Goal: Information Seeking & Learning: Check status

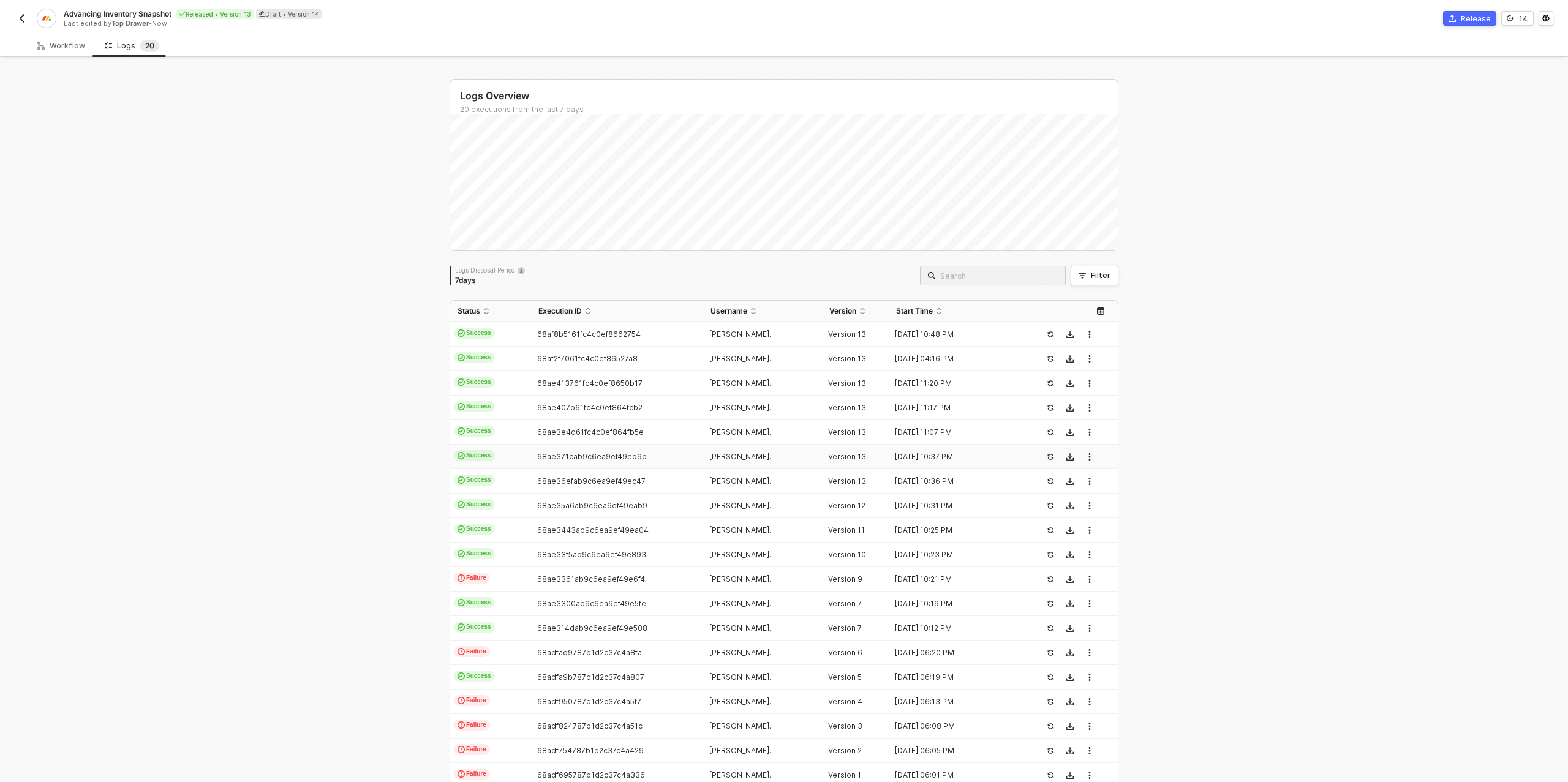
scroll to position [83, 0]
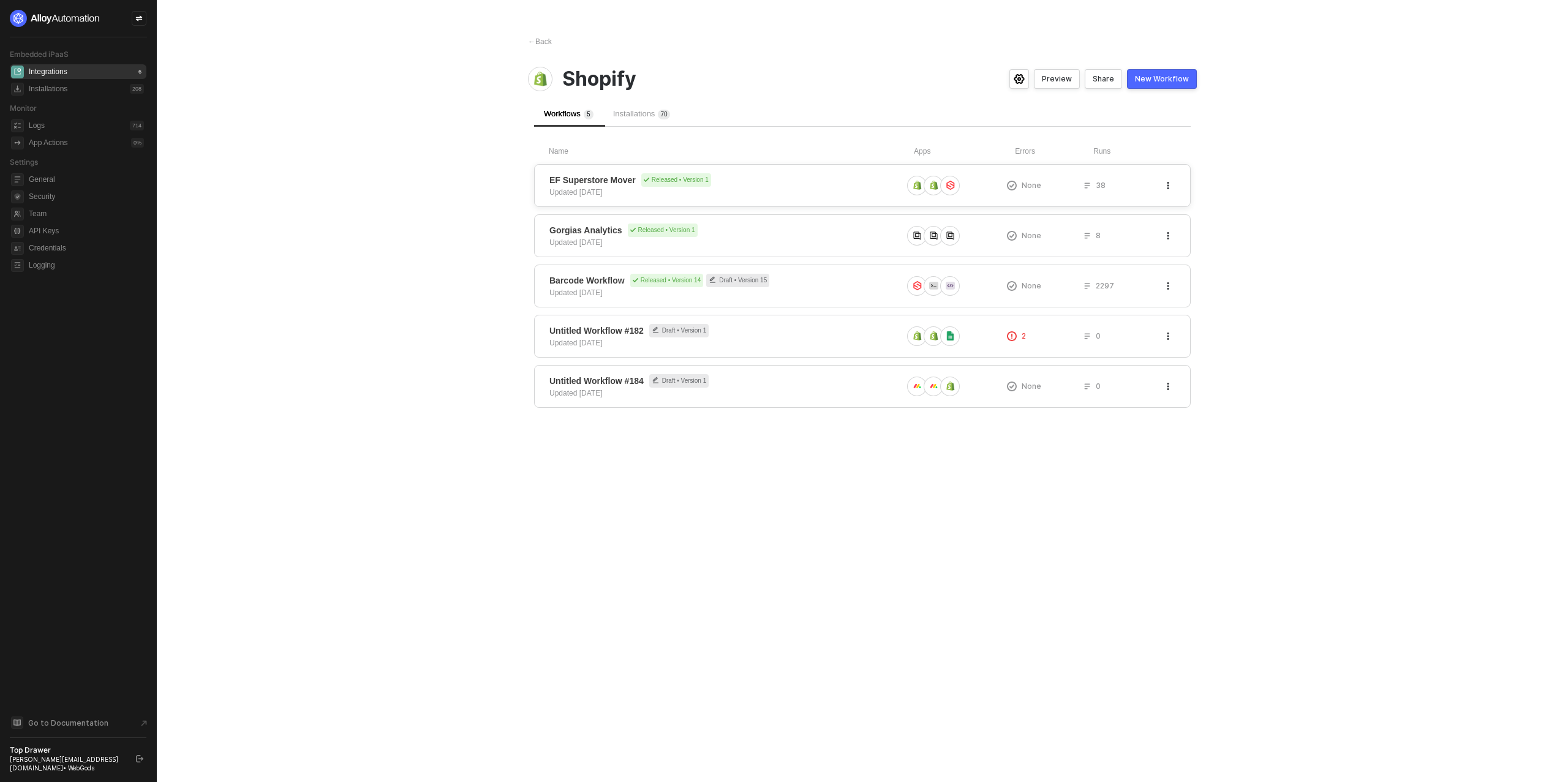
click at [739, 188] on div "EF Superstore Mover Released • Version 1 Updated 4 days ago" at bounding box center [726, 185] width 353 height 24
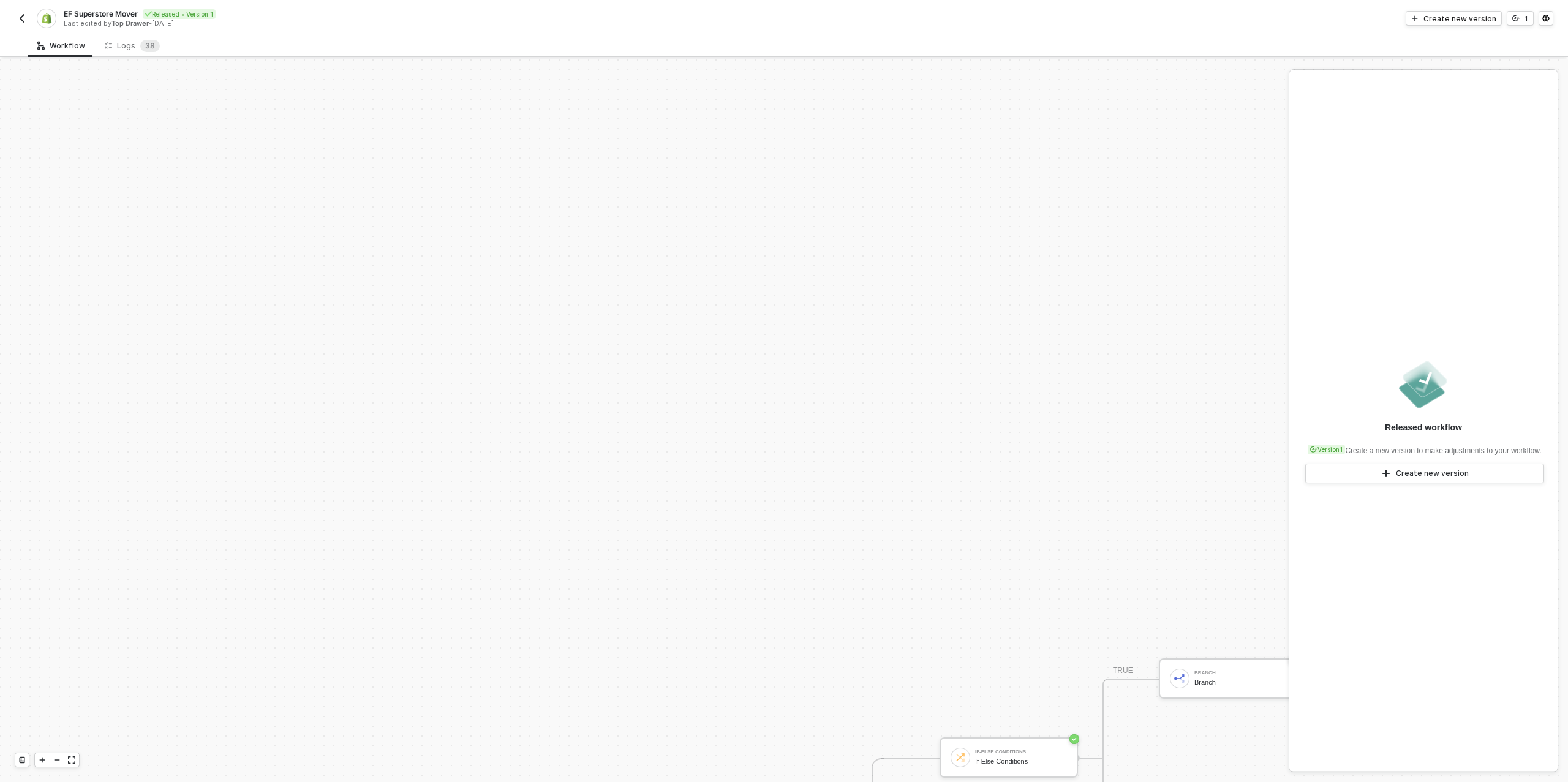
scroll to position [925, 0]
click at [136, 46] on div "Logs 3 8" at bounding box center [131, 45] width 55 height 13
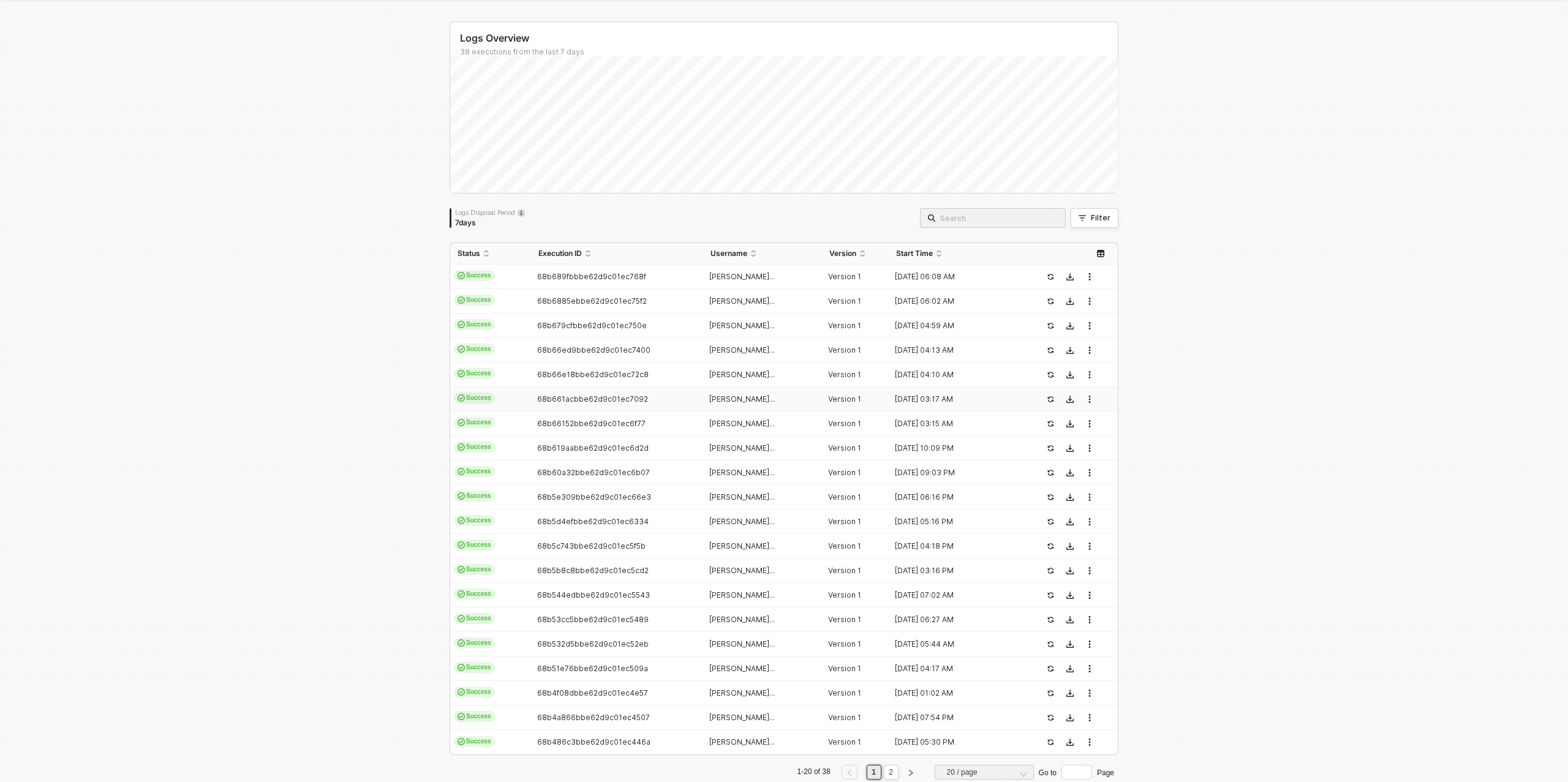
scroll to position [0, 0]
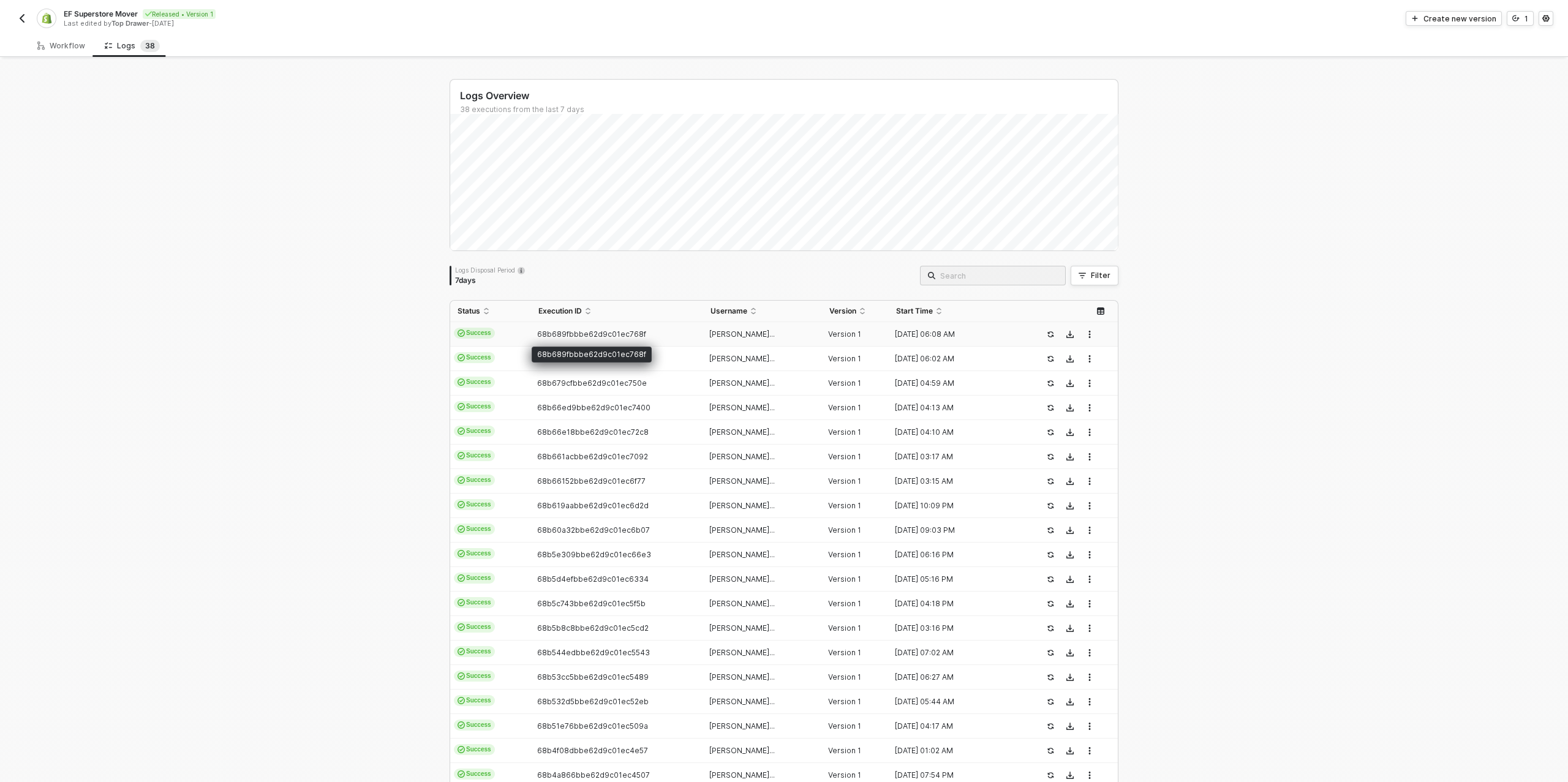
click at [600, 333] on span "68b689fbbbe62d9c01ec768f" at bounding box center [591, 333] width 109 height 9
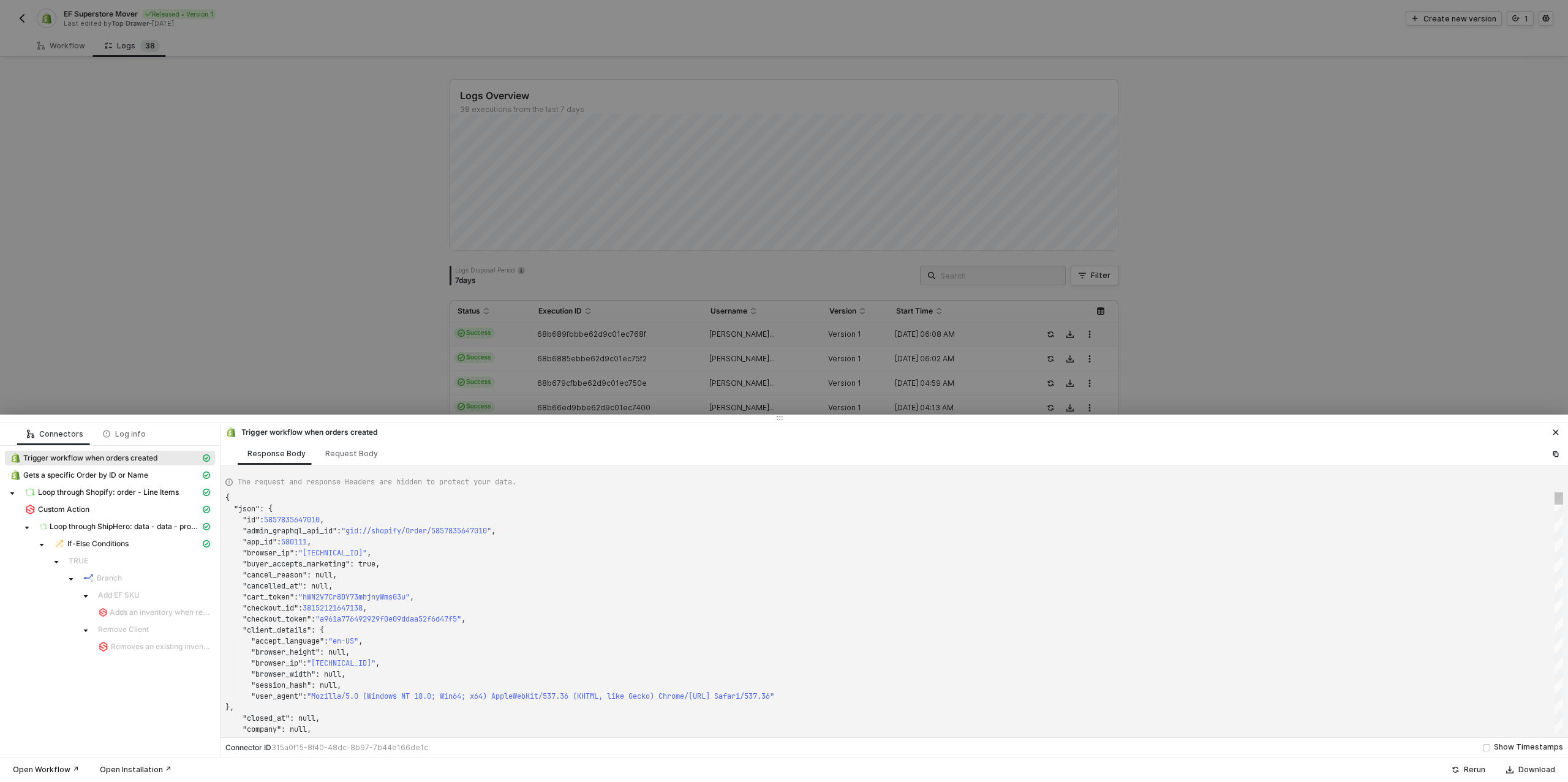
scroll to position [110, 0]
drag, startPoint x: 461, startPoint y: 311, endPoint x: 536, endPoint y: 331, distance: 77.6
click at [462, 311] on div at bounding box center [784, 391] width 1568 height 782
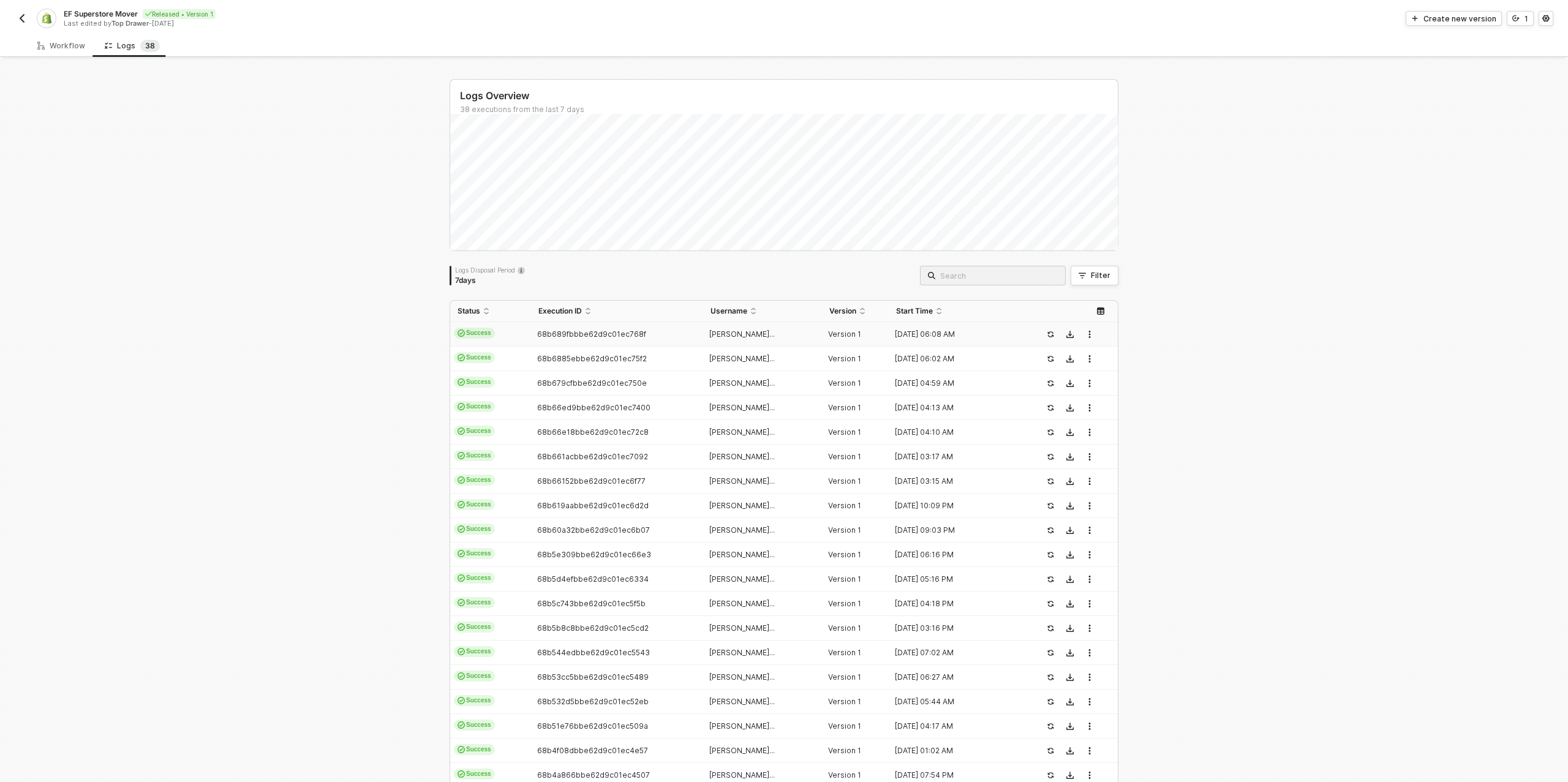
click at [575, 354] on span "68b6885ebbe62d9c01ec75f2" at bounding box center [592, 358] width 109 height 9
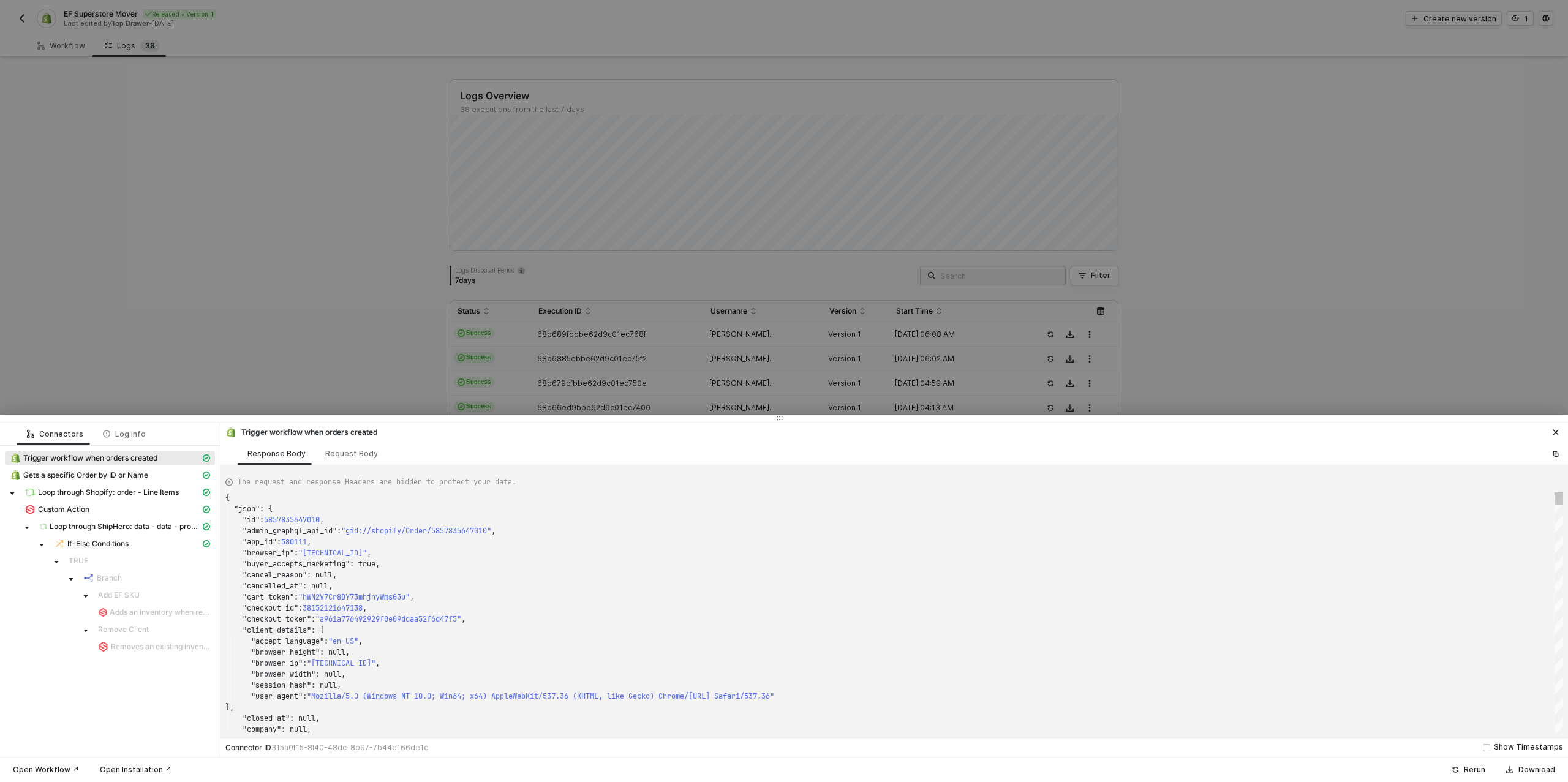
type textarea "{ "json": { "id": 5857825587234, "admin_graphql_api_id": "gid://shopify/Order/5…"
click at [575, 354] on div at bounding box center [784, 391] width 1568 height 782
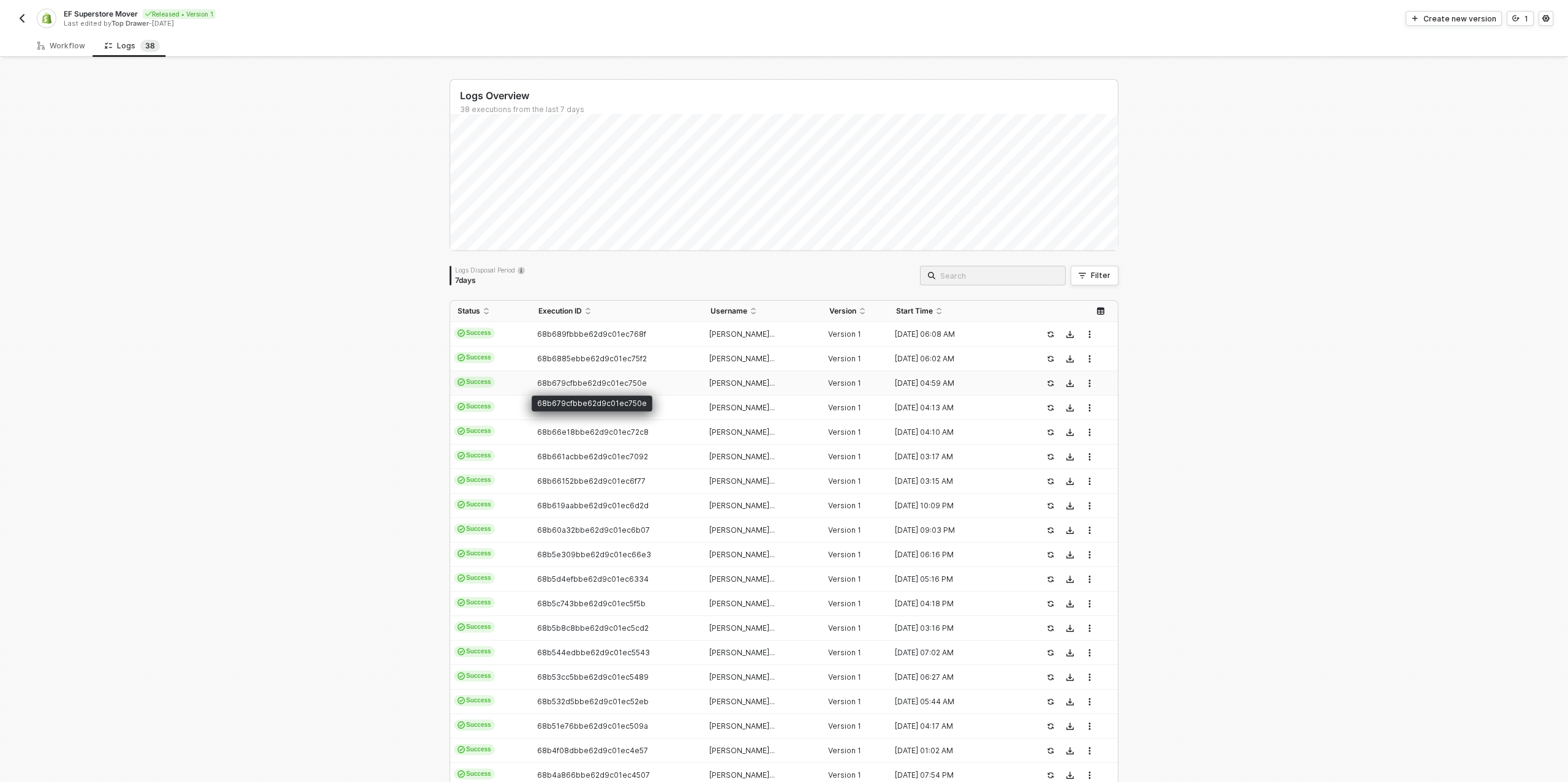
click at [580, 380] on span "68b679cfbbe62d9c01ec750e" at bounding box center [592, 383] width 109 height 9
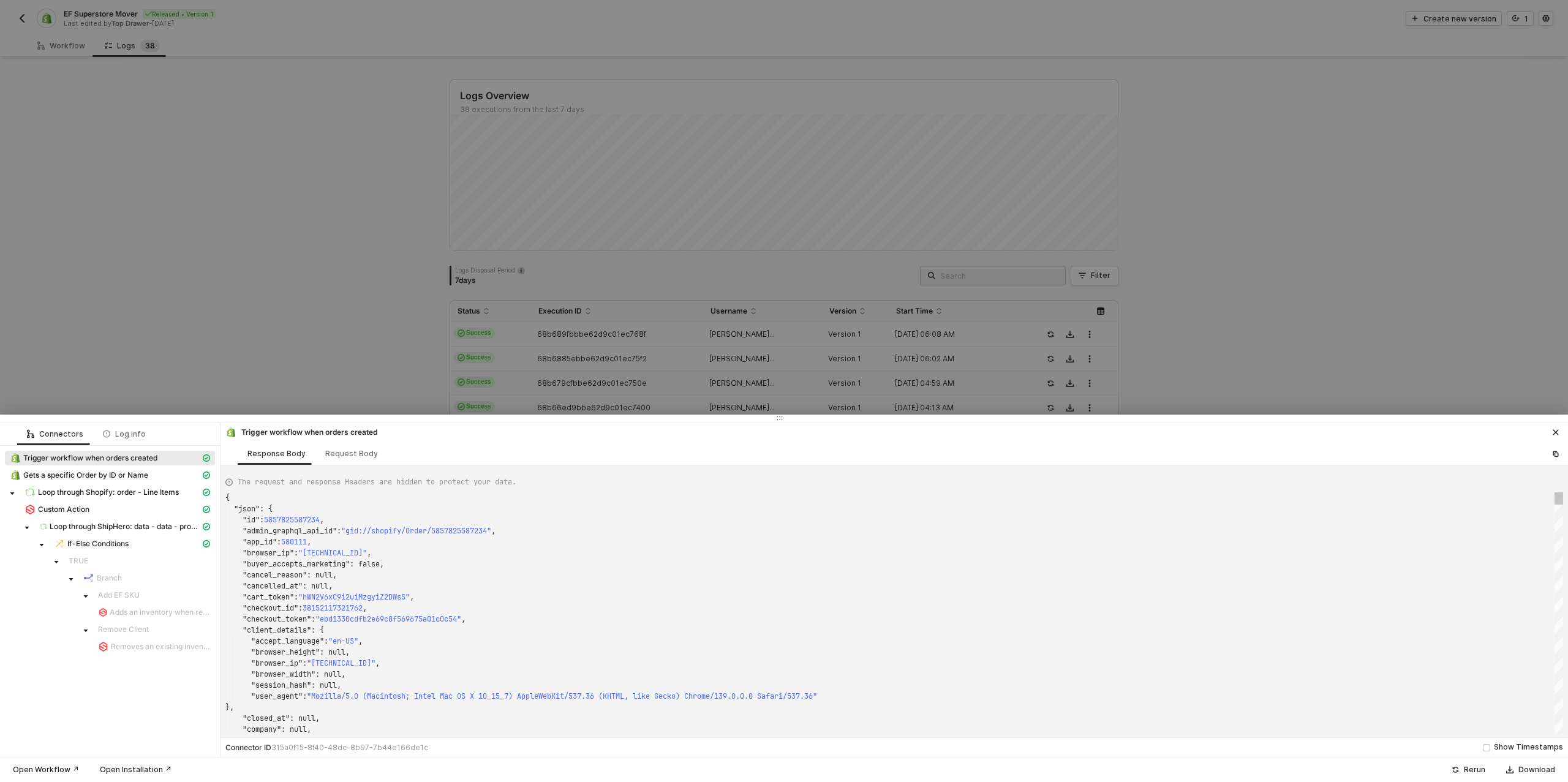
type textarea "{ "json": { "id": 5857780891682, "admin_graphql_api_id": "gid://shopify/Order/5…"
click at [579, 380] on div at bounding box center [784, 391] width 1568 height 782
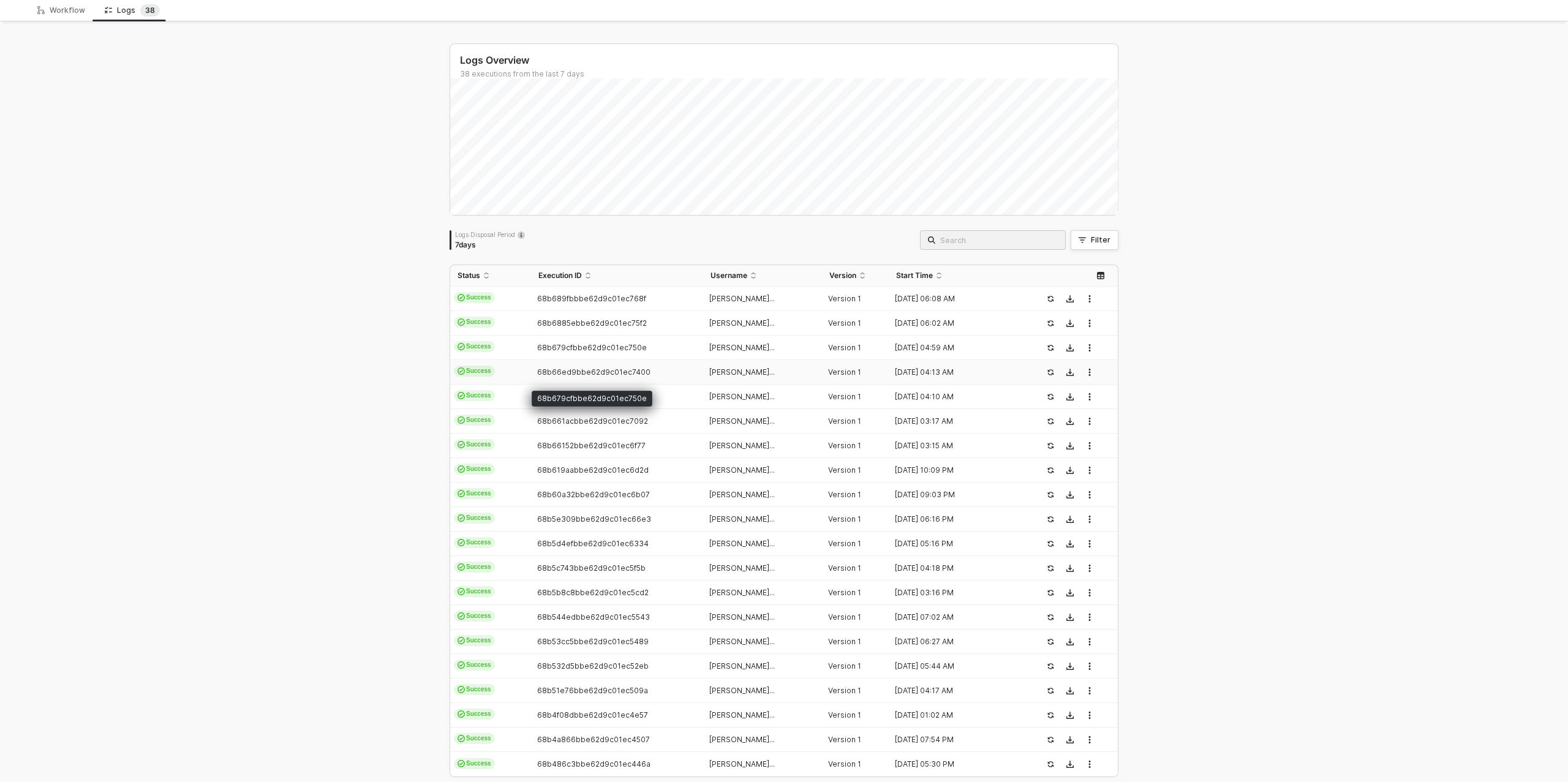
scroll to position [40, 0]
click at [573, 369] on span "68b66ed9bbe62d9c01ec7400" at bounding box center [594, 367] width 114 height 9
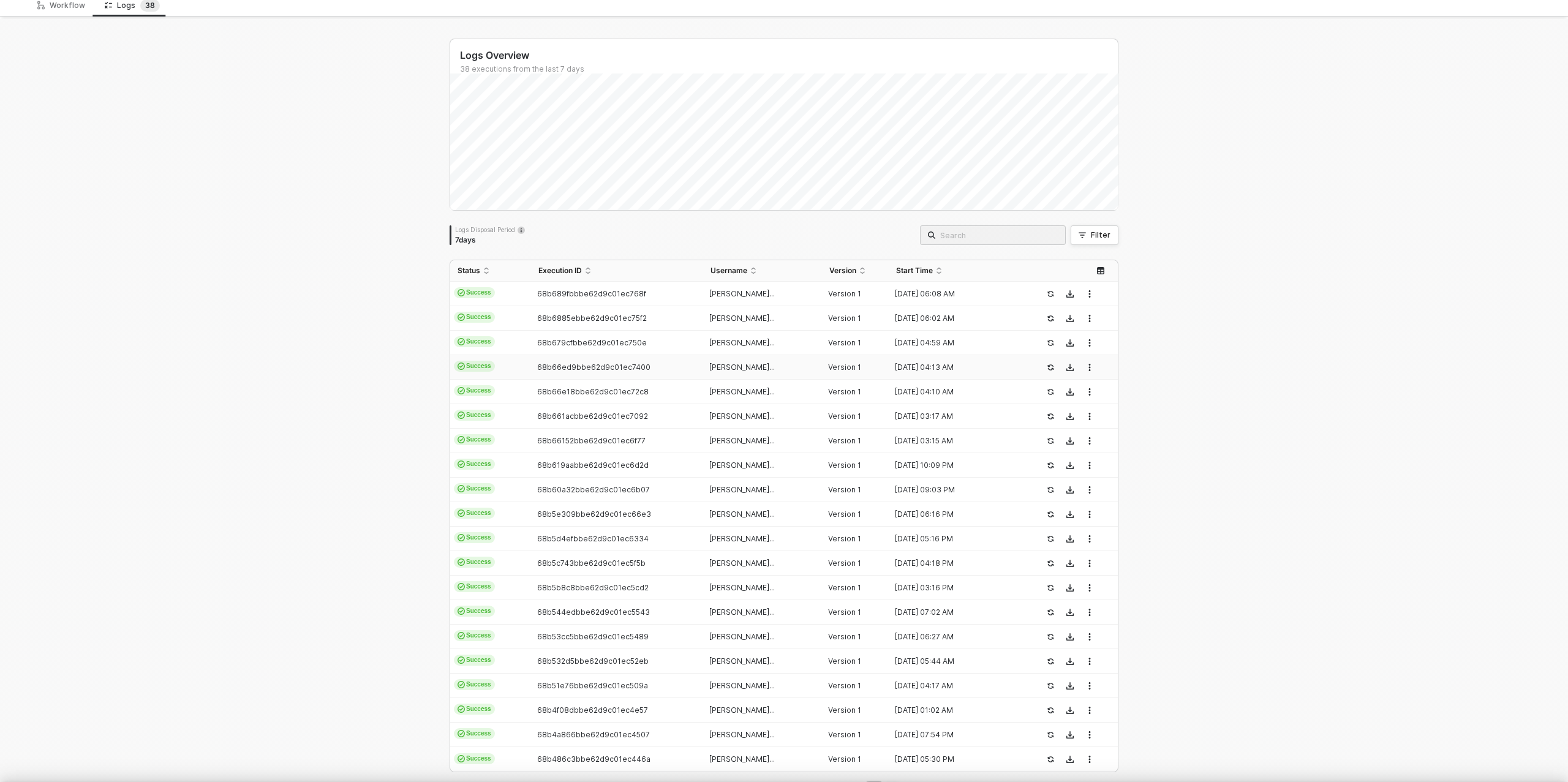
scroll to position [110, 0]
type textarea "{ "json": { "id": 5857713389602, "admin_graphql_api_id": "gid://shopify/Order/5…"
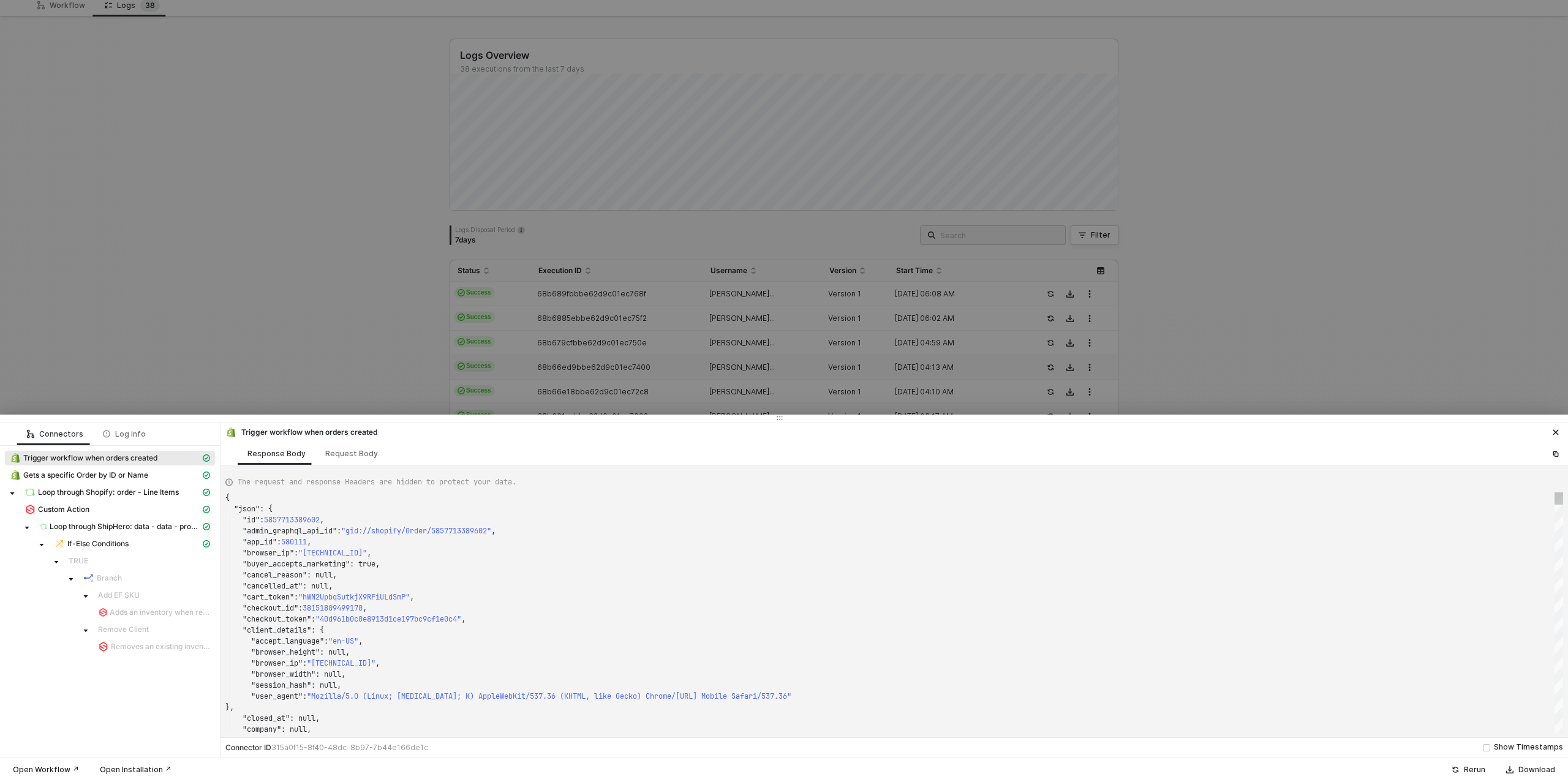
click at [573, 369] on div at bounding box center [784, 391] width 1568 height 782
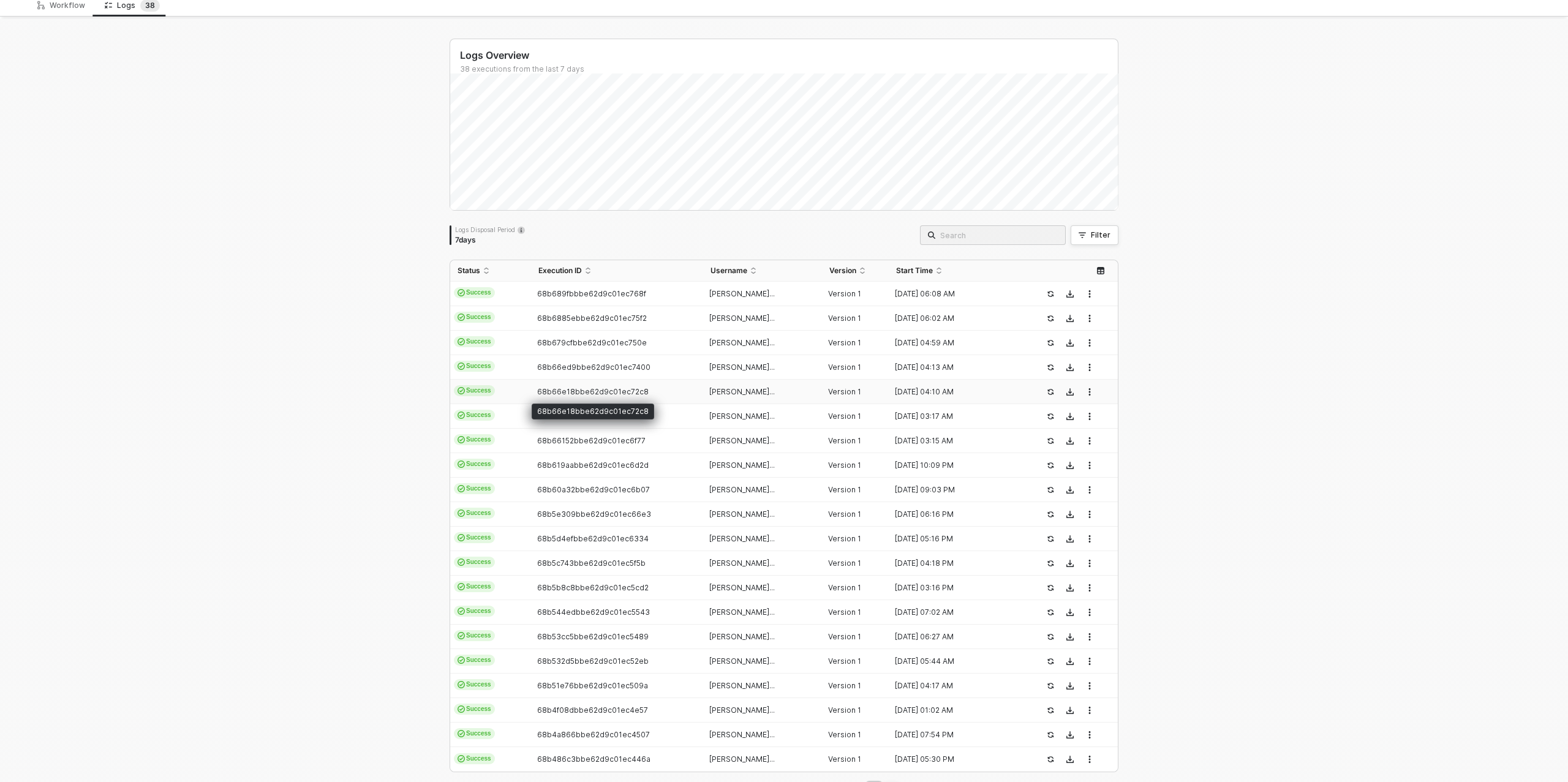
click at [574, 390] on span "68b66e18bbe62d9c01ec72c8" at bounding box center [593, 391] width 111 height 9
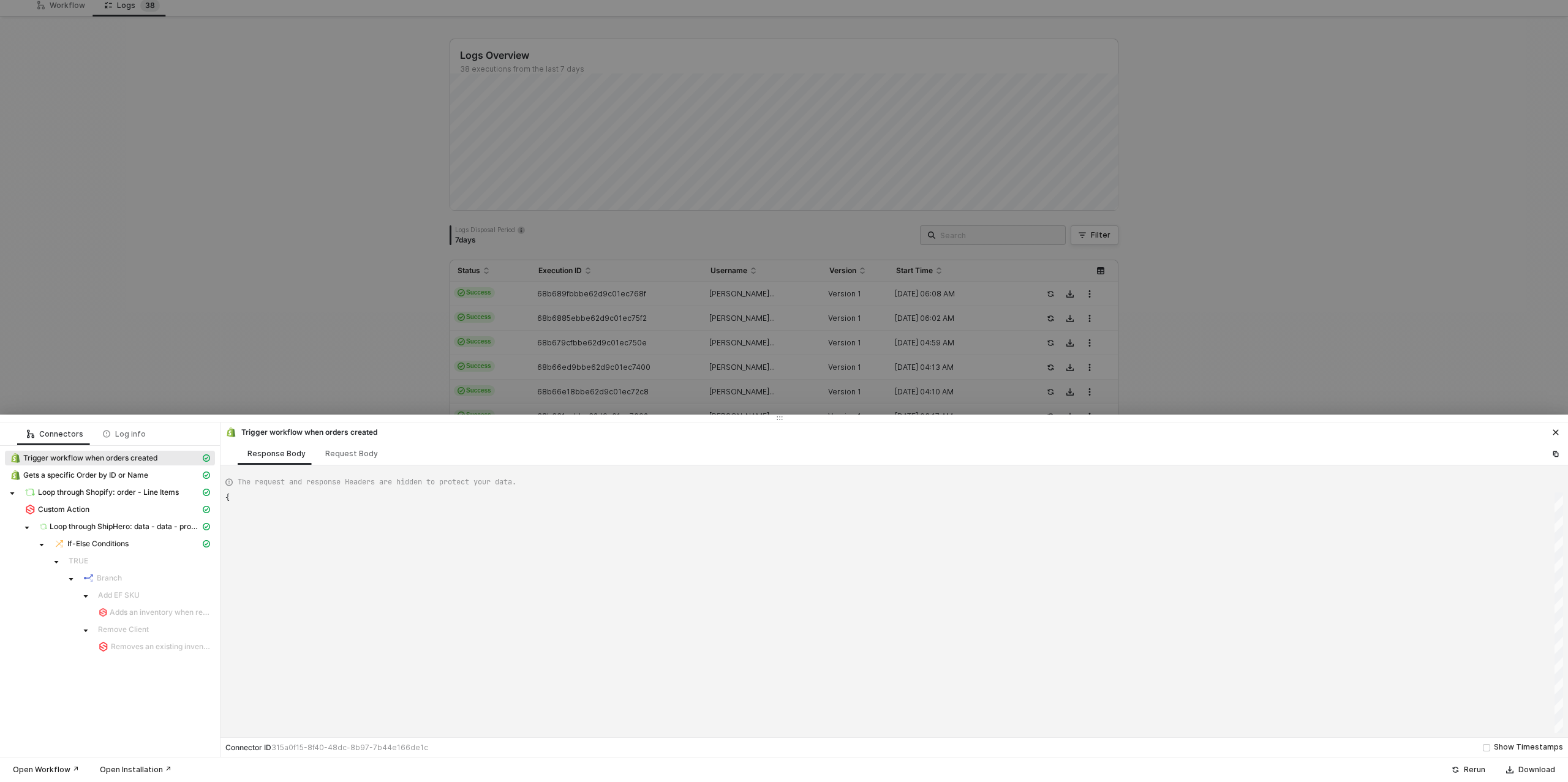
type textarea "{ "json": { "id": 5857707851810, "admin_graphql_api_id": "gid://shopify/Order/5…"
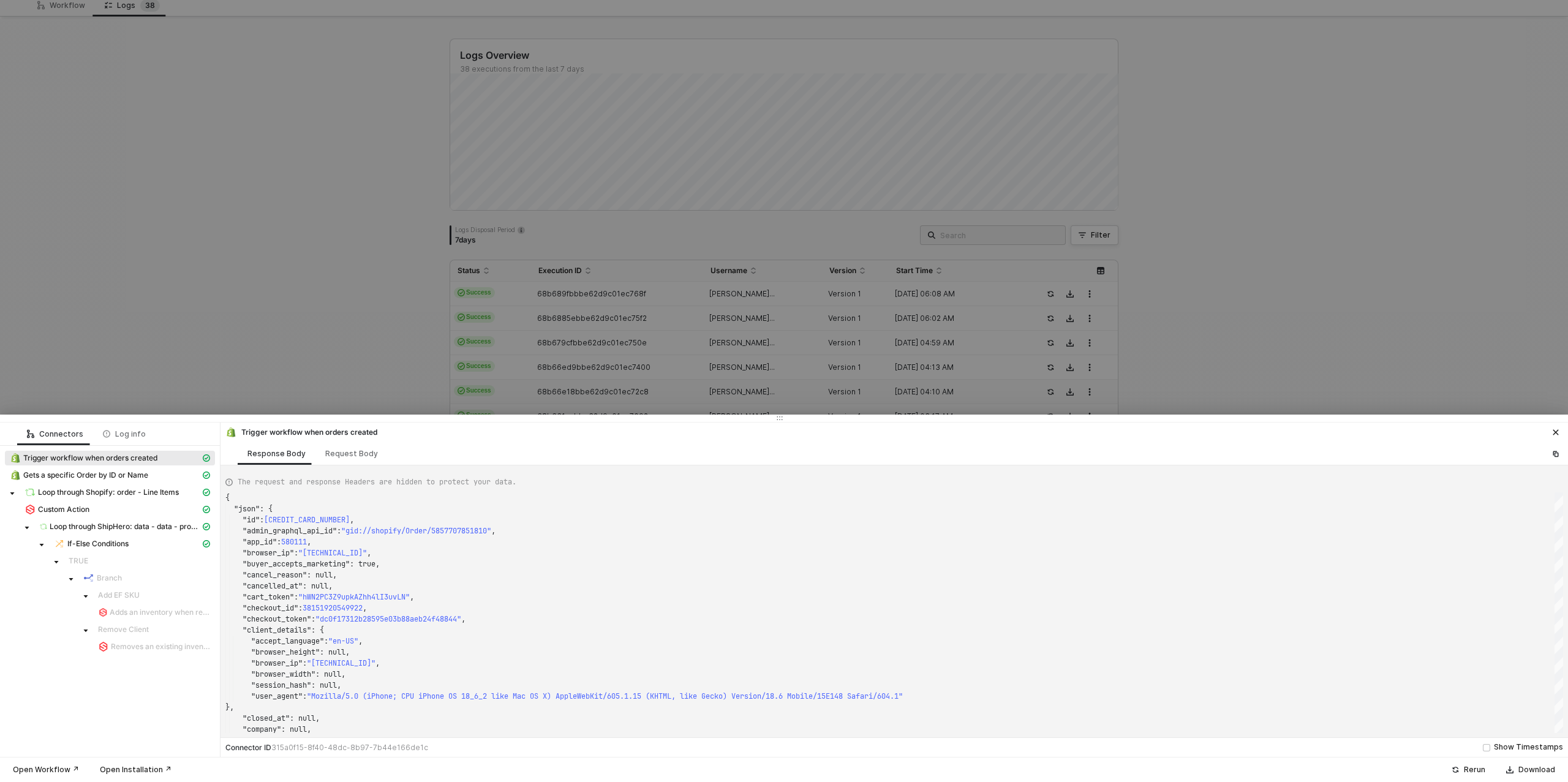
click at [573, 390] on div at bounding box center [784, 391] width 1568 height 782
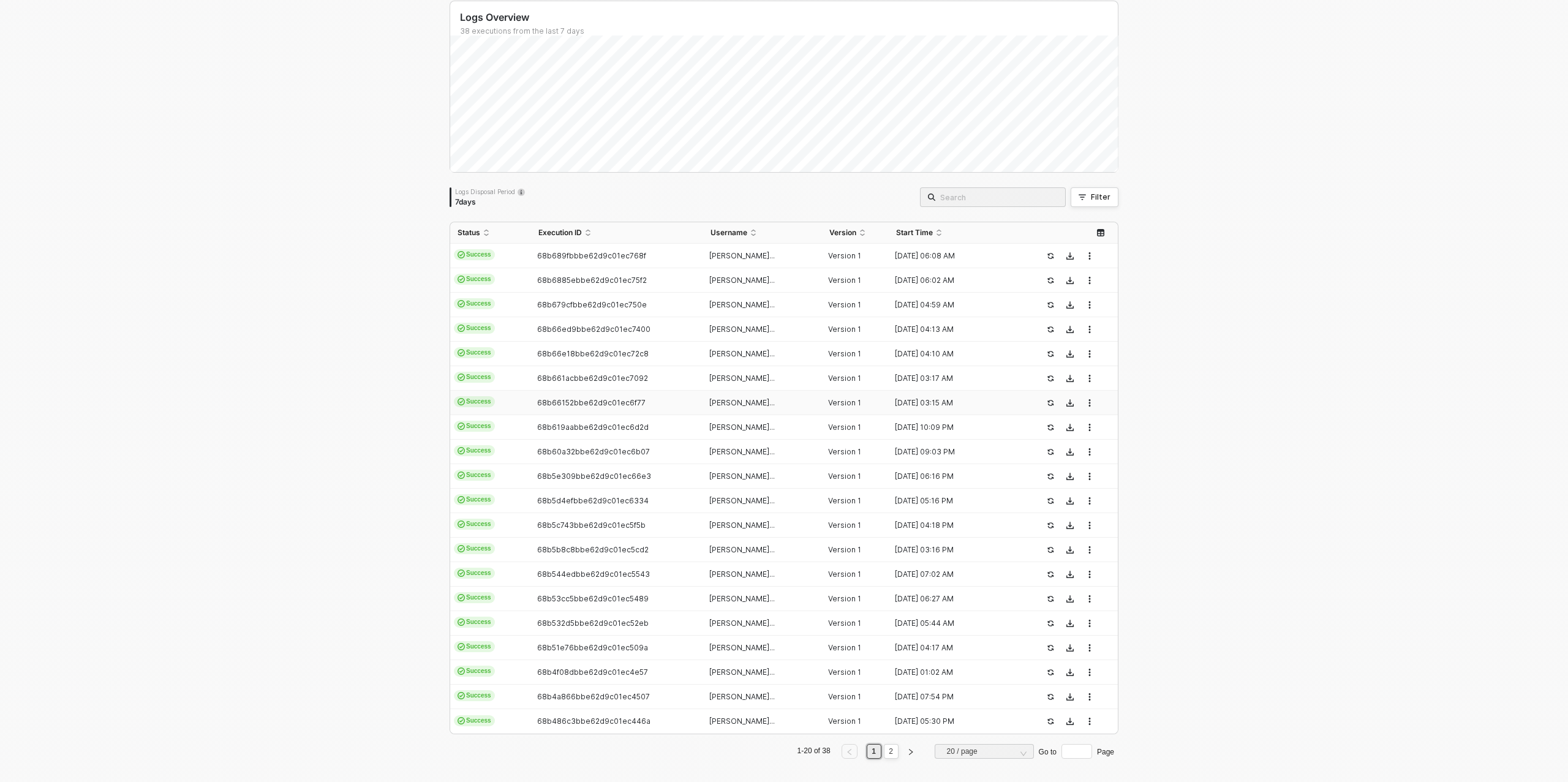
scroll to position [83, 0]
click at [572, 375] on span "68b661acbbe62d9c01ec7092" at bounding box center [593, 373] width 111 height 9
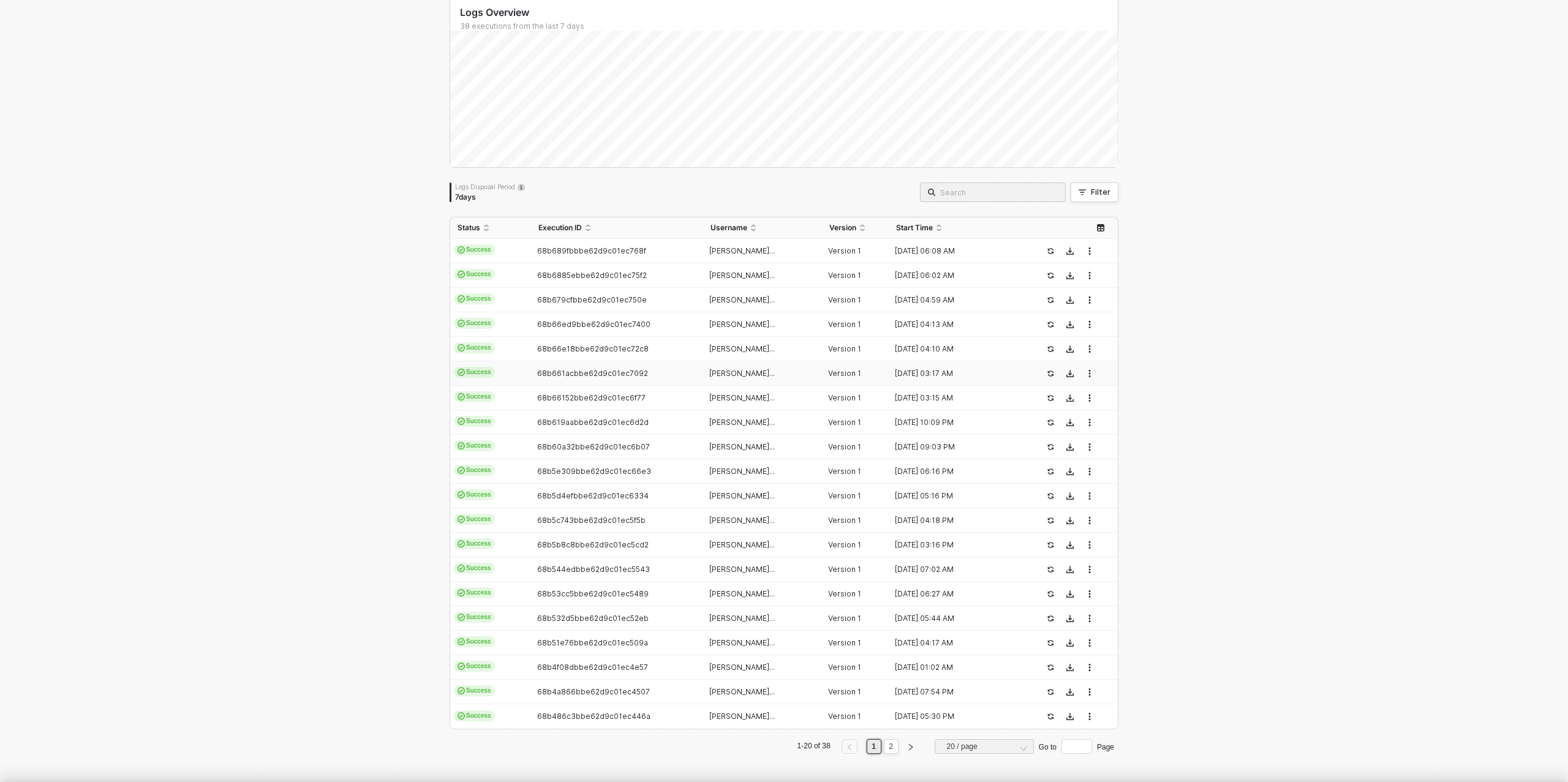
scroll to position [110, 0]
type textarea "{ "json": { "id": 5857655029794, "admin_graphql_api_id": "gid://shopify/Order/5…"
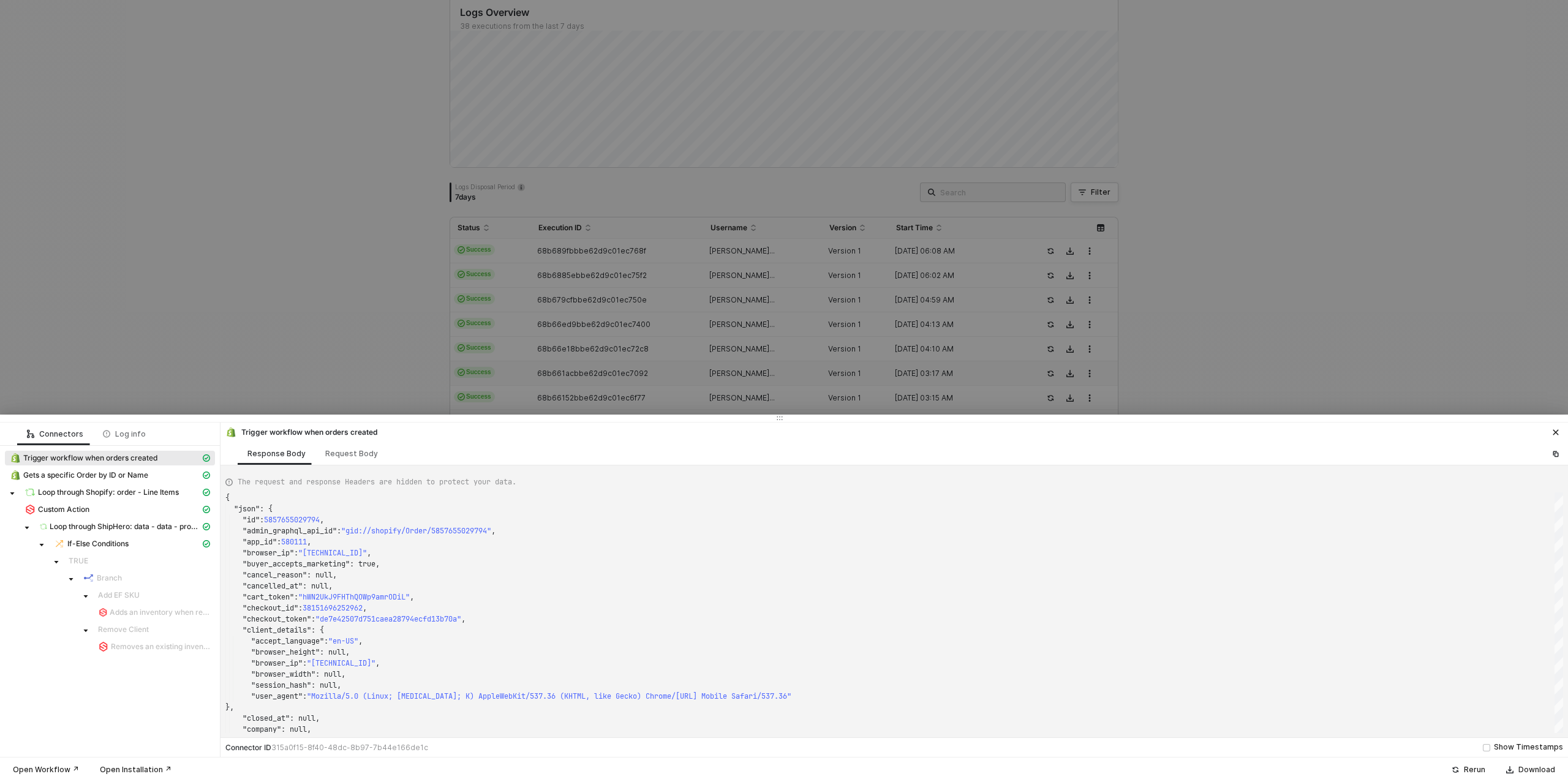
click at [572, 375] on div at bounding box center [784, 391] width 1568 height 782
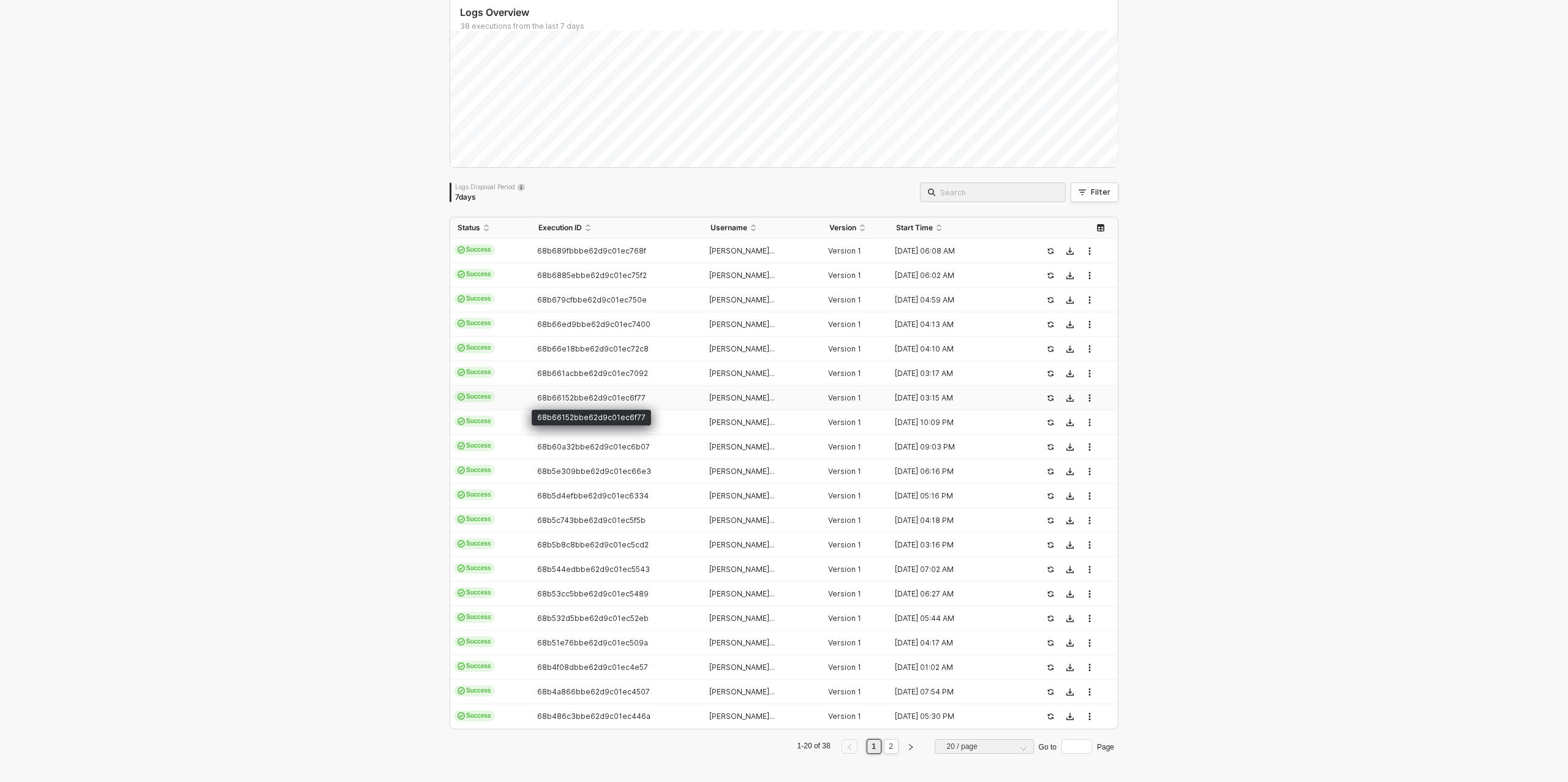
click at [574, 396] on span "68b66152bbe62d9c01ec6f77" at bounding box center [591, 397] width 109 height 9
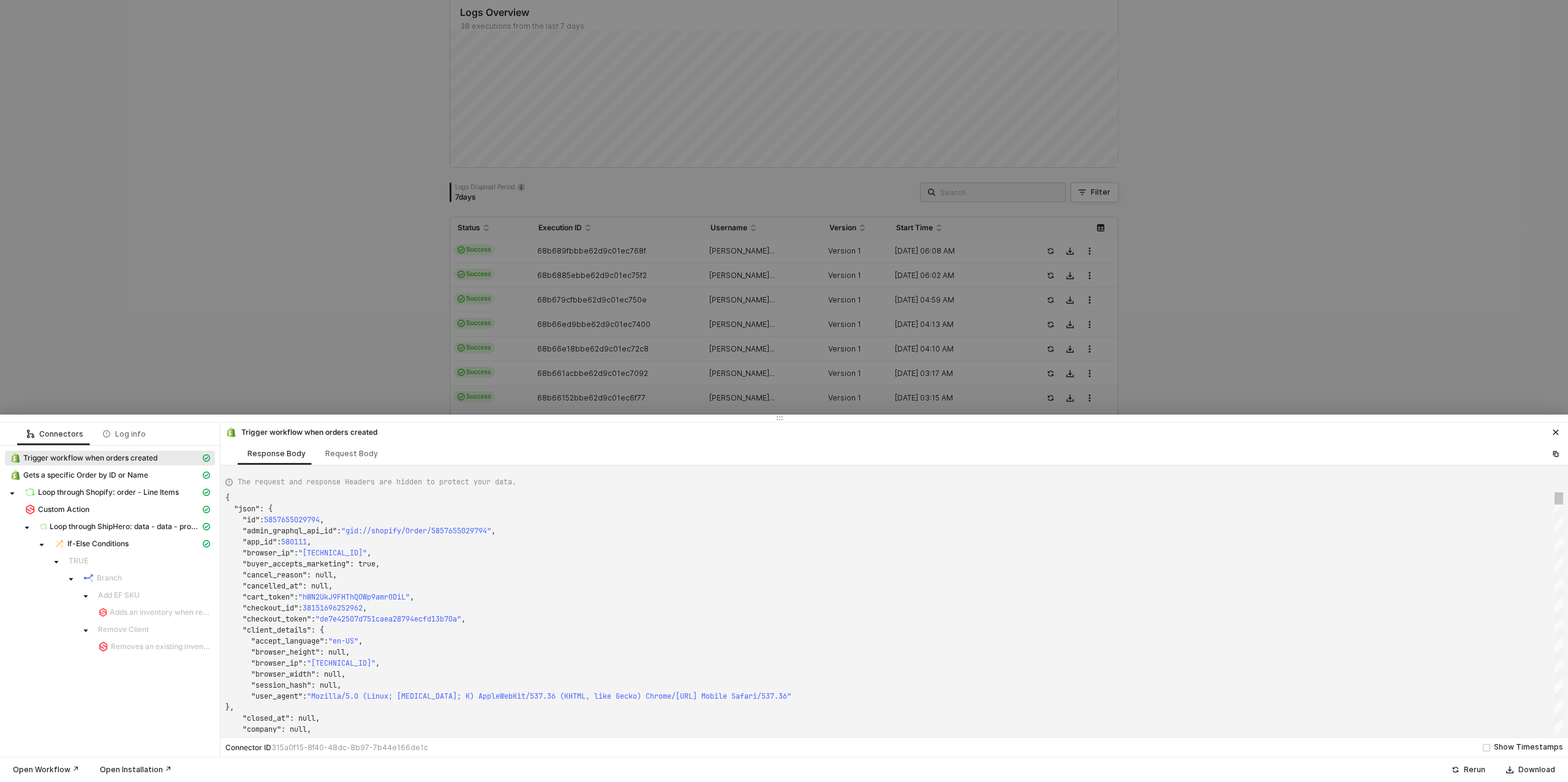
type textarea "{ "json": { "id": 5857653751842, "admin_graphql_api_id": "gid://shopify/Order/5…"
click at [574, 391] on div at bounding box center [784, 391] width 1568 height 782
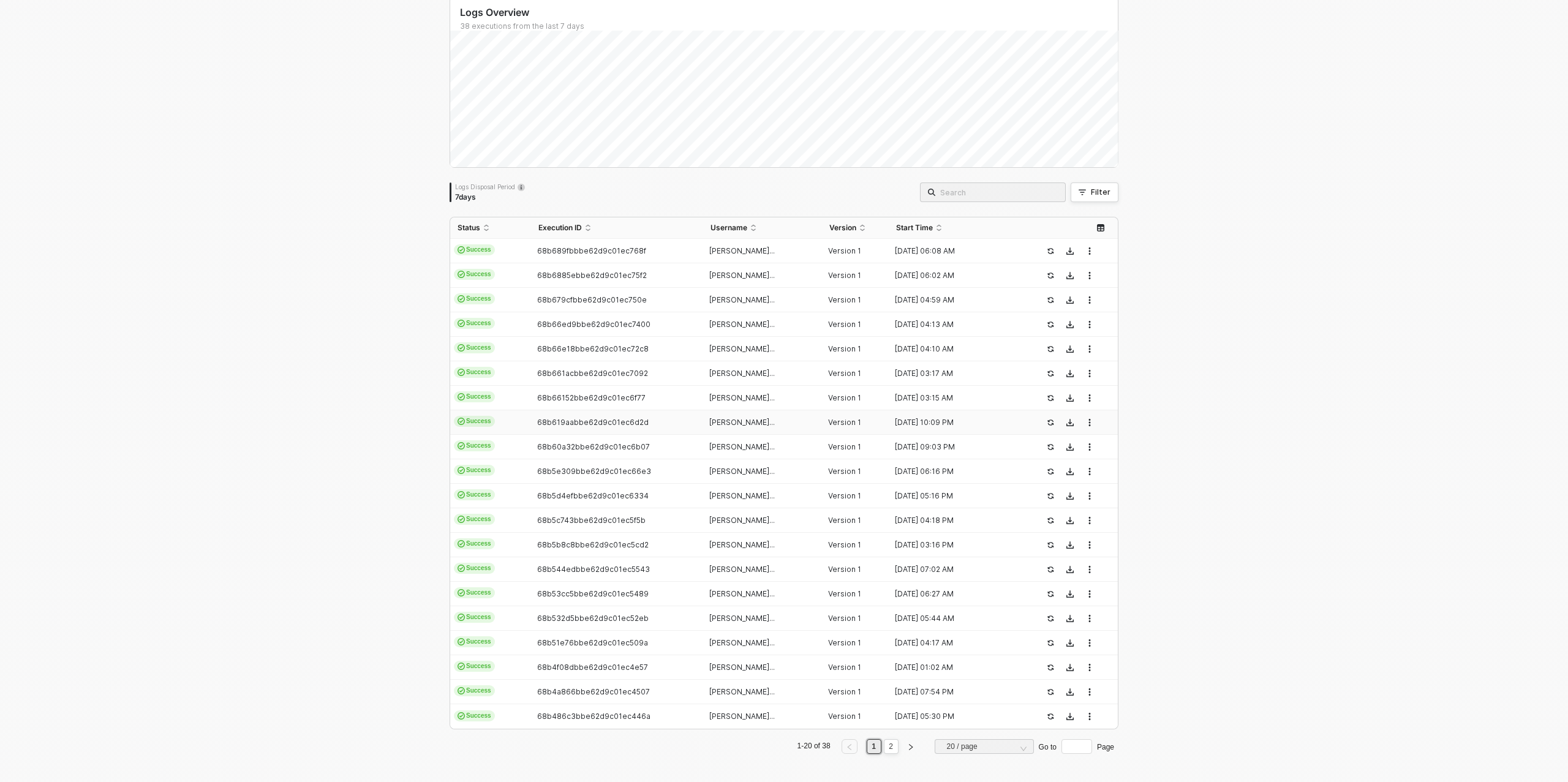
click at [565, 422] on span "68b619aabbe62d9c01ec6d2d" at bounding box center [593, 422] width 111 height 9
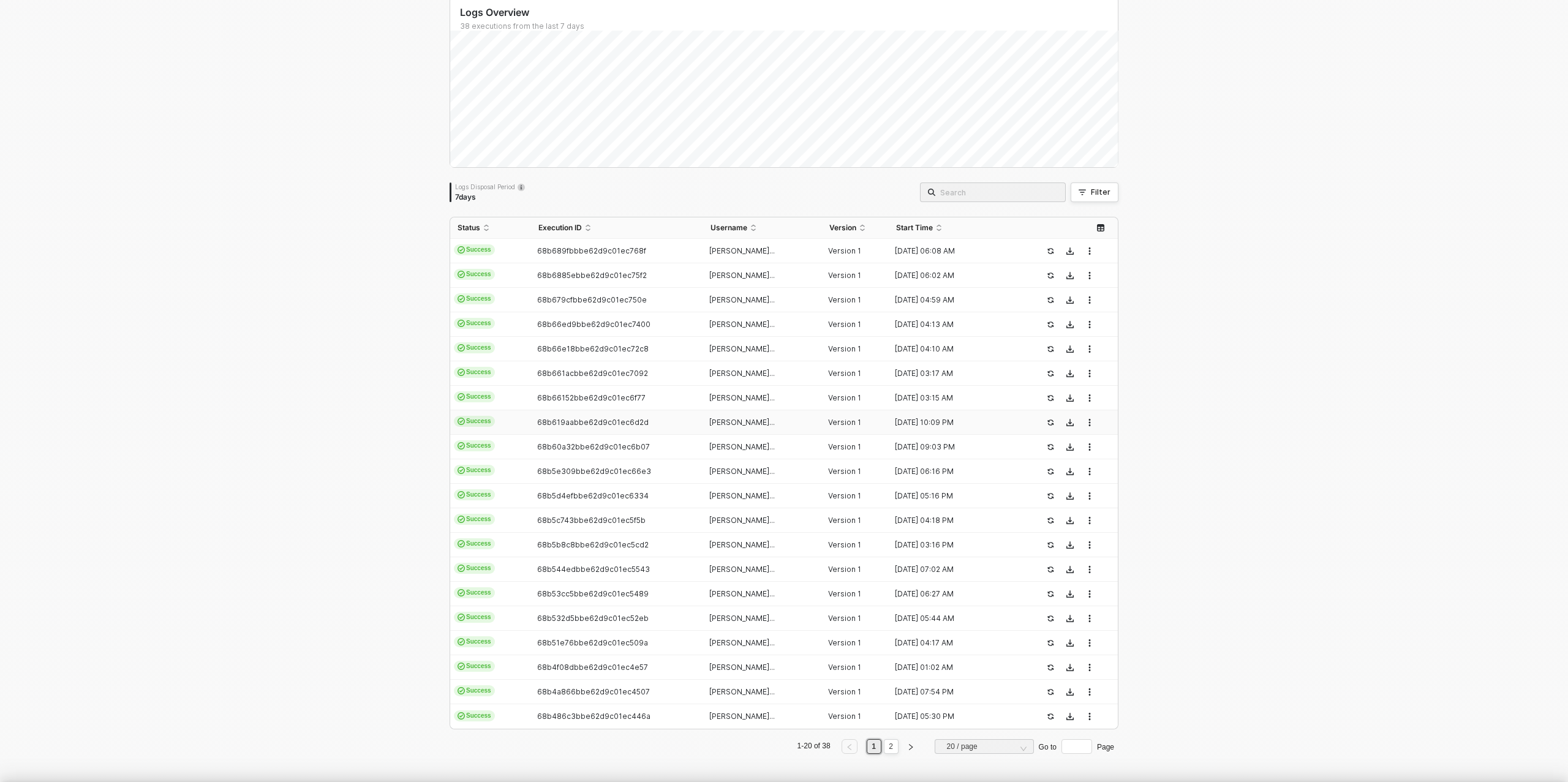
type textarea "{ "json": { "id": 5857309687842, "admin_graphql_api_id": "gid://shopify/Order/5…"
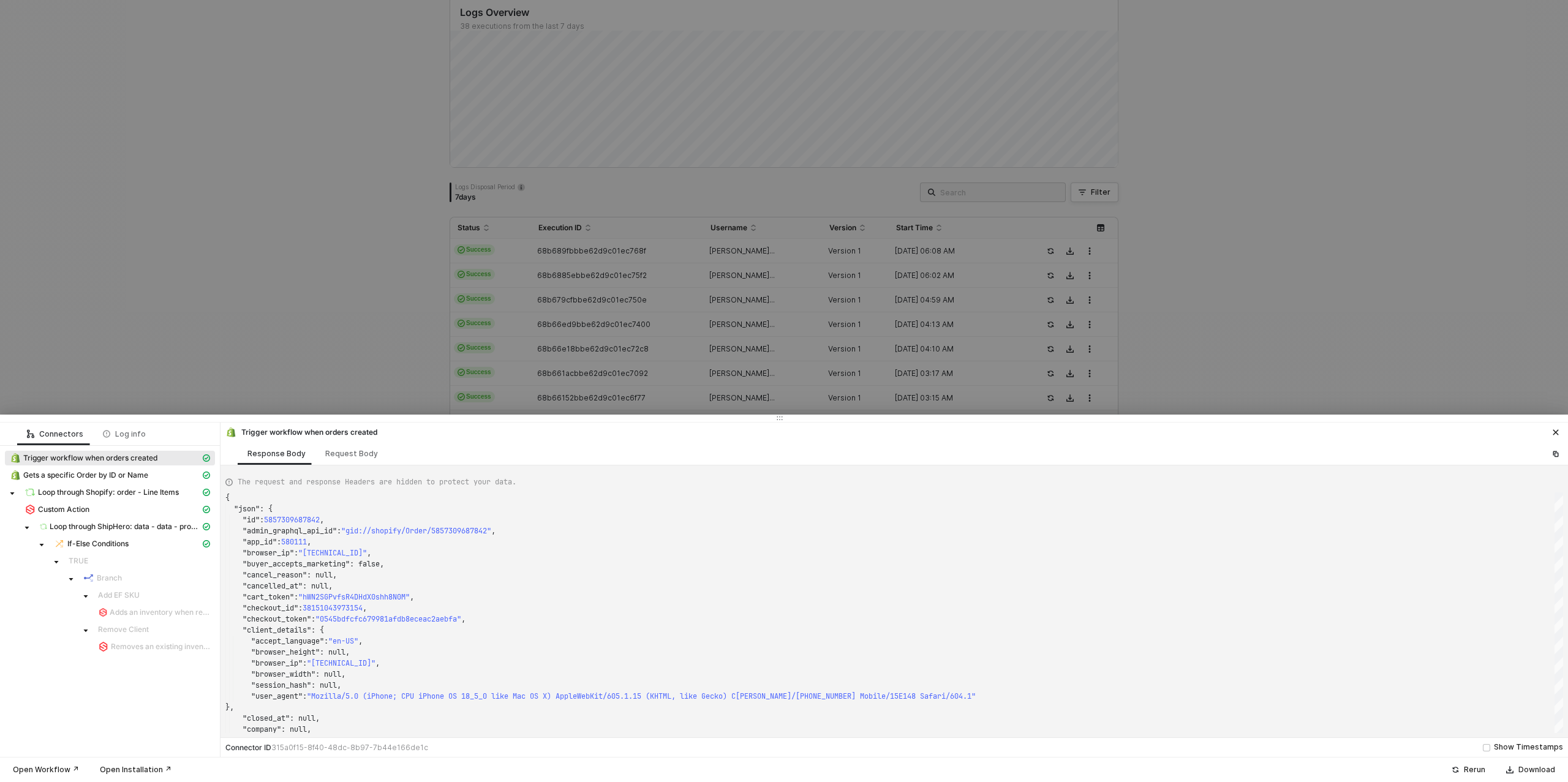
click at [402, 372] on div at bounding box center [784, 391] width 1568 height 782
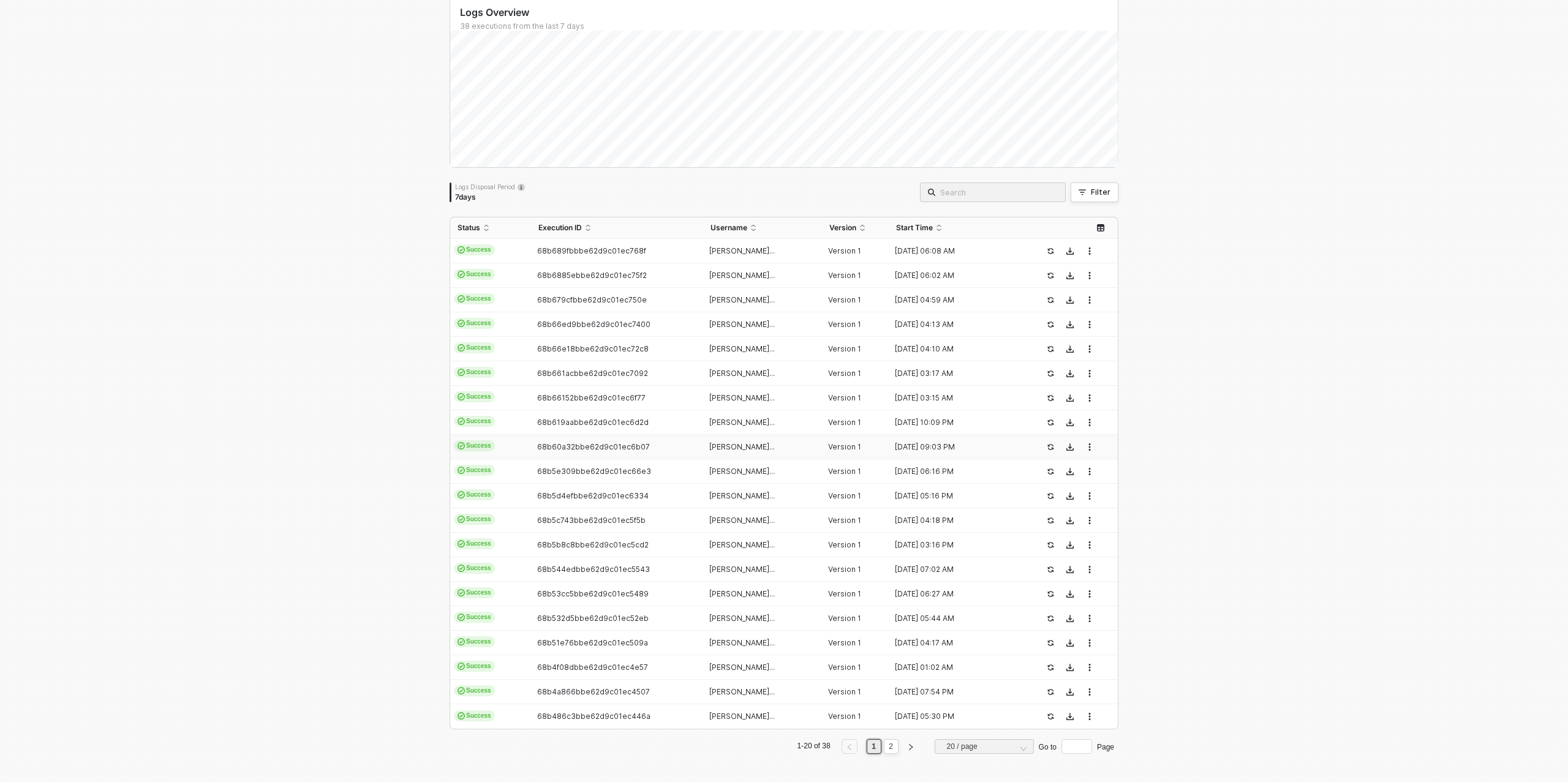
click at [570, 450] on div "68b60a32bbe62d9c01ec6b07" at bounding box center [612, 447] width 162 height 10
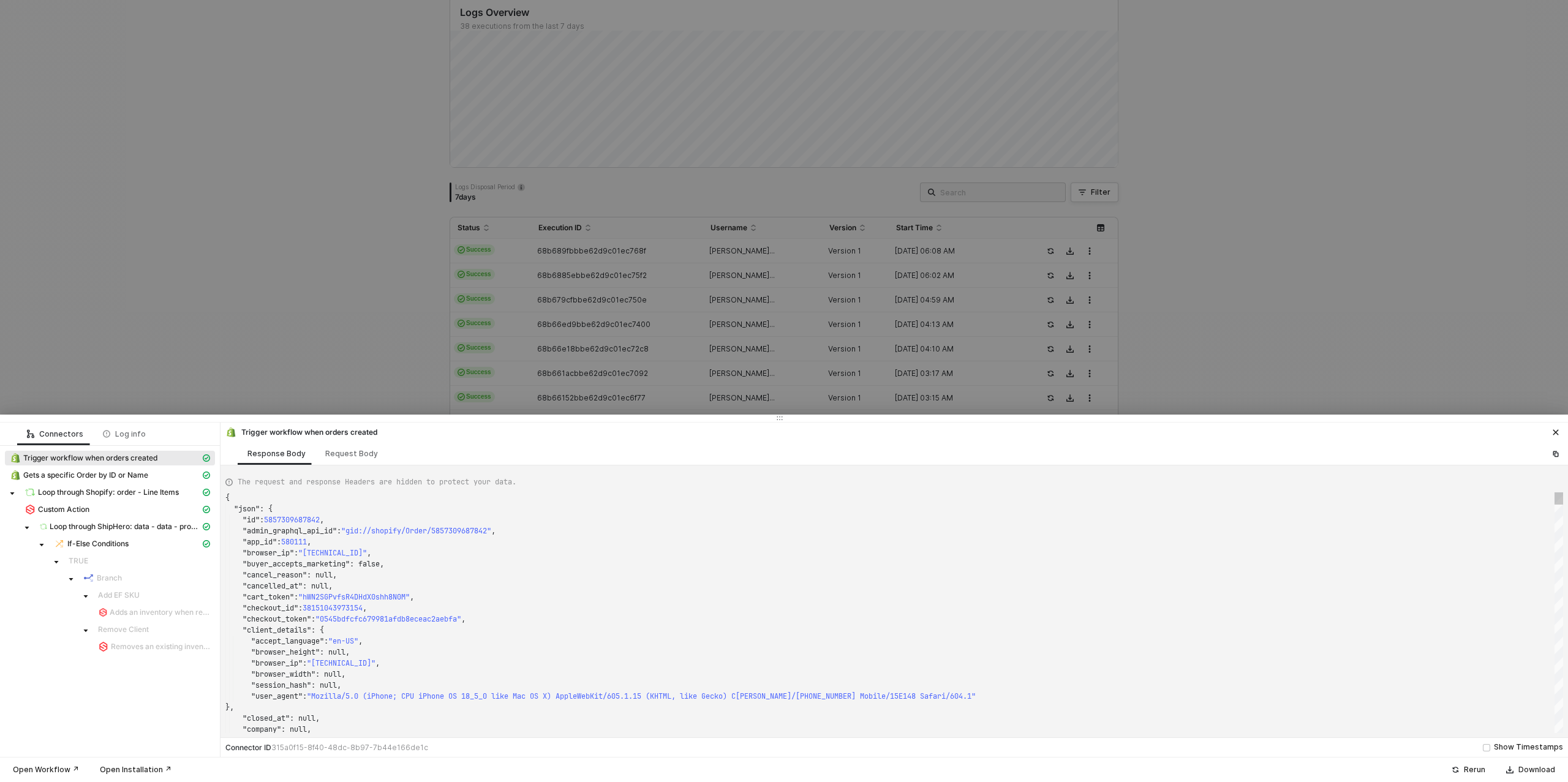
type textarea "{ "json": { "id": 5857231077410, "admin_graphql_api_id": "gid://shopify/Order/5…"
drag, startPoint x: 294, startPoint y: 375, endPoint x: 318, endPoint y: 379, distance: 24.3
click at [294, 375] on div at bounding box center [784, 391] width 1568 height 782
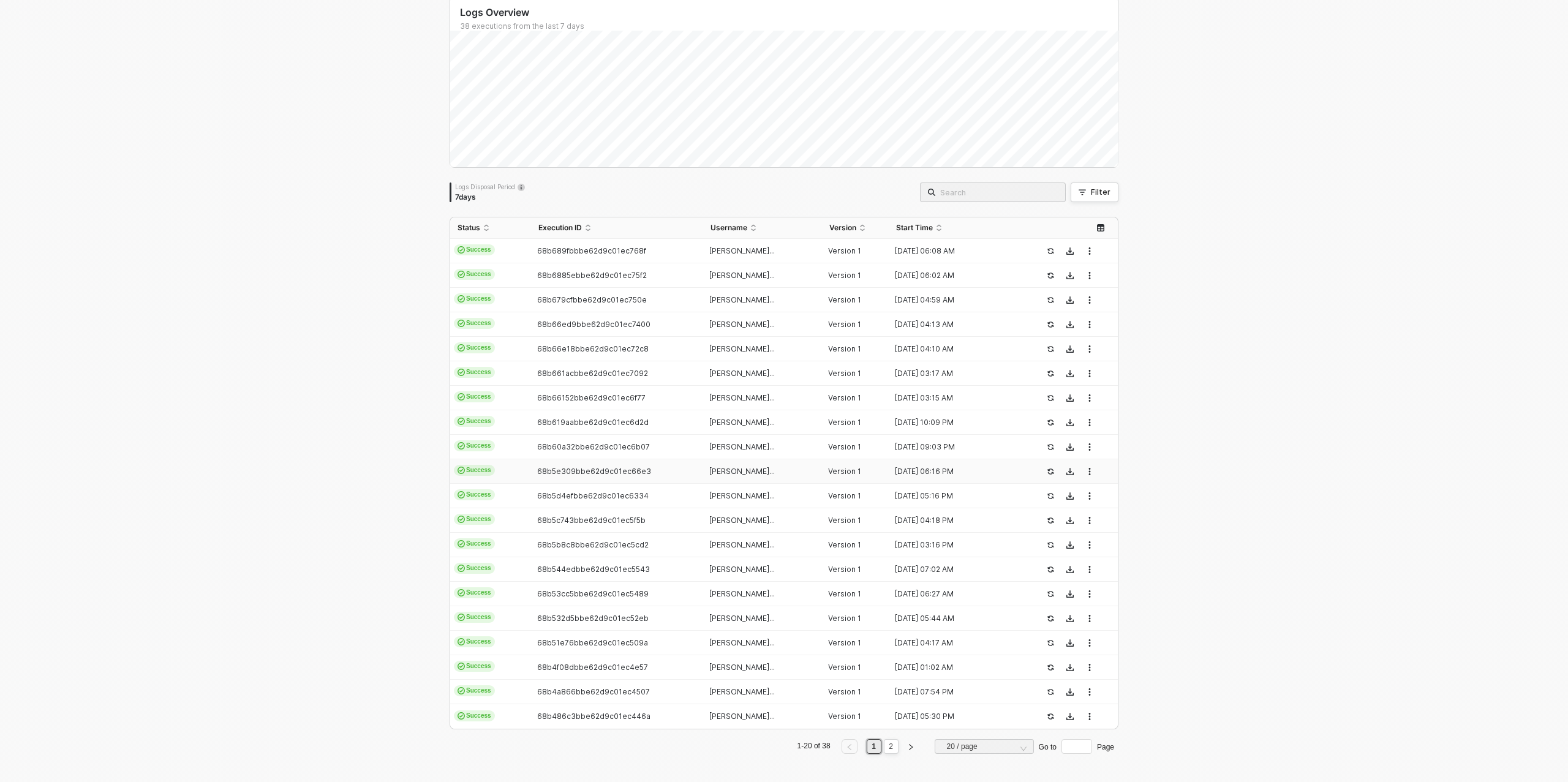
click at [560, 477] on td "68b5e309bbe62d9c01ec66e3" at bounding box center [617, 471] width 172 height 24
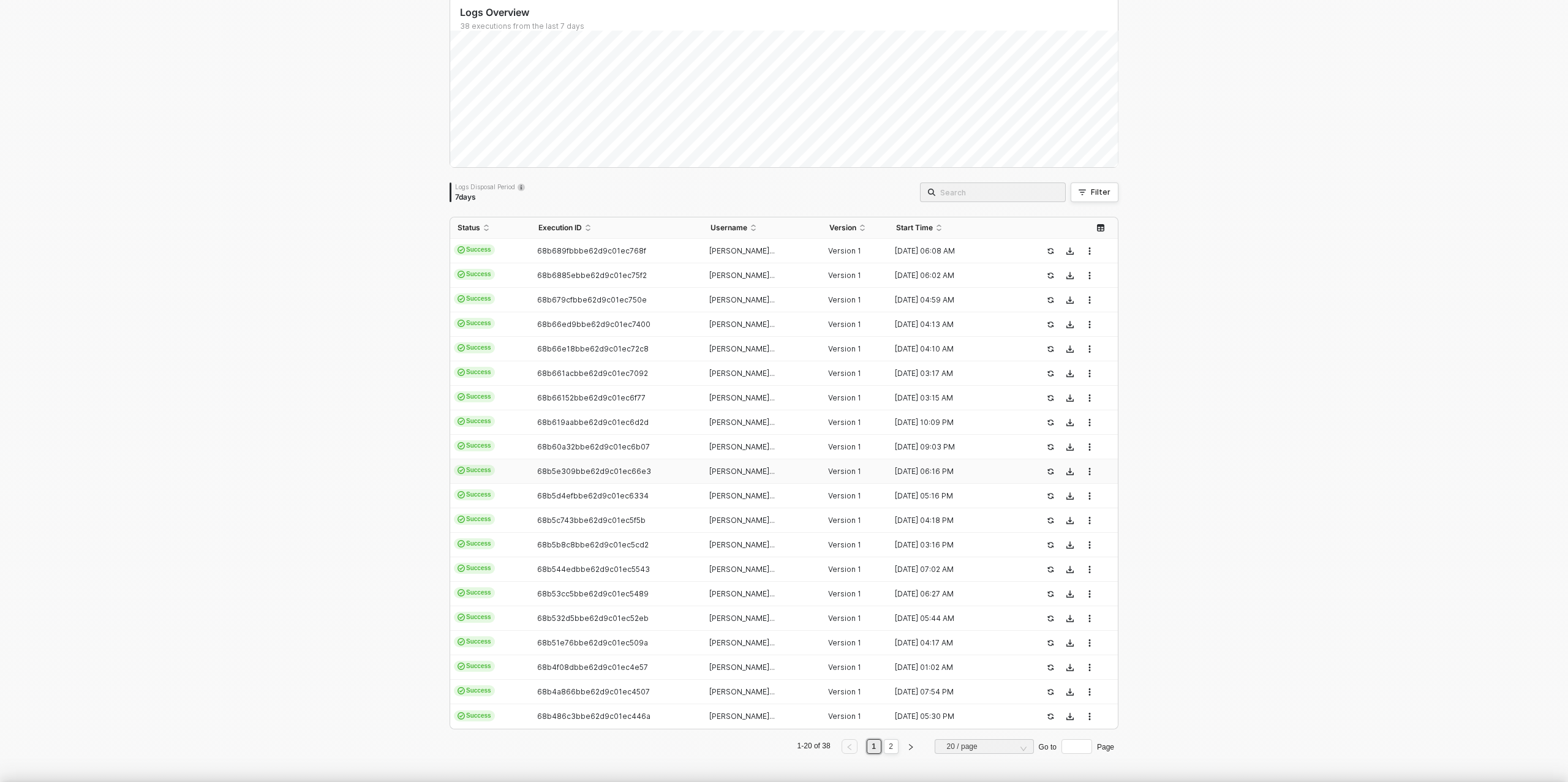
type textarea "{ "json": { "id": 5857019002914, "admin_graphql_api_id": "gid://shopify/Order/5…"
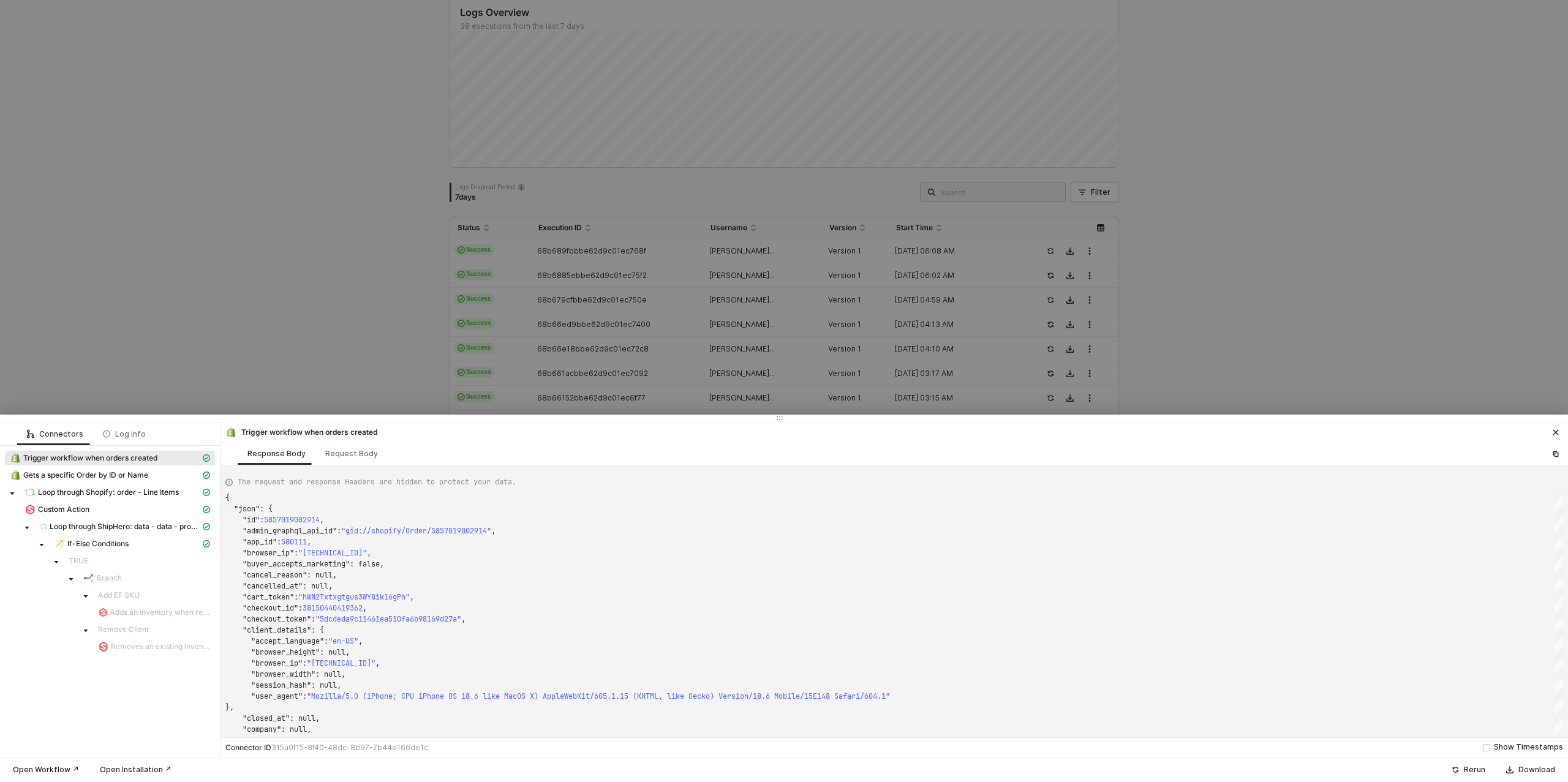
click at [327, 380] on div at bounding box center [784, 391] width 1568 height 782
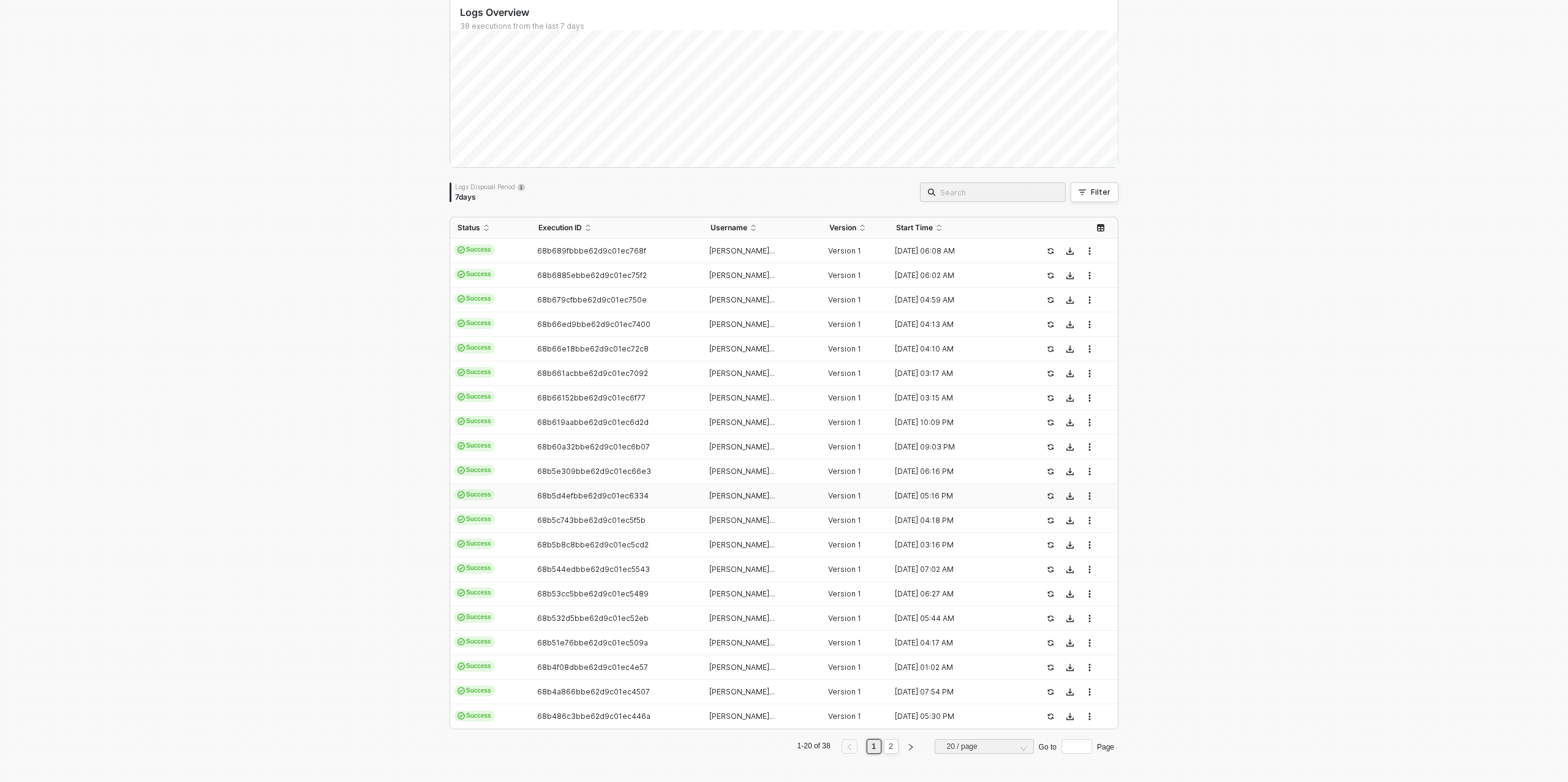
click at [554, 500] on td "68b5d4efbbe62d9c01ec6334" at bounding box center [617, 496] width 172 height 24
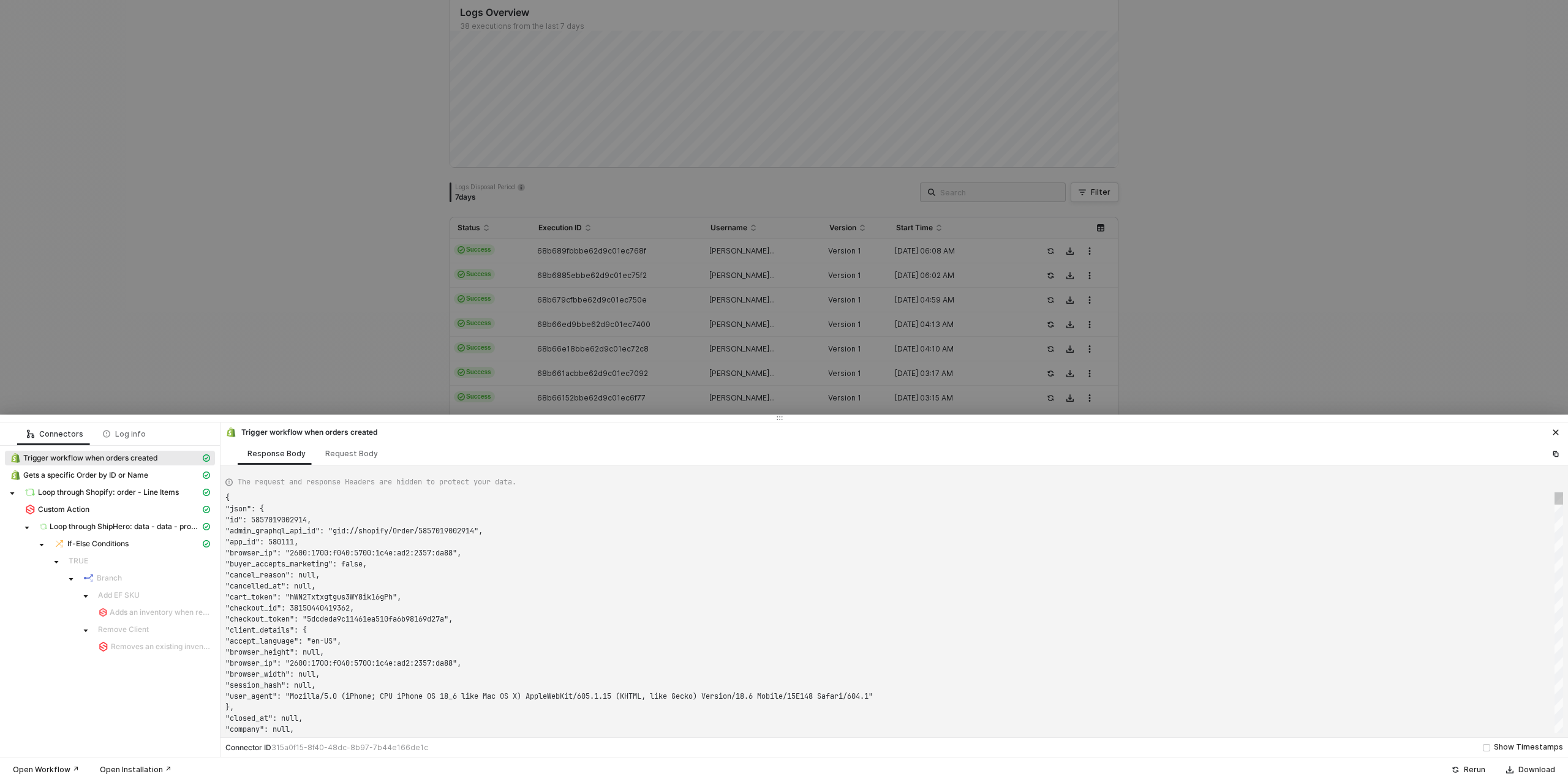
type textarea "{ "json": { "id": 5856940621858, "admin_graphql_api_id": "gid://shopify/Order/5…"
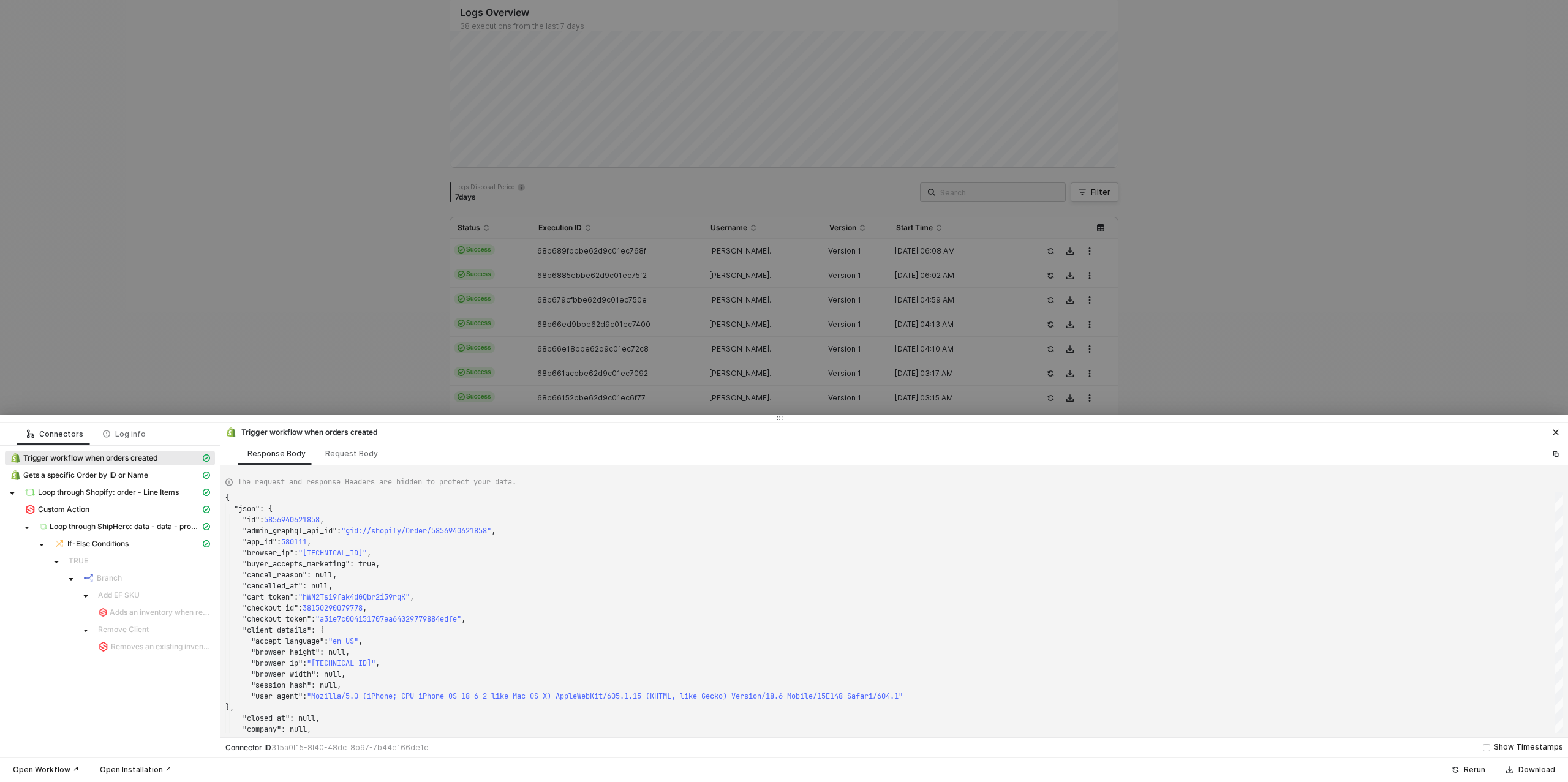
click at [296, 376] on div at bounding box center [784, 391] width 1568 height 782
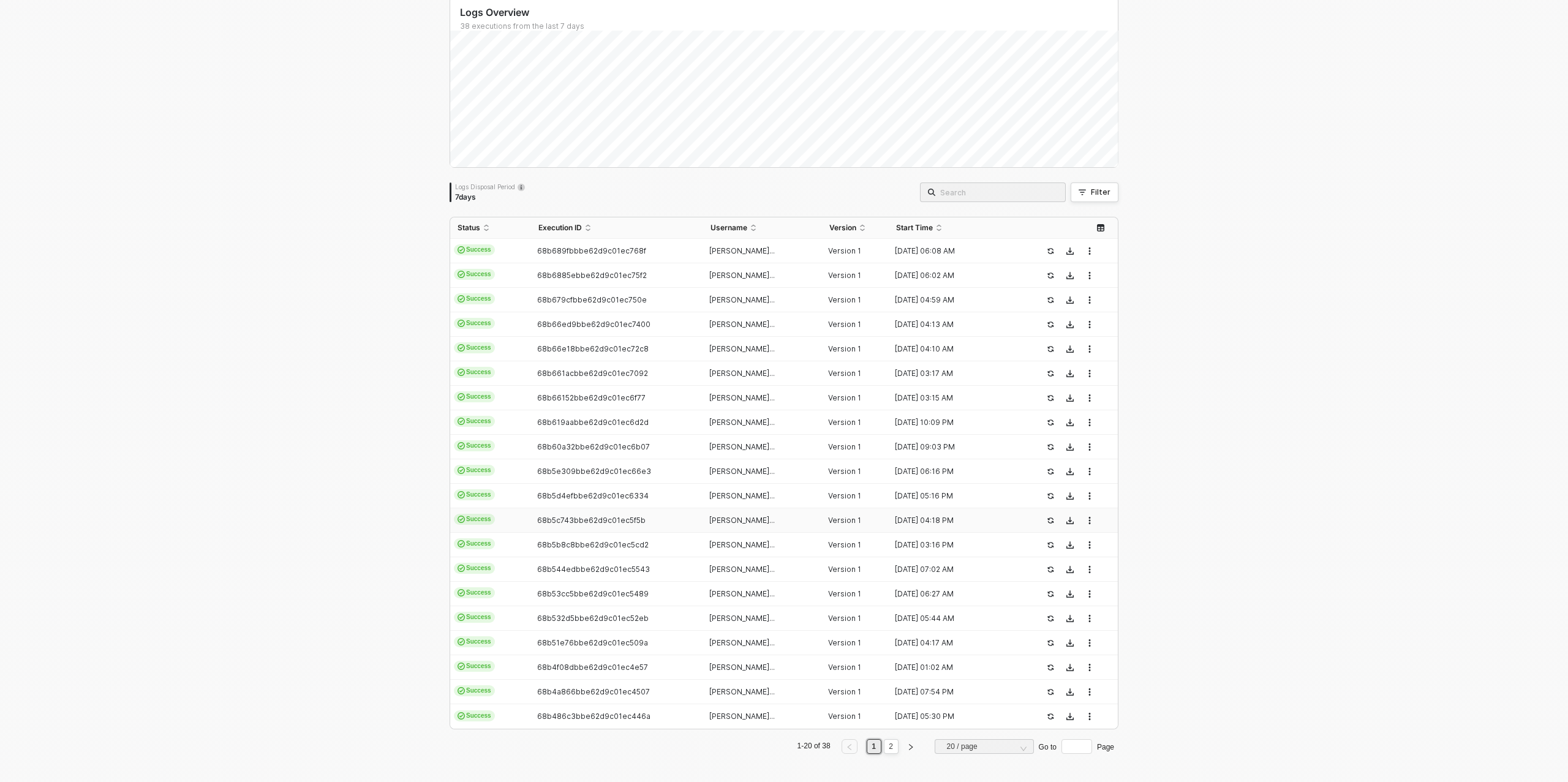
click at [560, 521] on span "68b5c743bbe62d9c01ec5f5b" at bounding box center [591, 520] width 109 height 9
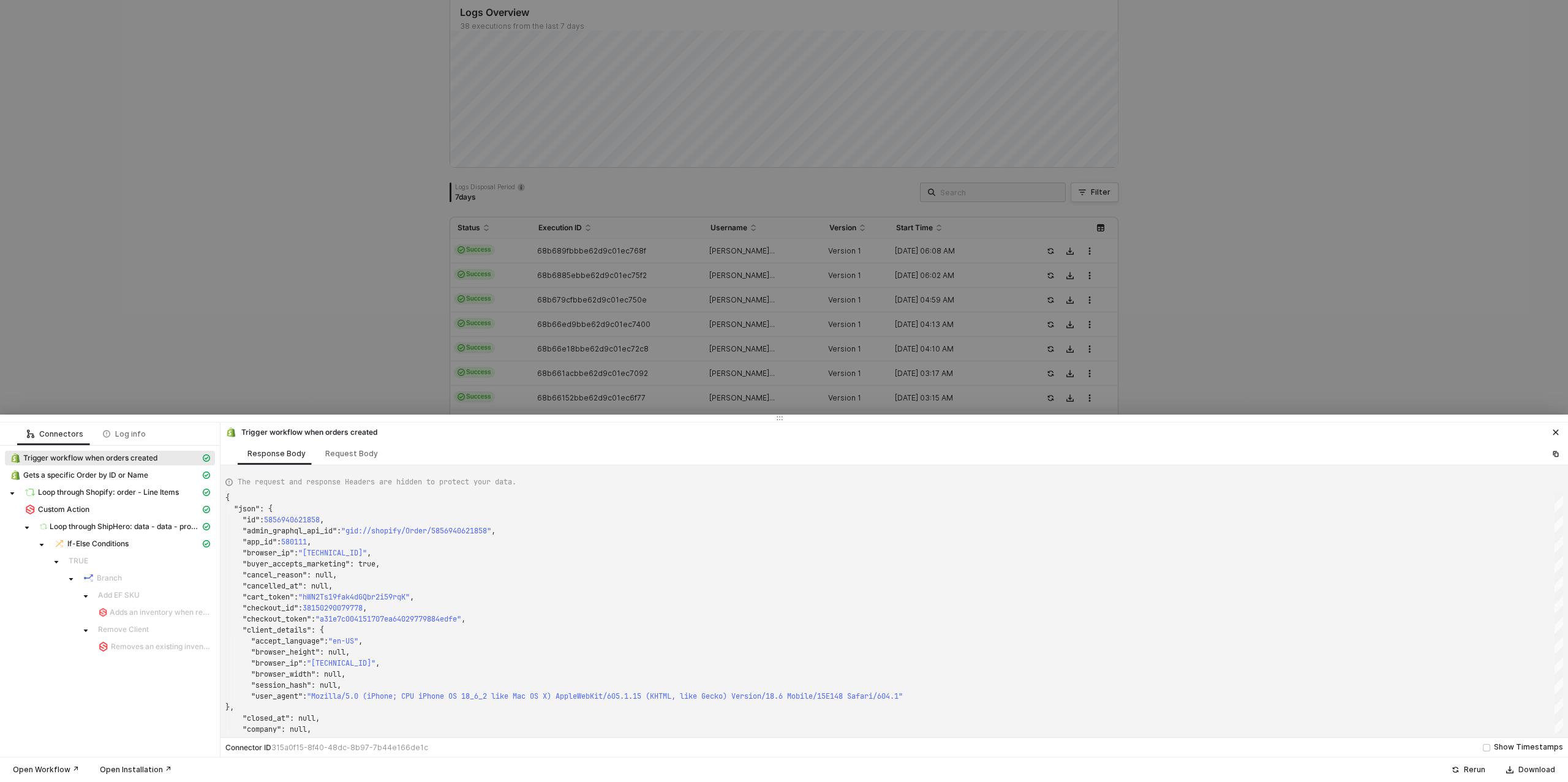
type textarea "{ "json": { "id": 5856866795554, "admin_graphql_api_id": "gid://shopify/Order/5…"
click at [298, 380] on div at bounding box center [784, 391] width 1568 height 782
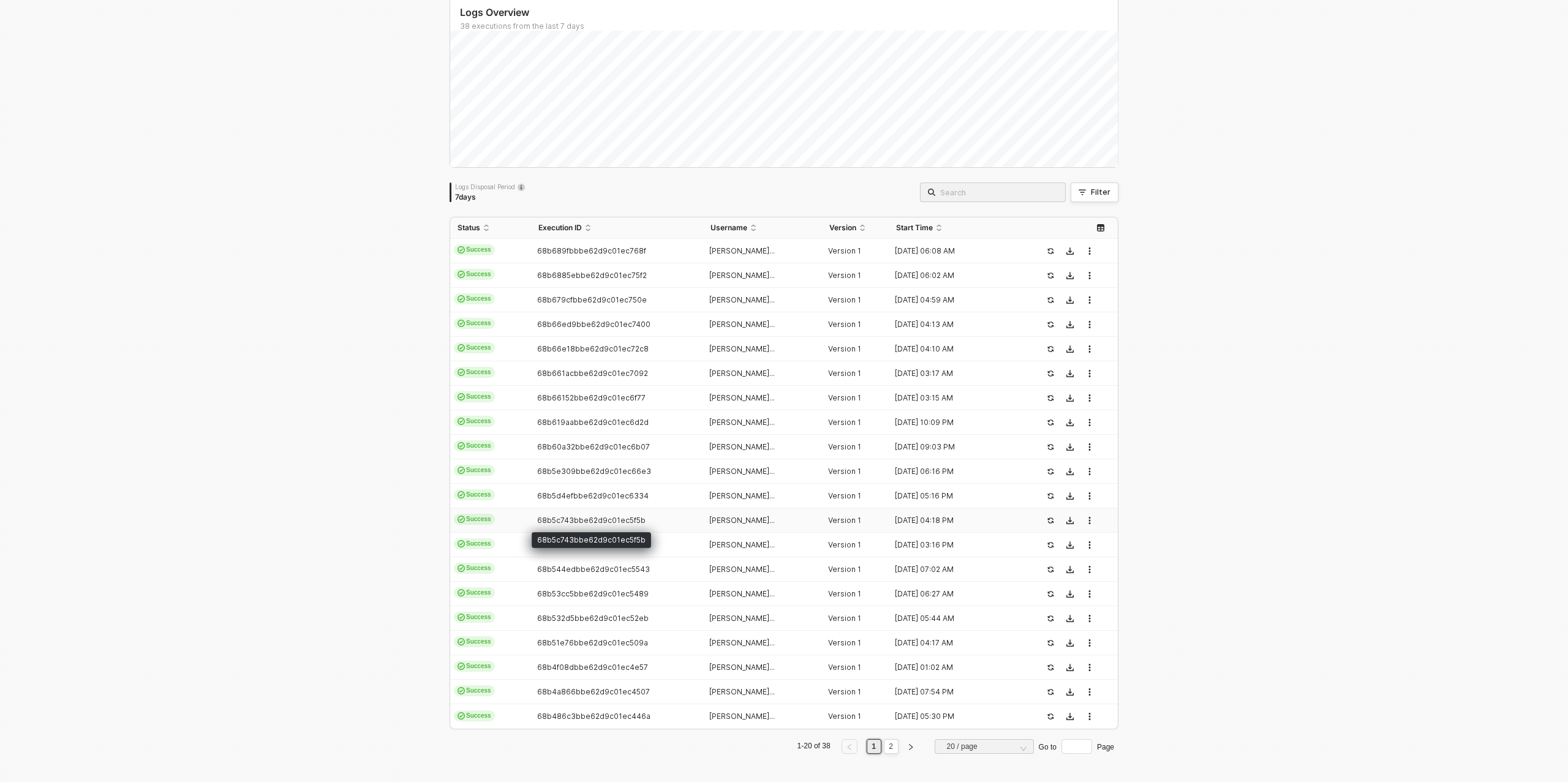
click at [575, 544] on div "68b5c743bbe62d9c01ec5f5b" at bounding box center [591, 540] width 120 height 16
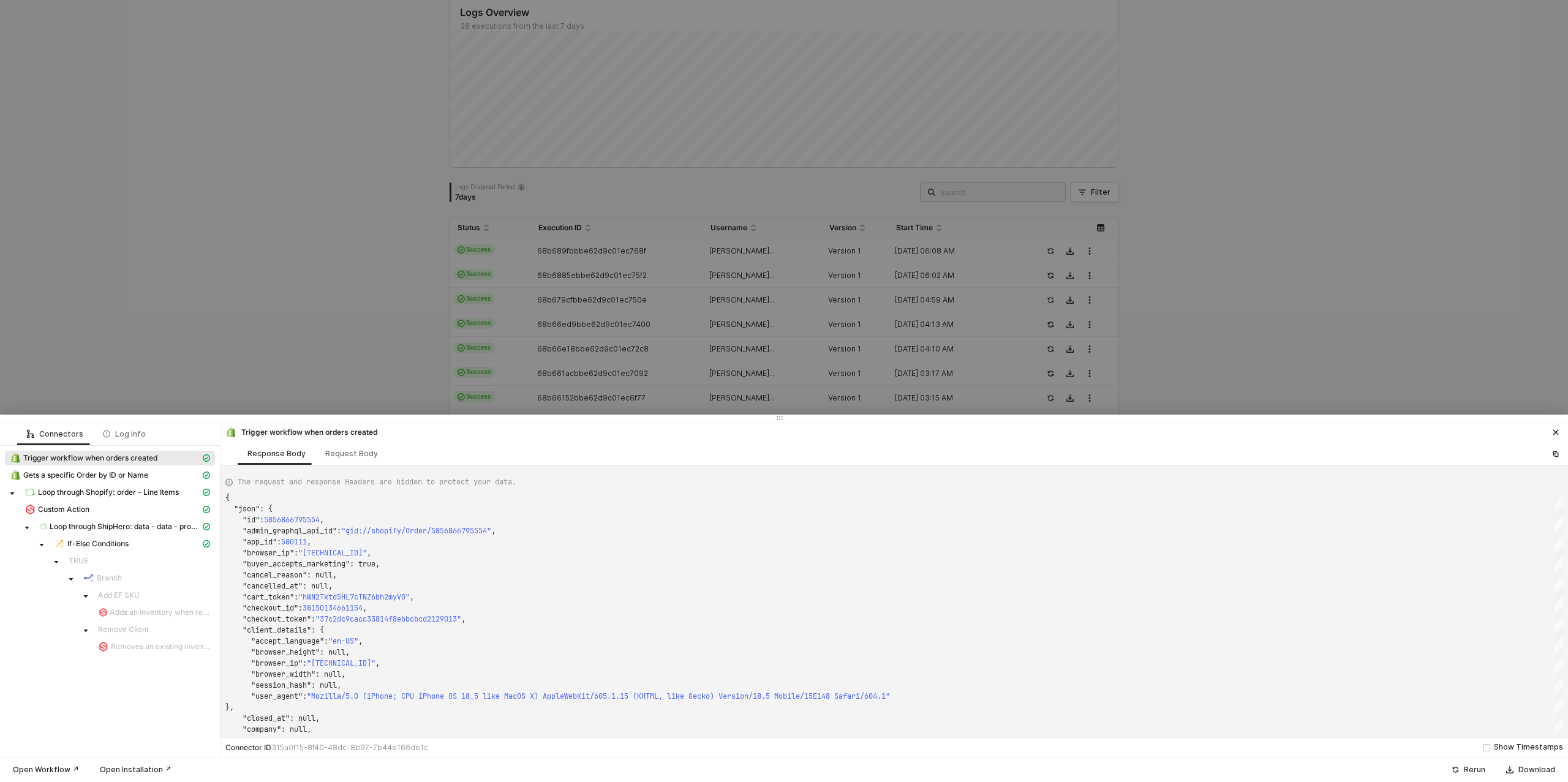
click at [212, 320] on div at bounding box center [784, 391] width 1568 height 782
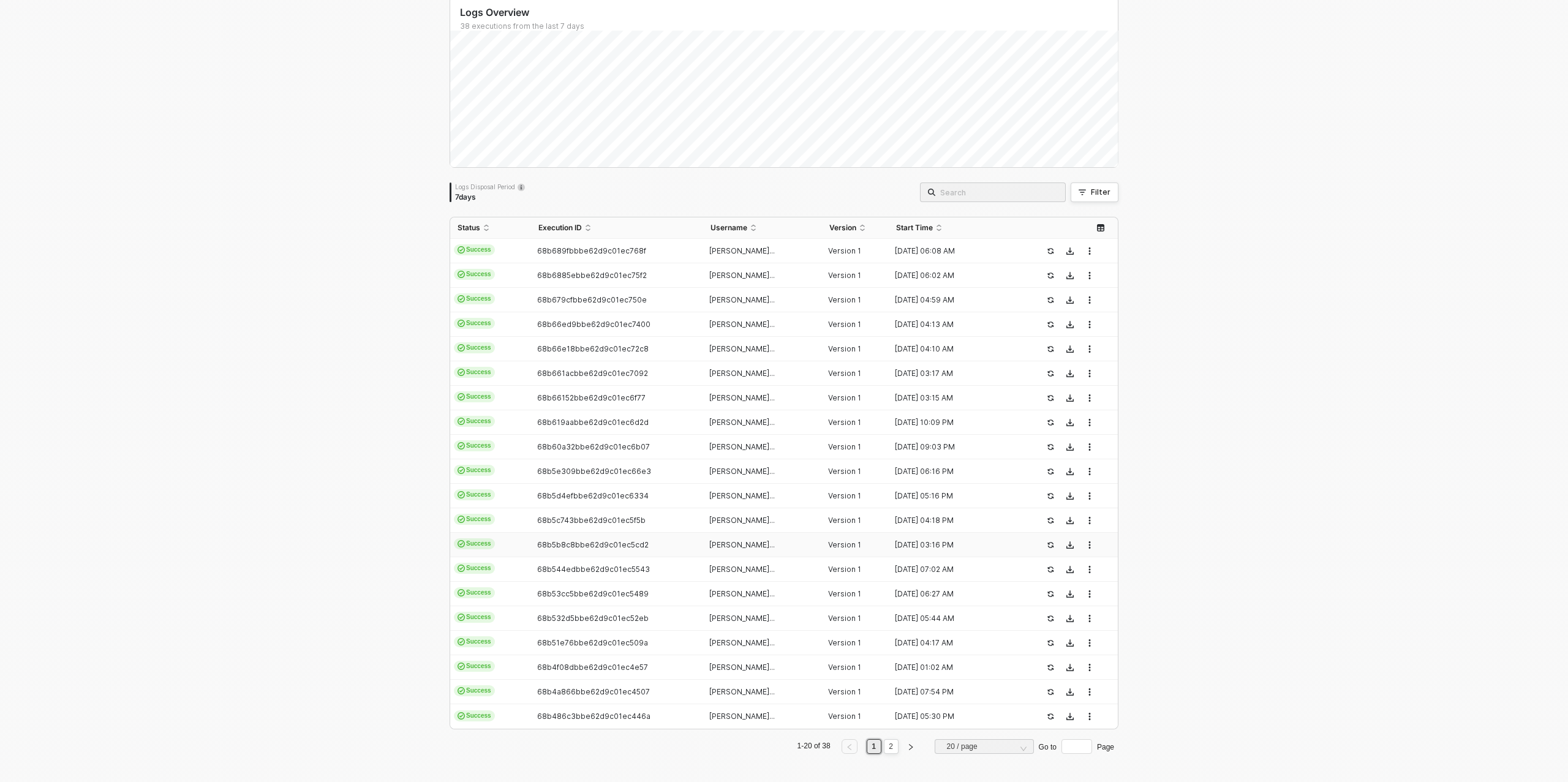
click at [563, 547] on span "68b5b8c8bbe62d9c01ec5cd2" at bounding box center [593, 545] width 111 height 9
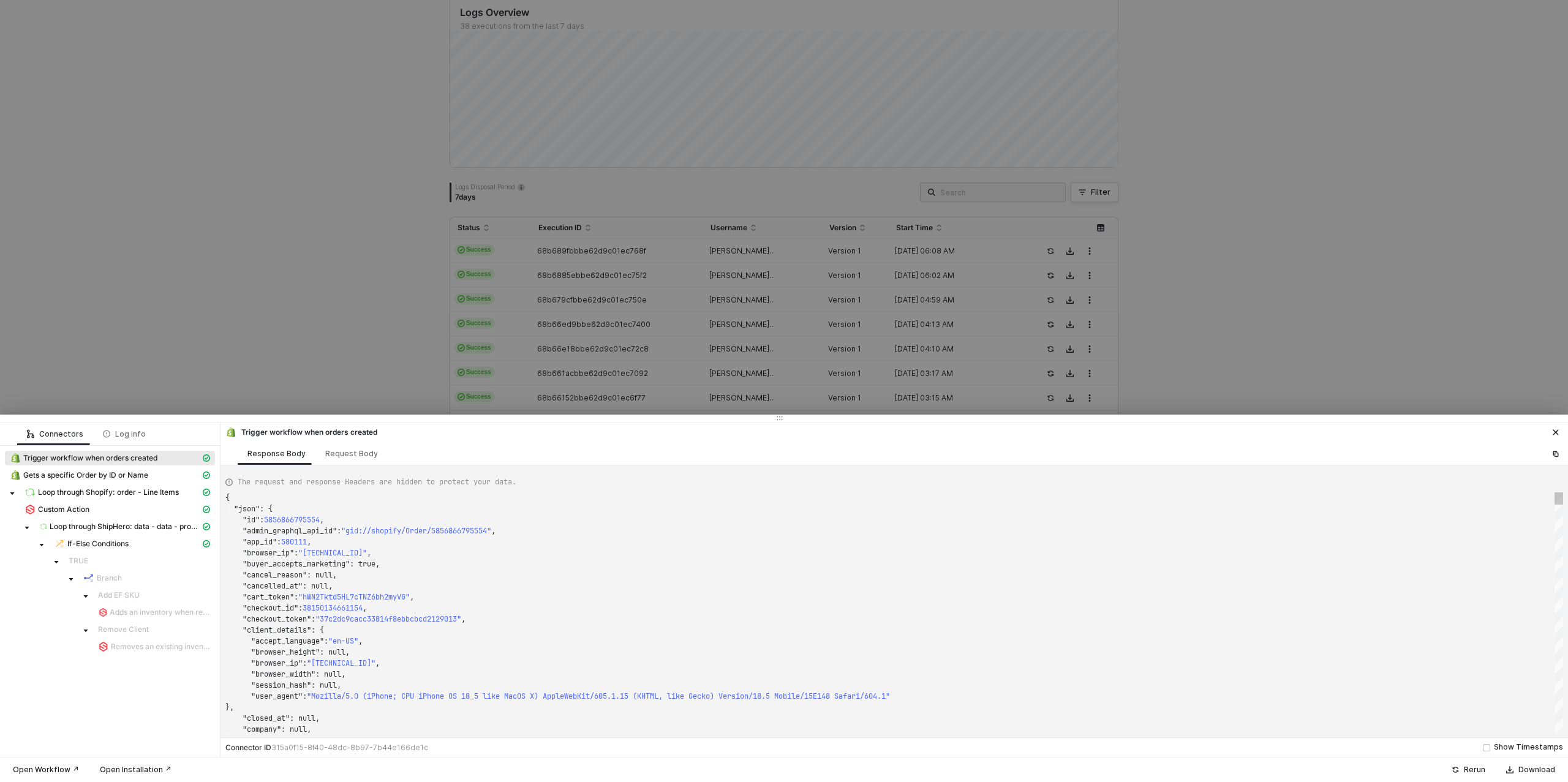
type textarea "{ "json": { "id": 5856784711714, "admin_graphql_api_id": "gid://shopify/Order/5…"
click at [342, 376] on div at bounding box center [784, 391] width 1568 height 782
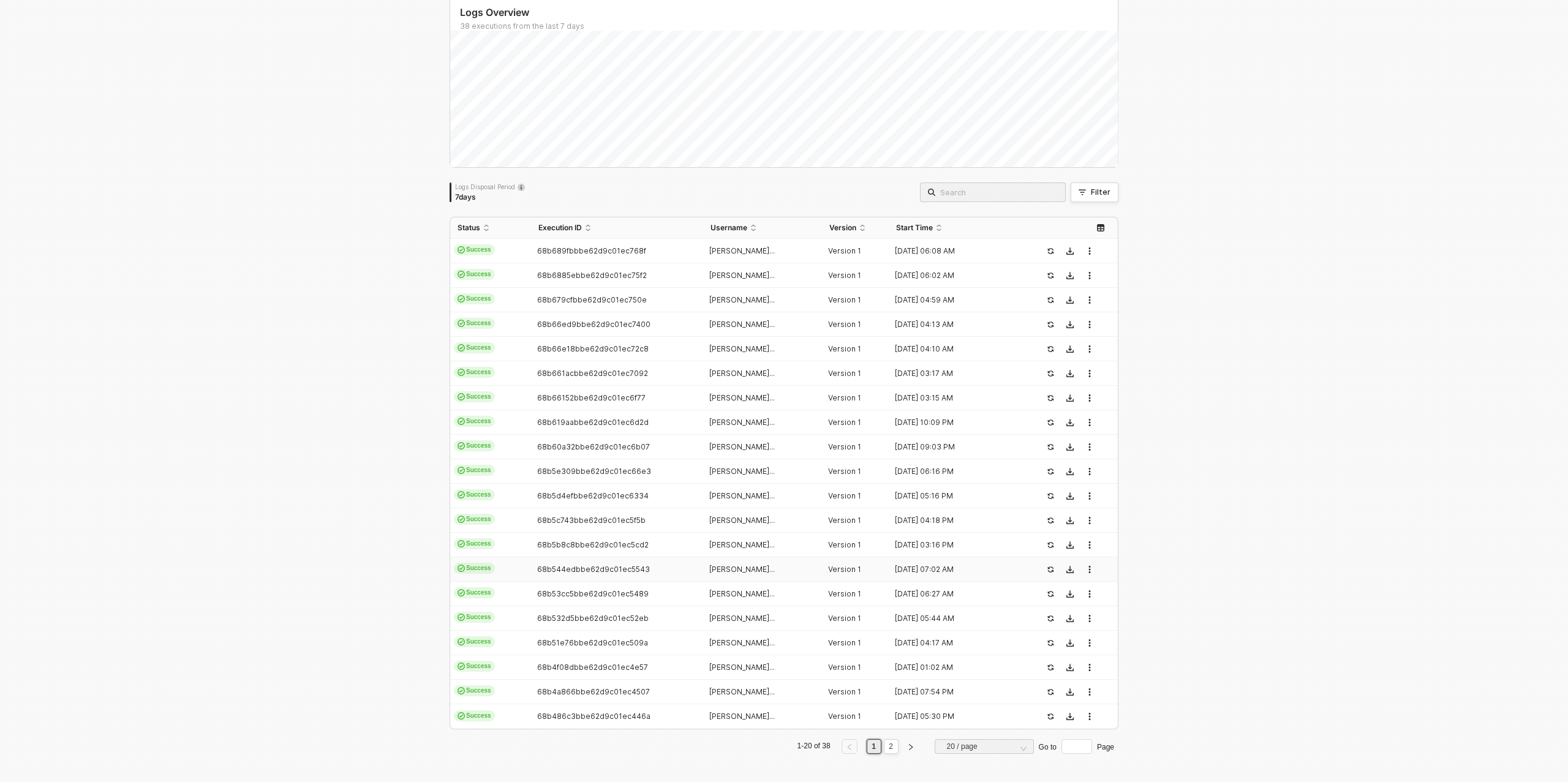
click at [575, 565] on span "68b544edbbe62d9c01ec5543" at bounding box center [594, 569] width 113 height 9
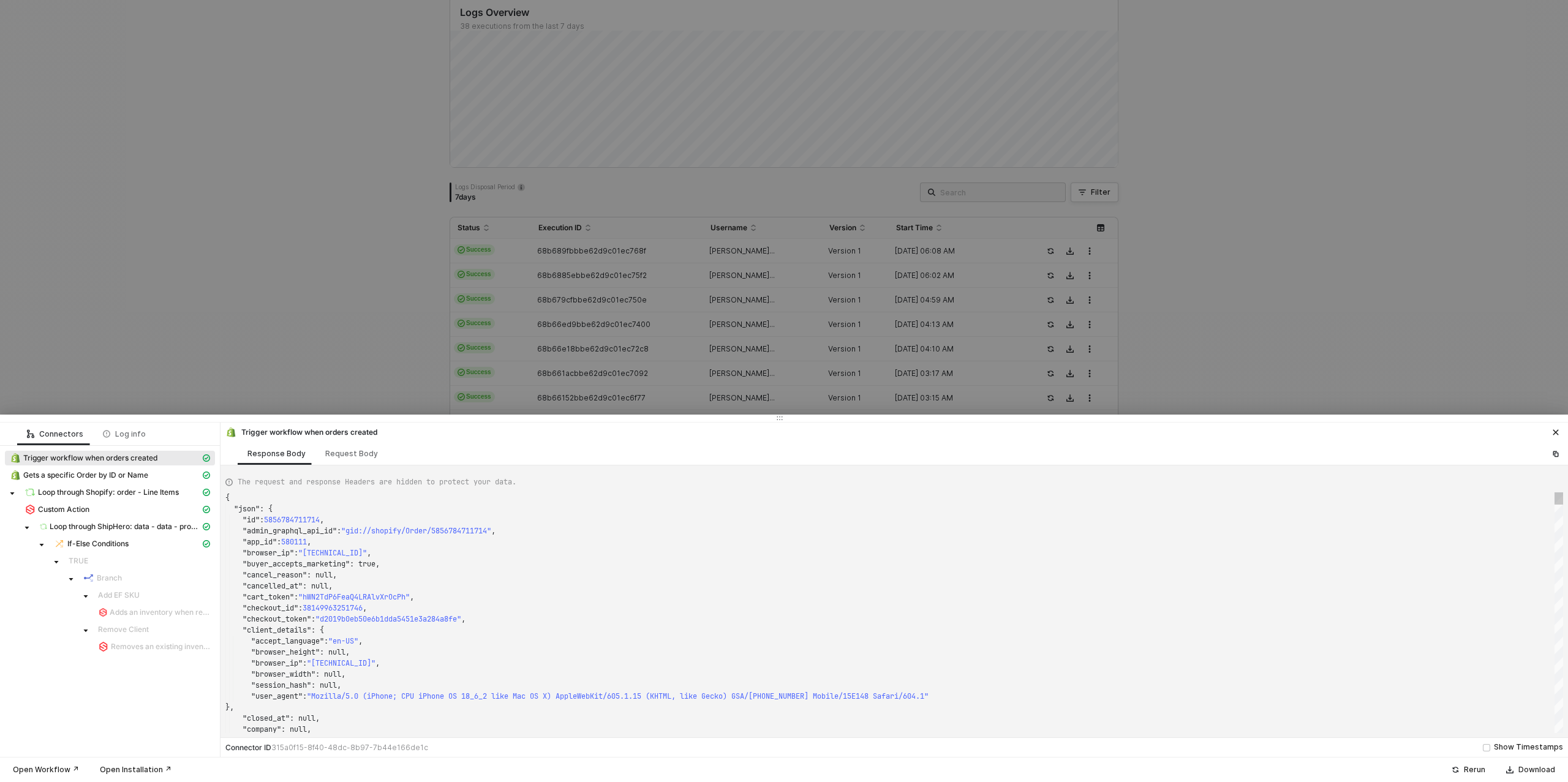
type textarea "{ "json": { "id": 5856316588066, "admin_graphql_api_id": "gid://shopify/Order/5…"
click at [363, 363] on div at bounding box center [784, 391] width 1568 height 782
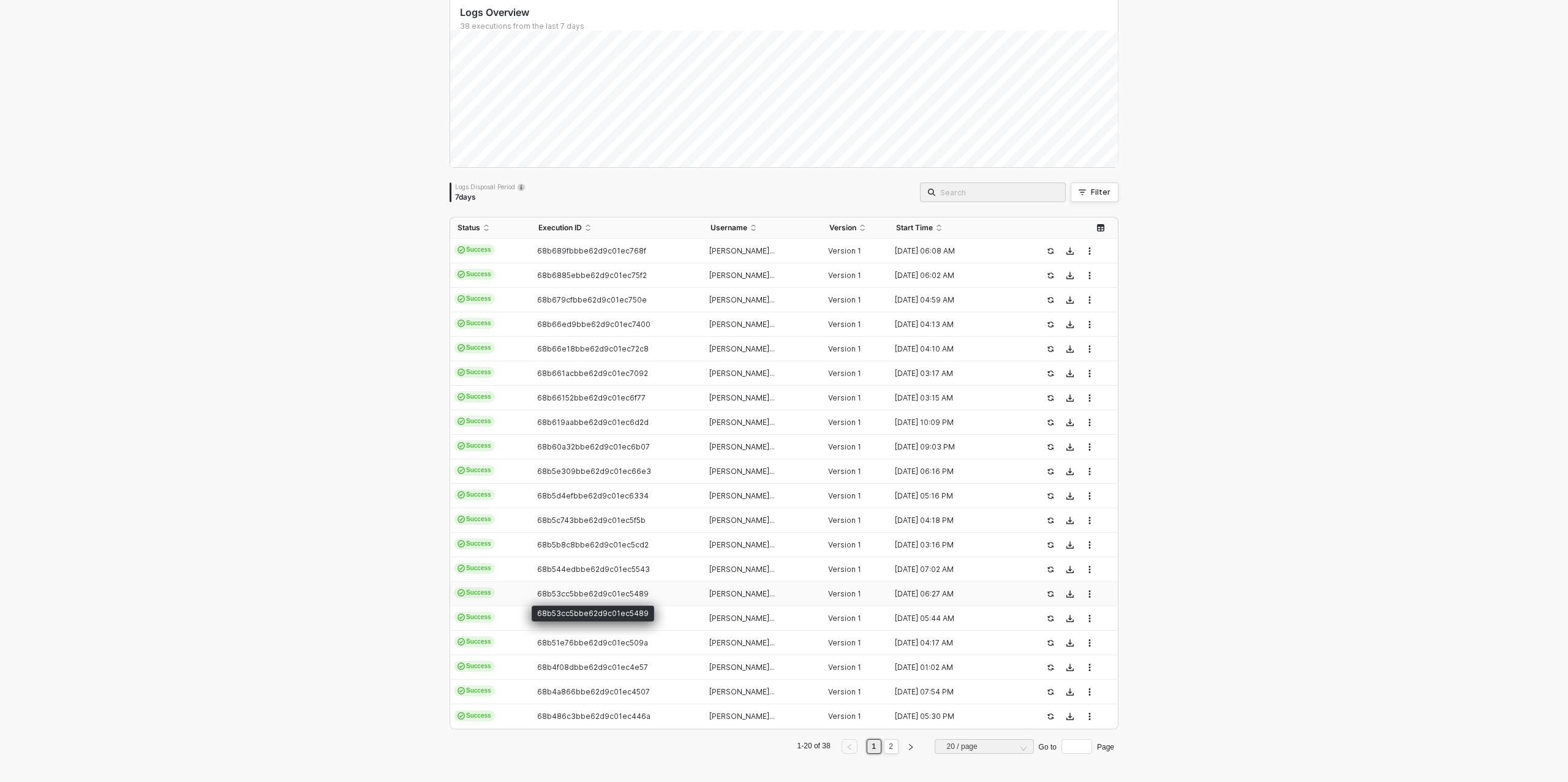
click at [605, 589] on span "68b53cc5bbe62d9c01ec5489" at bounding box center [593, 593] width 111 height 9
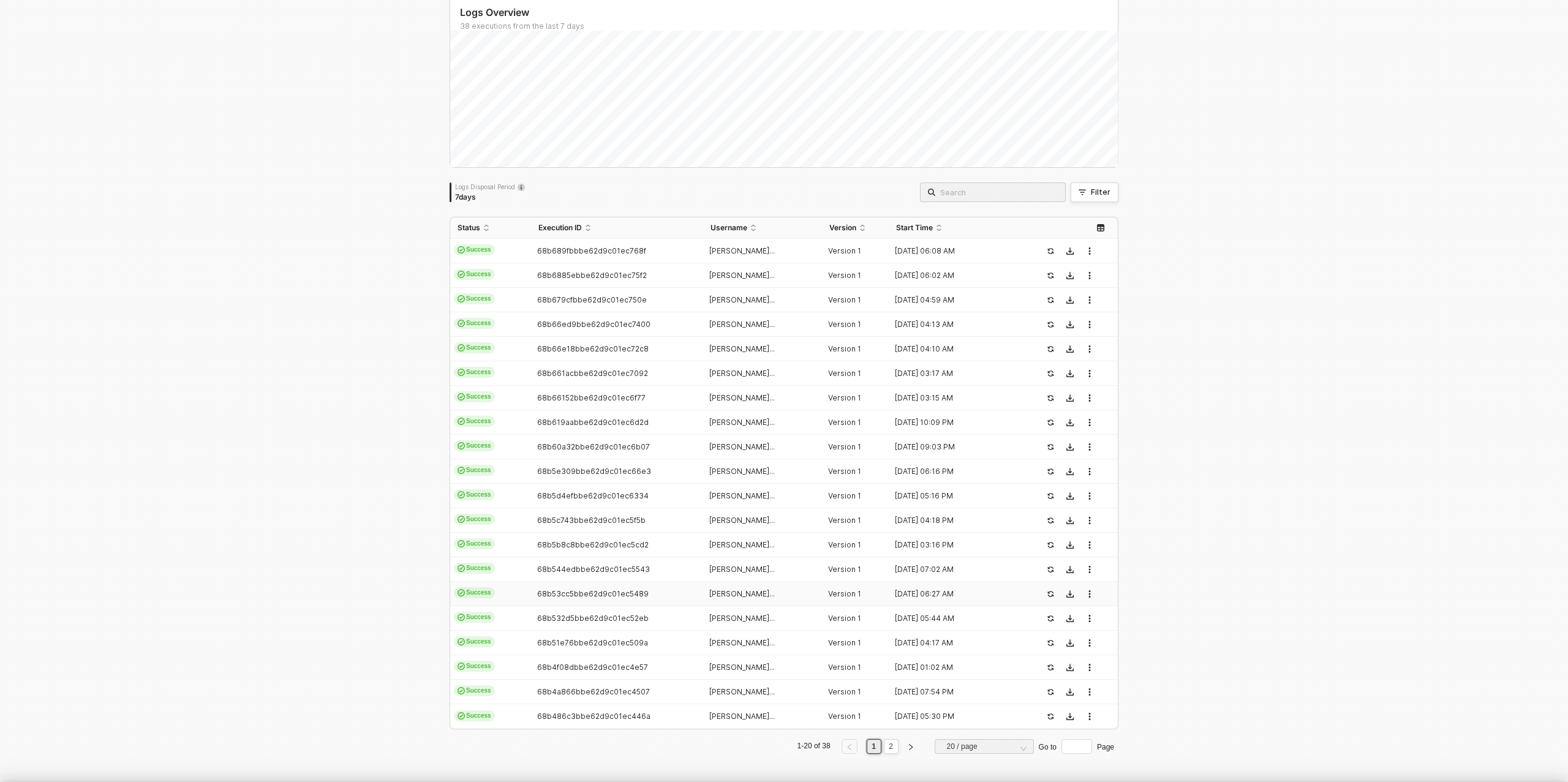
type textarea "{ "json": { "id": 5856289456162, "admin_graphql_api_id": "gid://shopify/Order/5…"
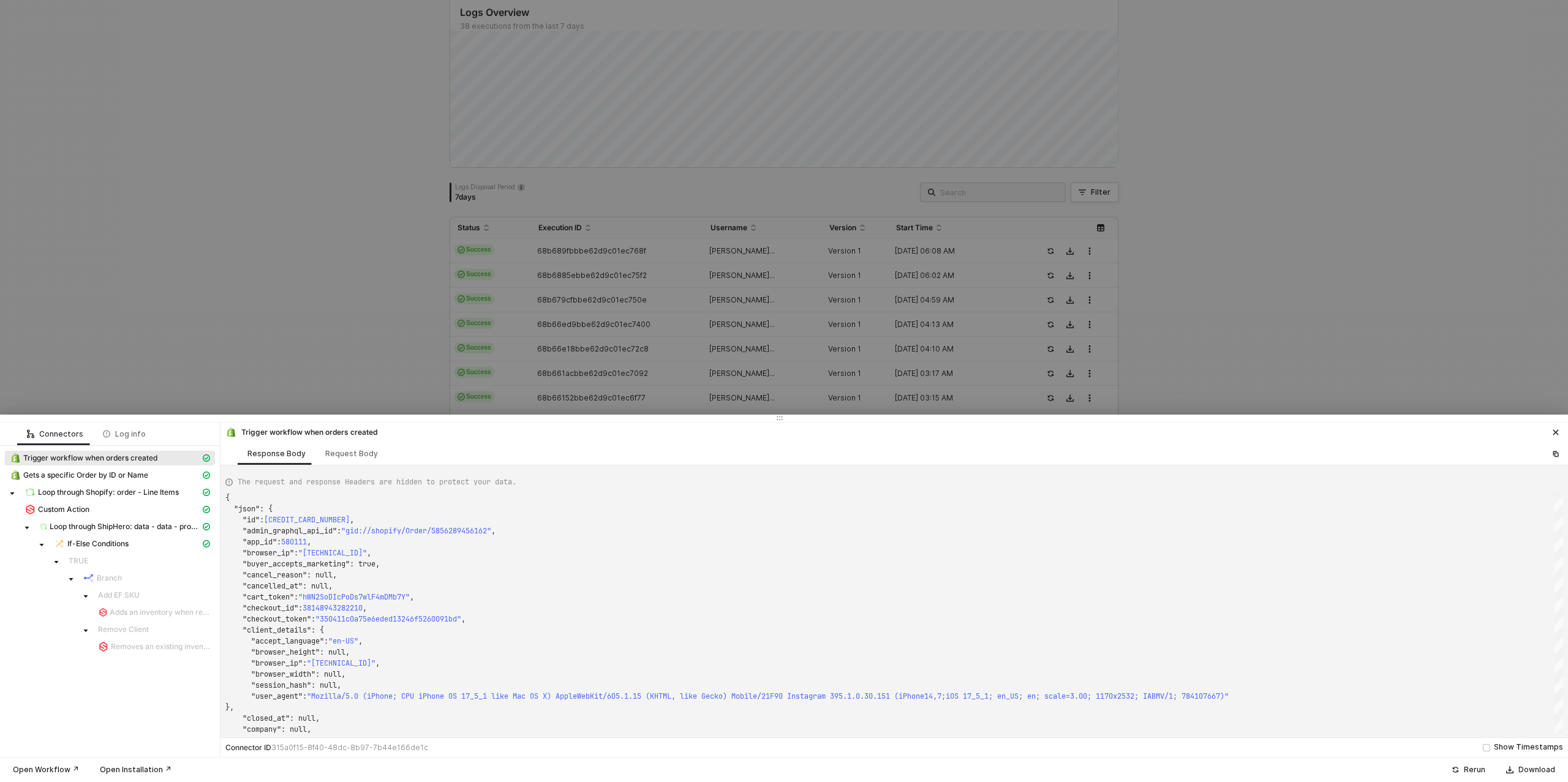
click at [328, 359] on div at bounding box center [784, 391] width 1568 height 782
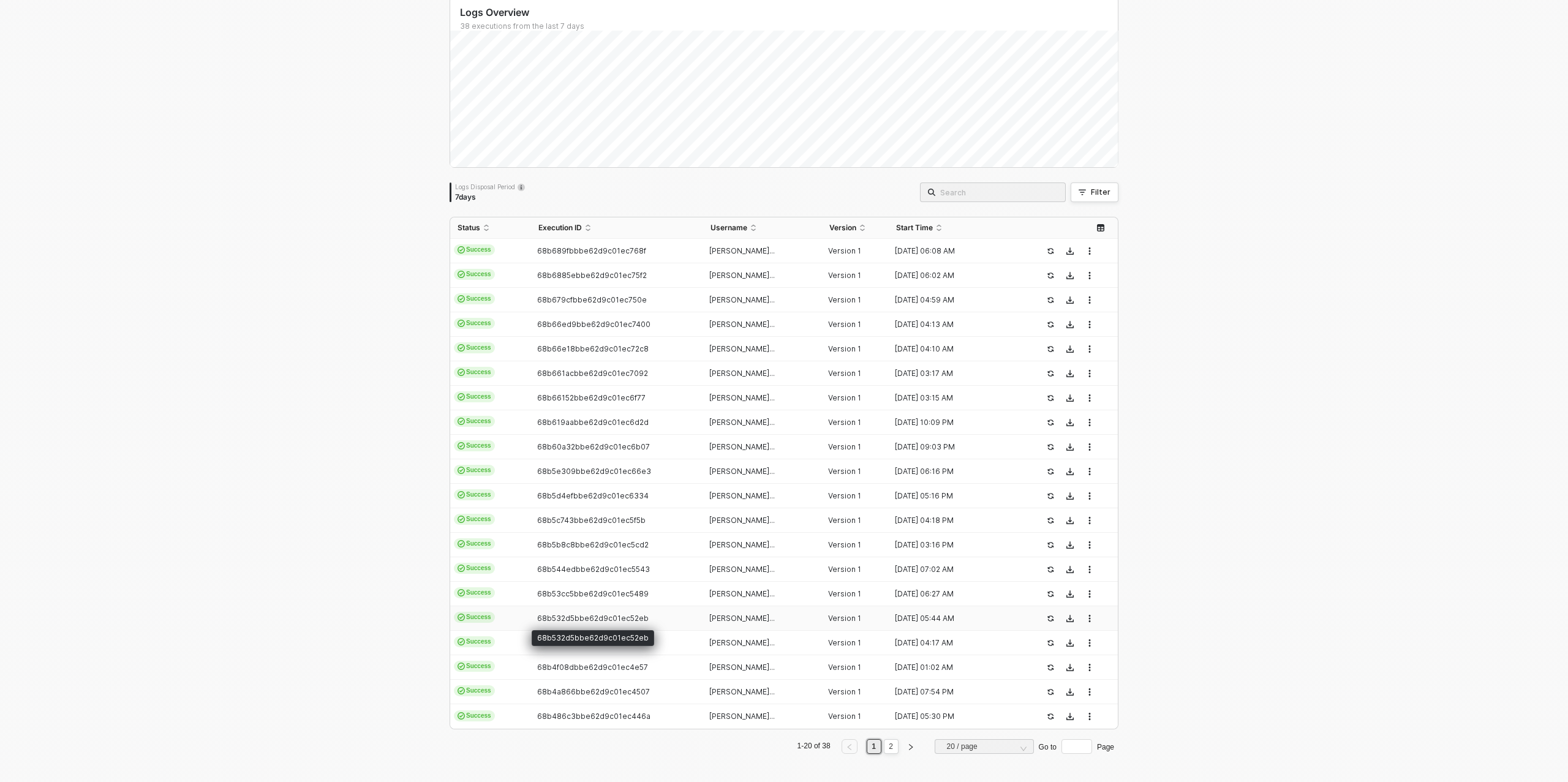
click at [579, 615] on span "68b532d5bbe62d9c01ec52eb" at bounding box center [593, 618] width 111 height 9
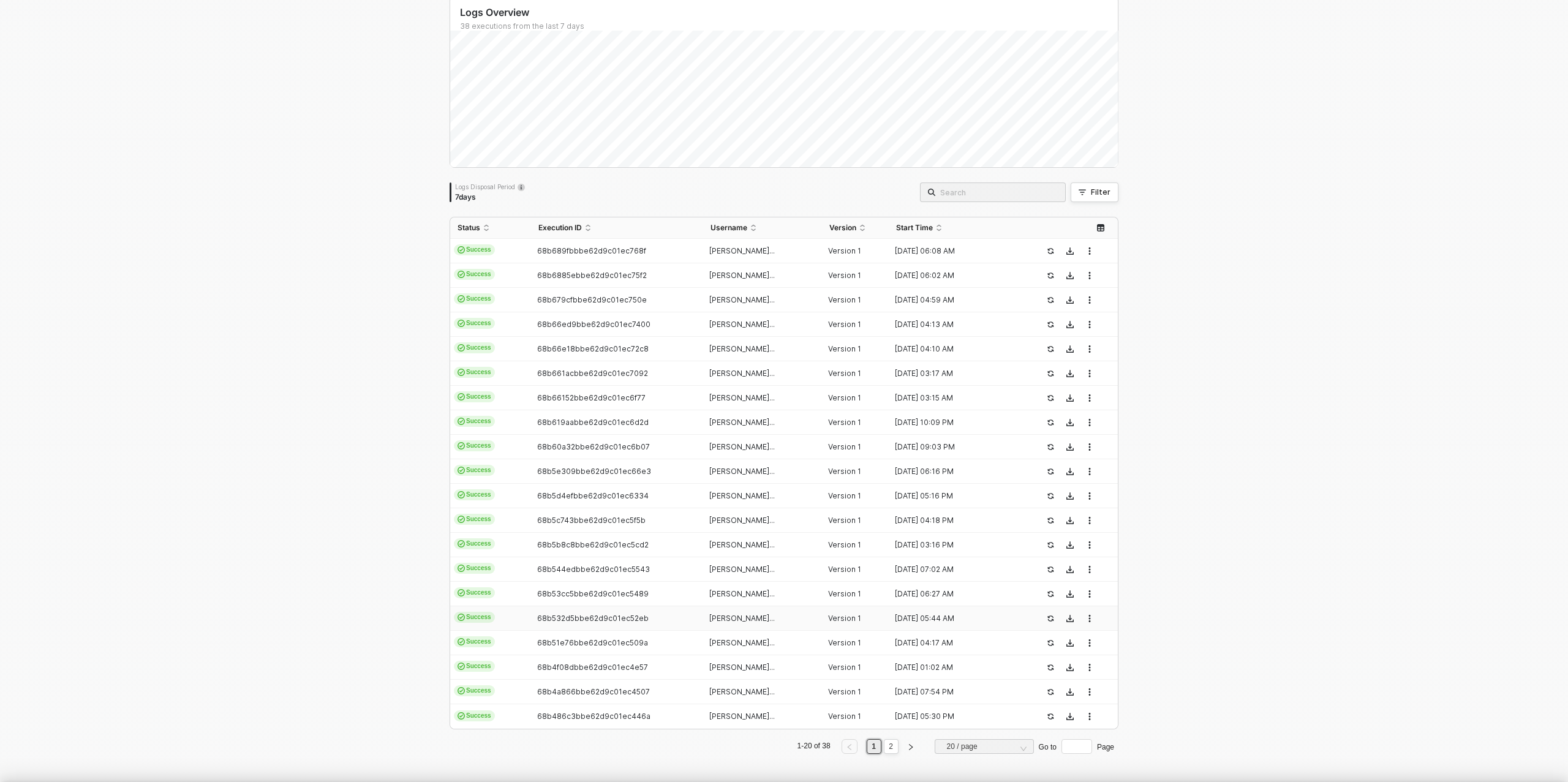
type textarea "{ "json": { "id": 5856244564002, "admin_graphql_api_id": "gid://shopify/Order/5…"
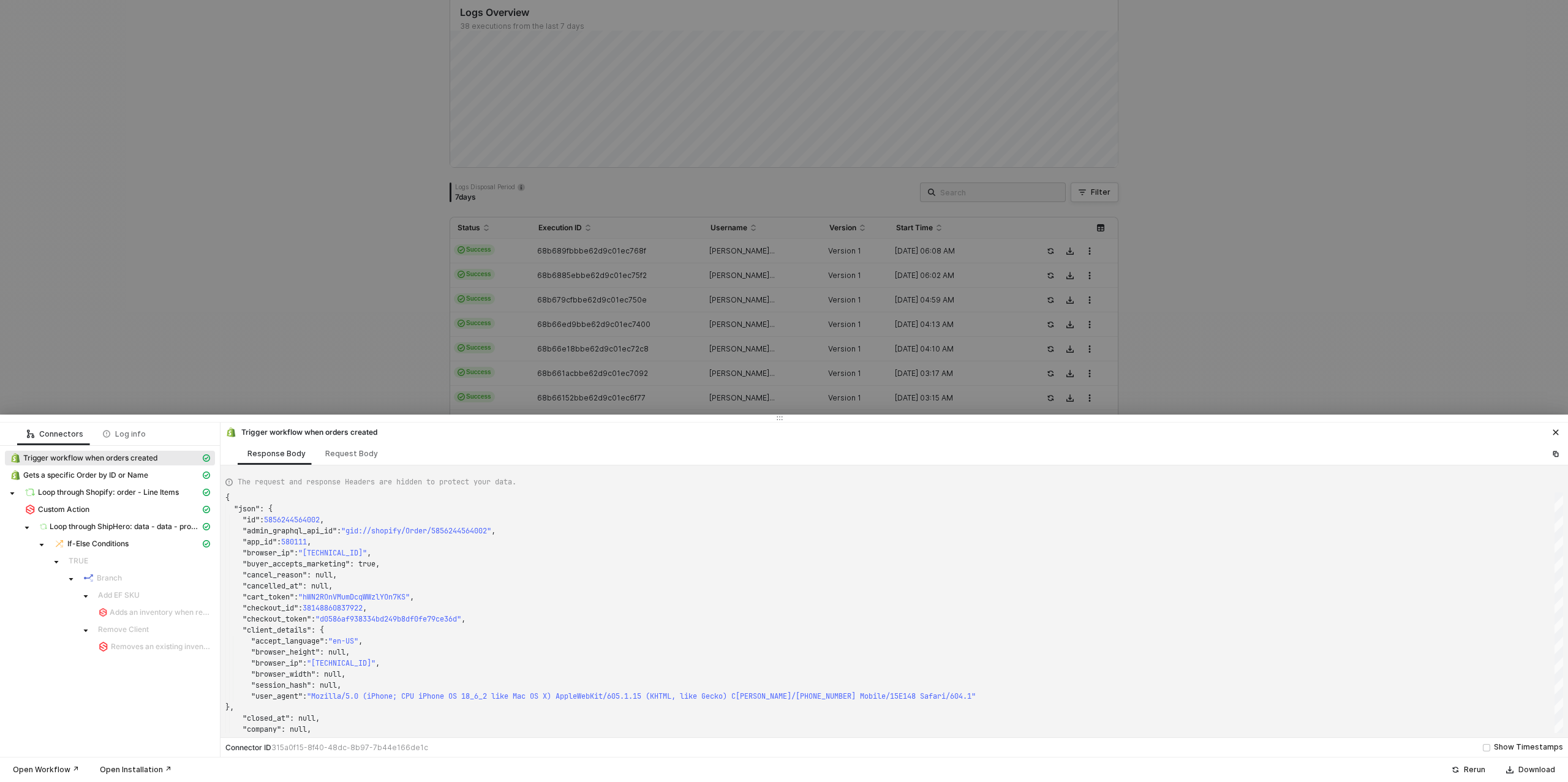
click at [289, 342] on div at bounding box center [784, 391] width 1568 height 782
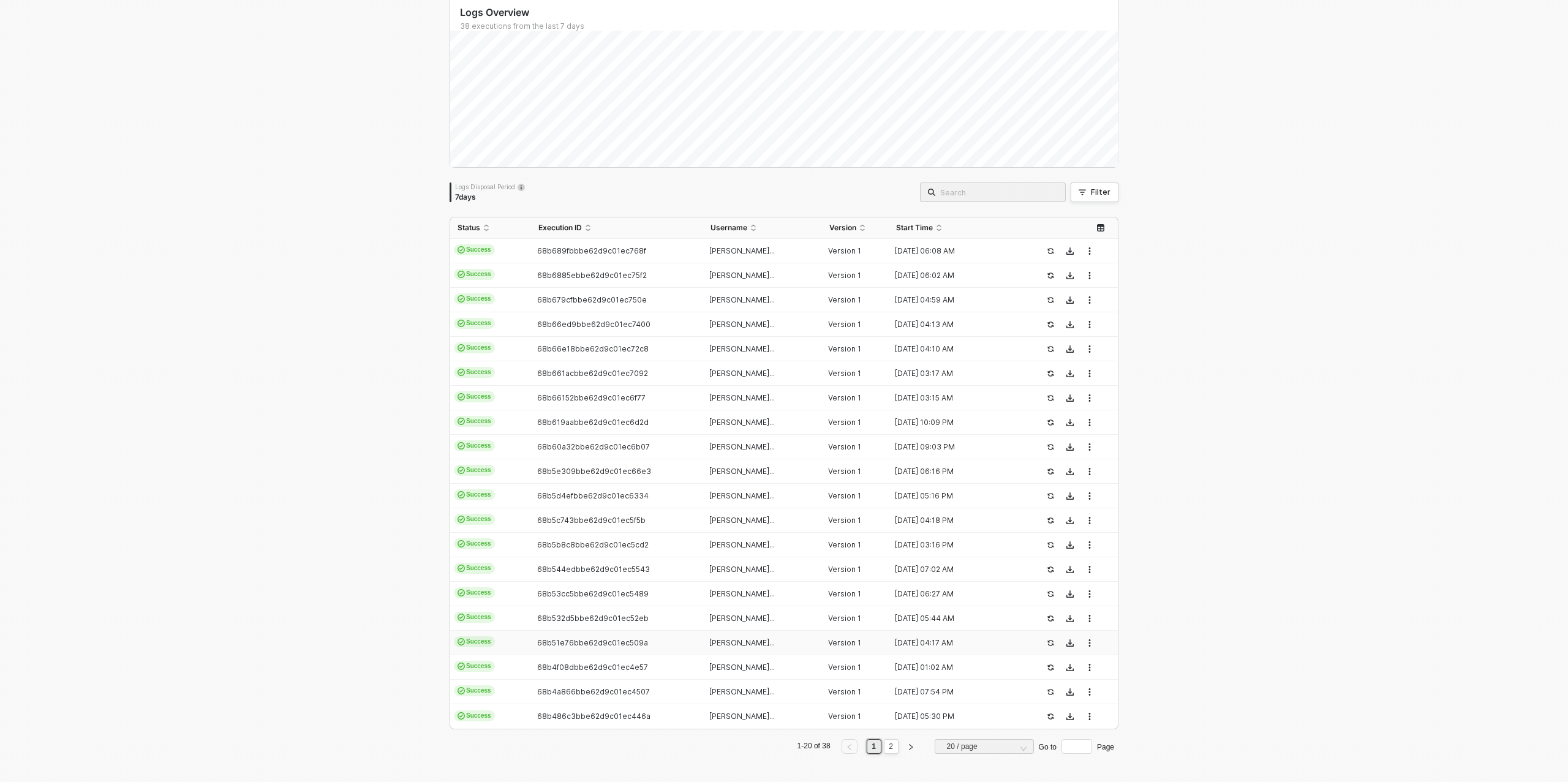
click at [579, 648] on td "68b51e76bbe62d9c01ec509a" at bounding box center [617, 642] width 172 height 24
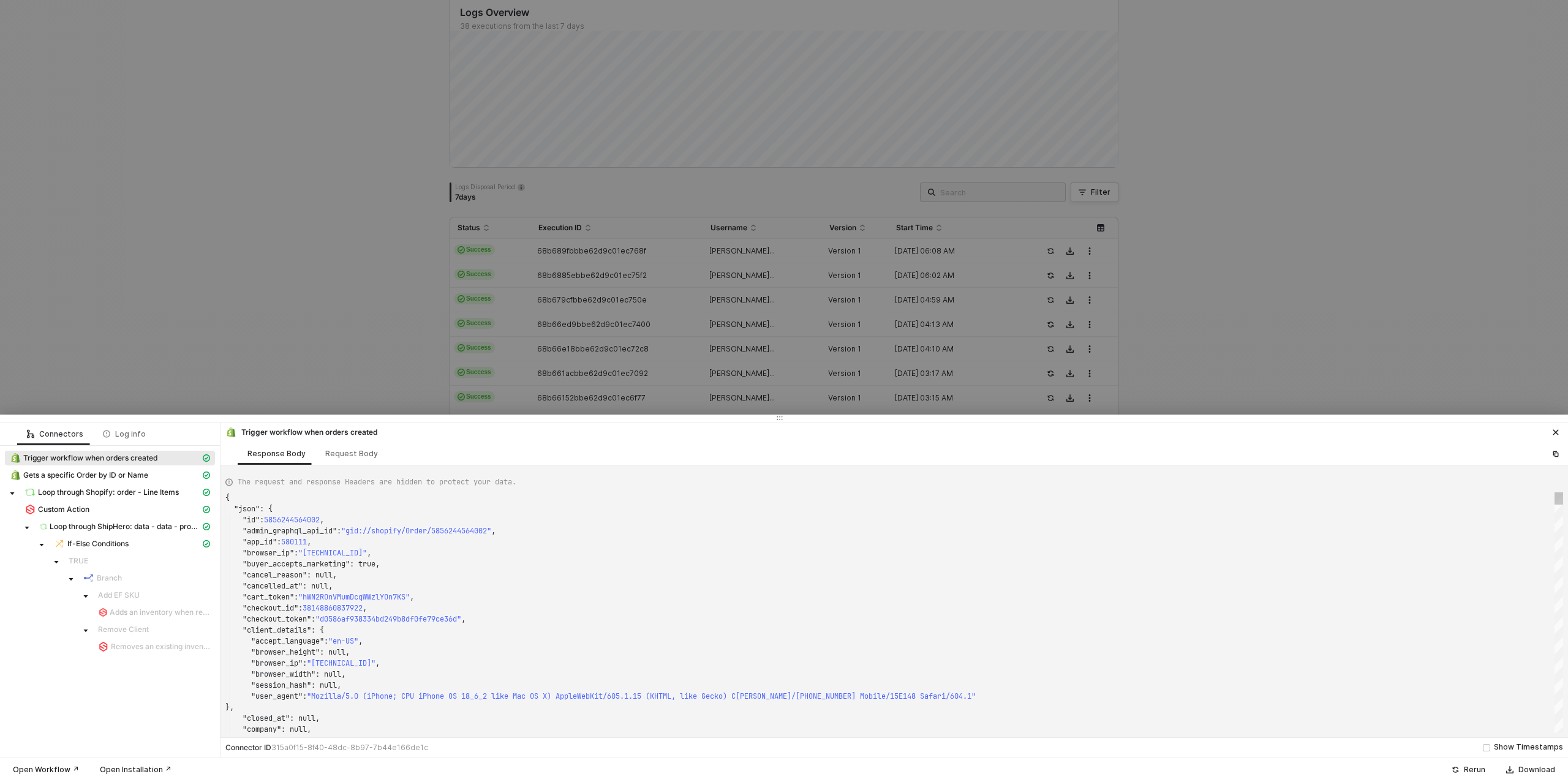
type textarea "{ "json": { "id": 5856152715298, "admin_graphql_api_id": "gid://shopify/Order/5…"
click at [333, 348] on div at bounding box center [784, 391] width 1568 height 782
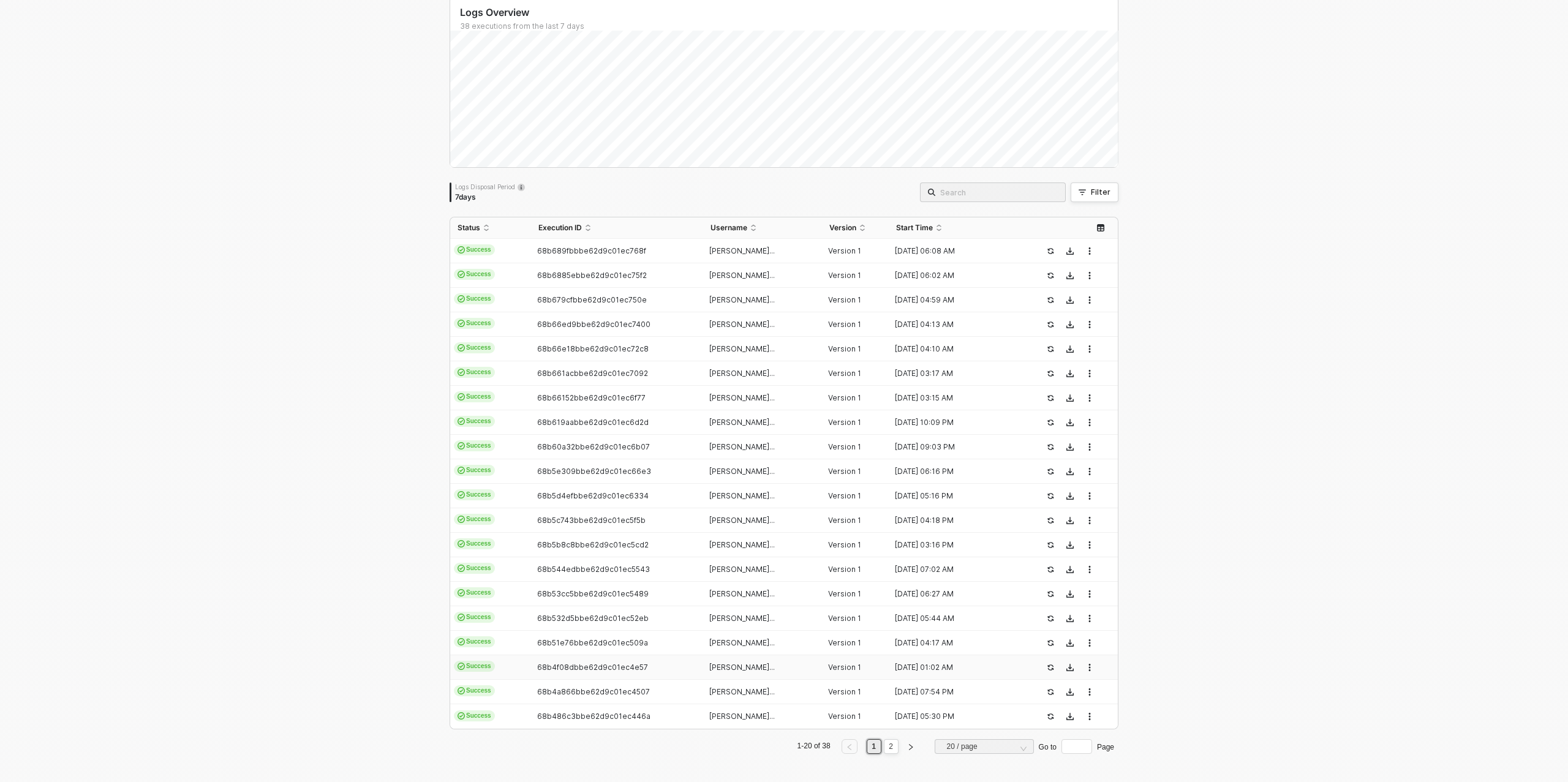
click at [597, 661] on td "68b4f08dbbe62d9c01ec4e57" at bounding box center [617, 667] width 172 height 24
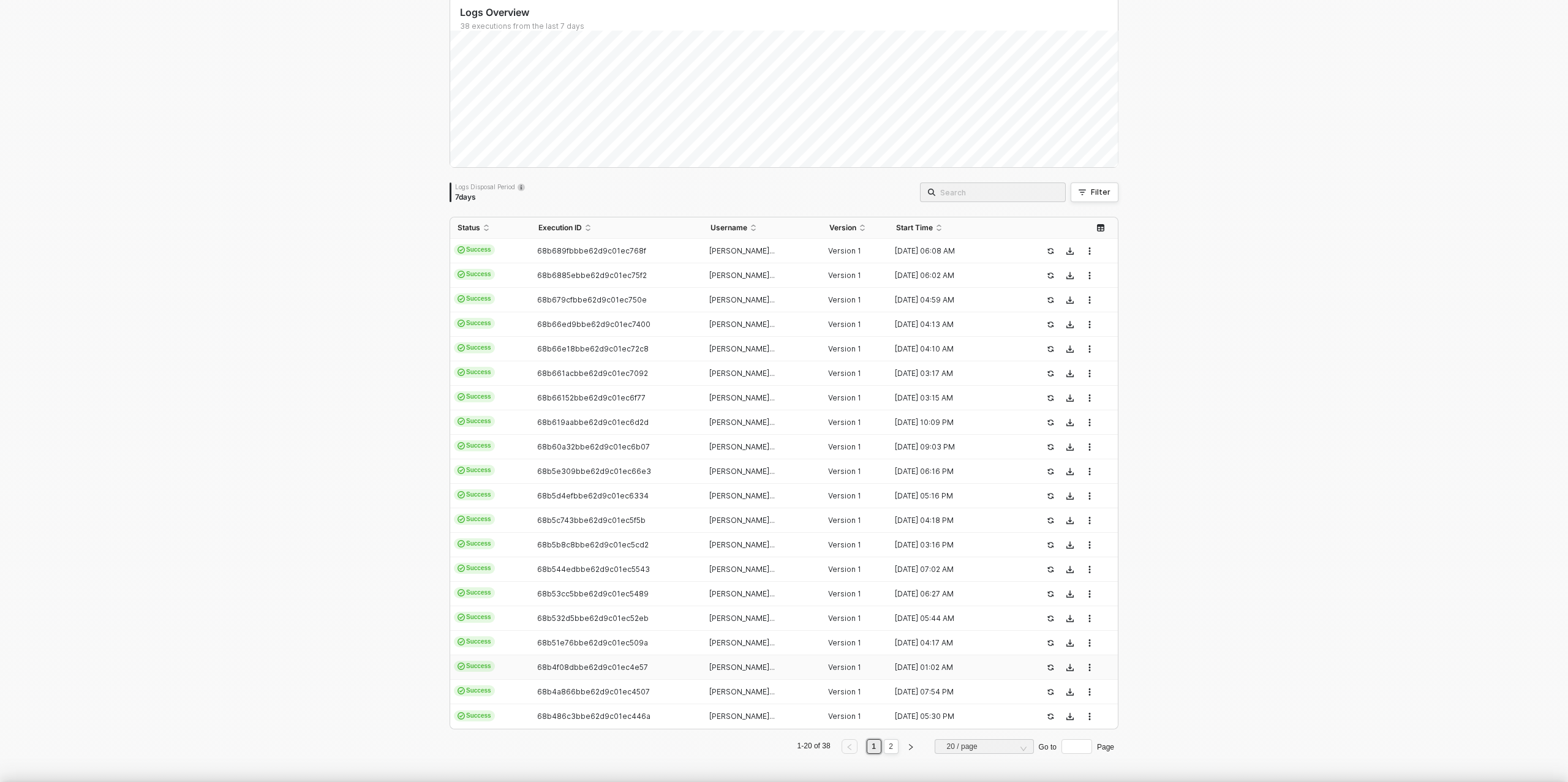
type textarea "{ "json": { "id": 5855980191778, "admin_graphql_api_id": "gid://shopify/Order/5…"
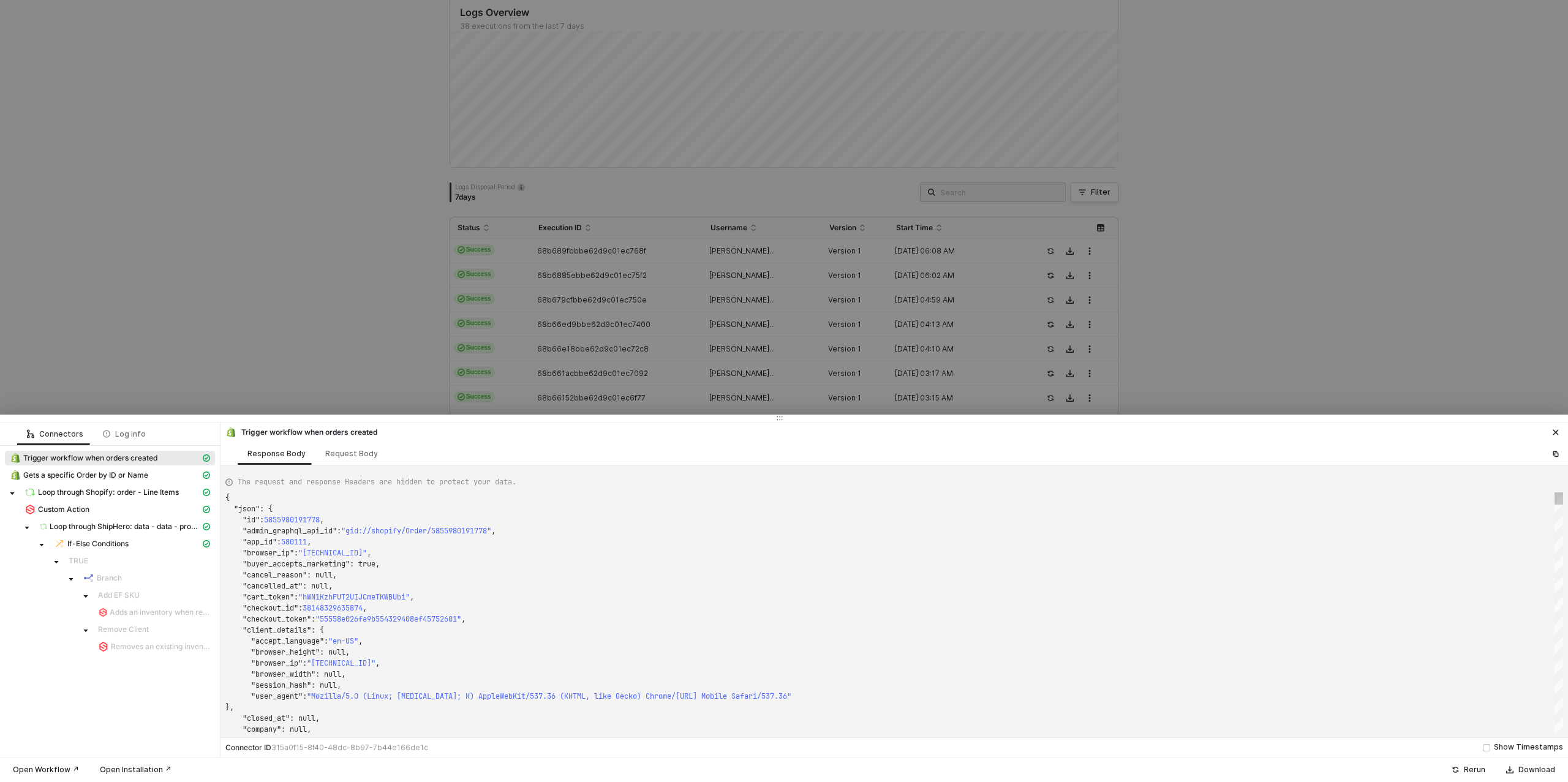
click at [323, 378] on div at bounding box center [784, 391] width 1568 height 782
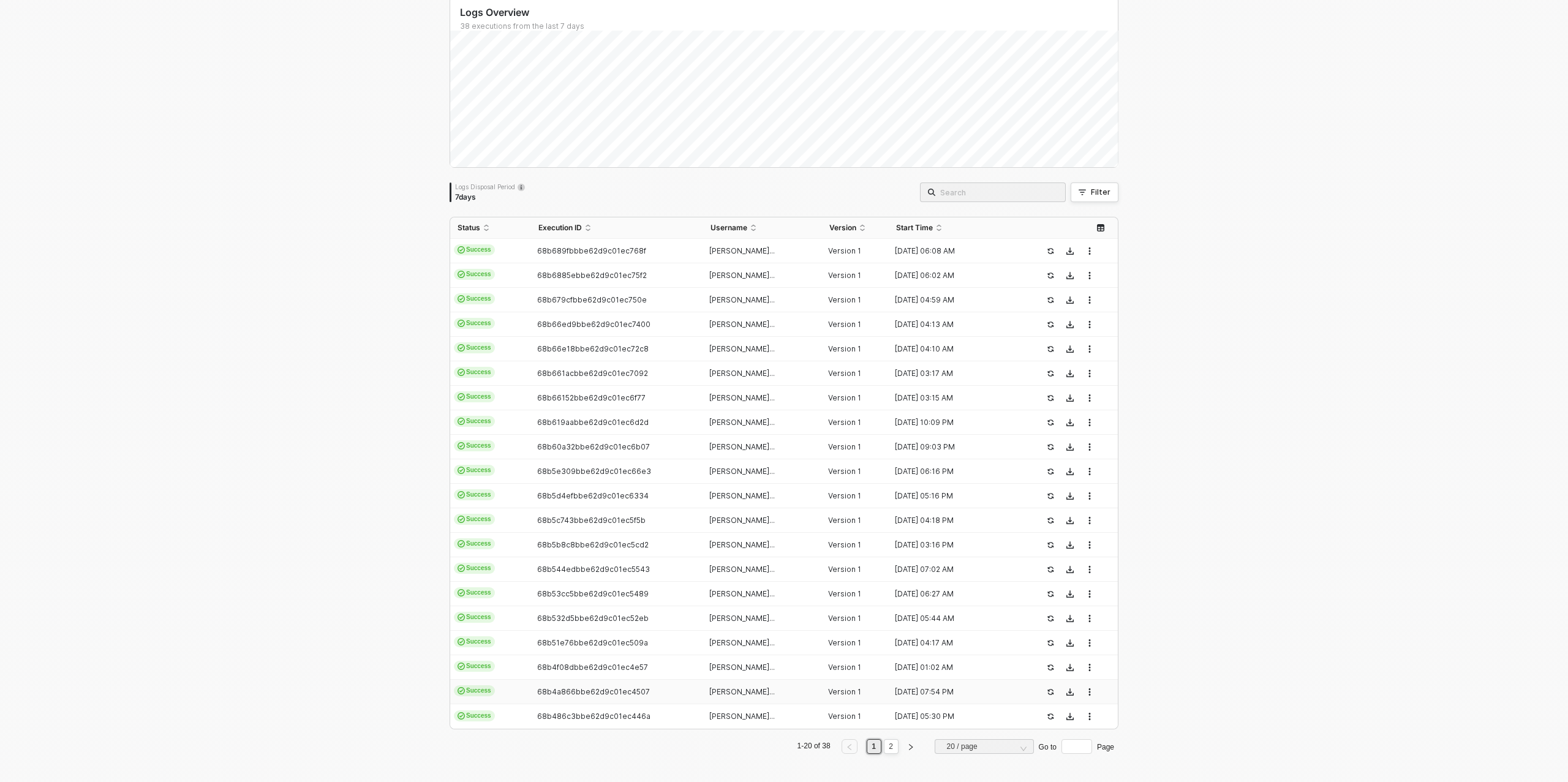
click at [573, 693] on span "68b4a866bbe62d9c01ec4507" at bounding box center [594, 691] width 113 height 9
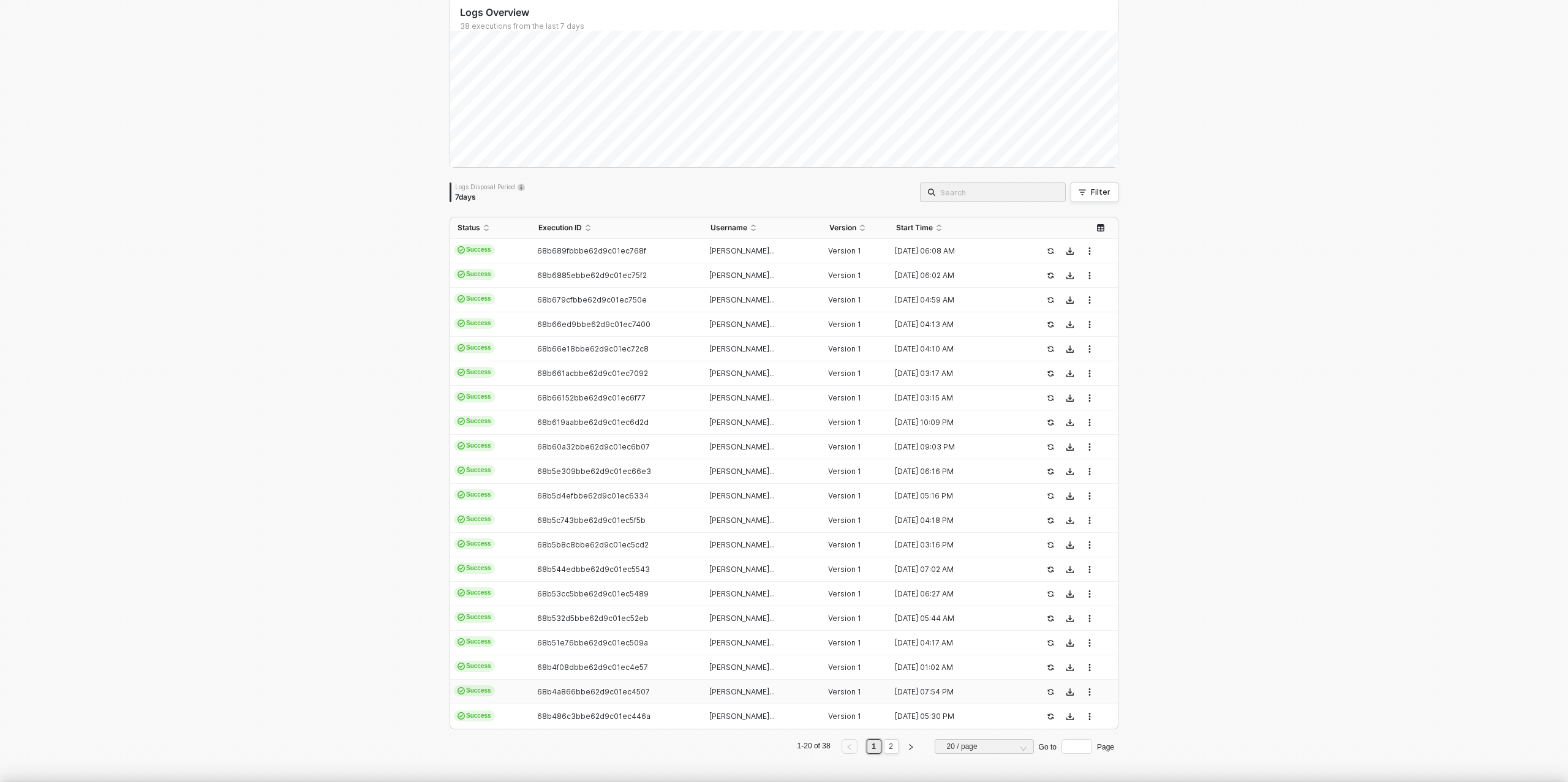
type textarea "{ "json": { "id": 5855674531874, "admin_graphql_api_id": "gid://shopify/Order/5…"
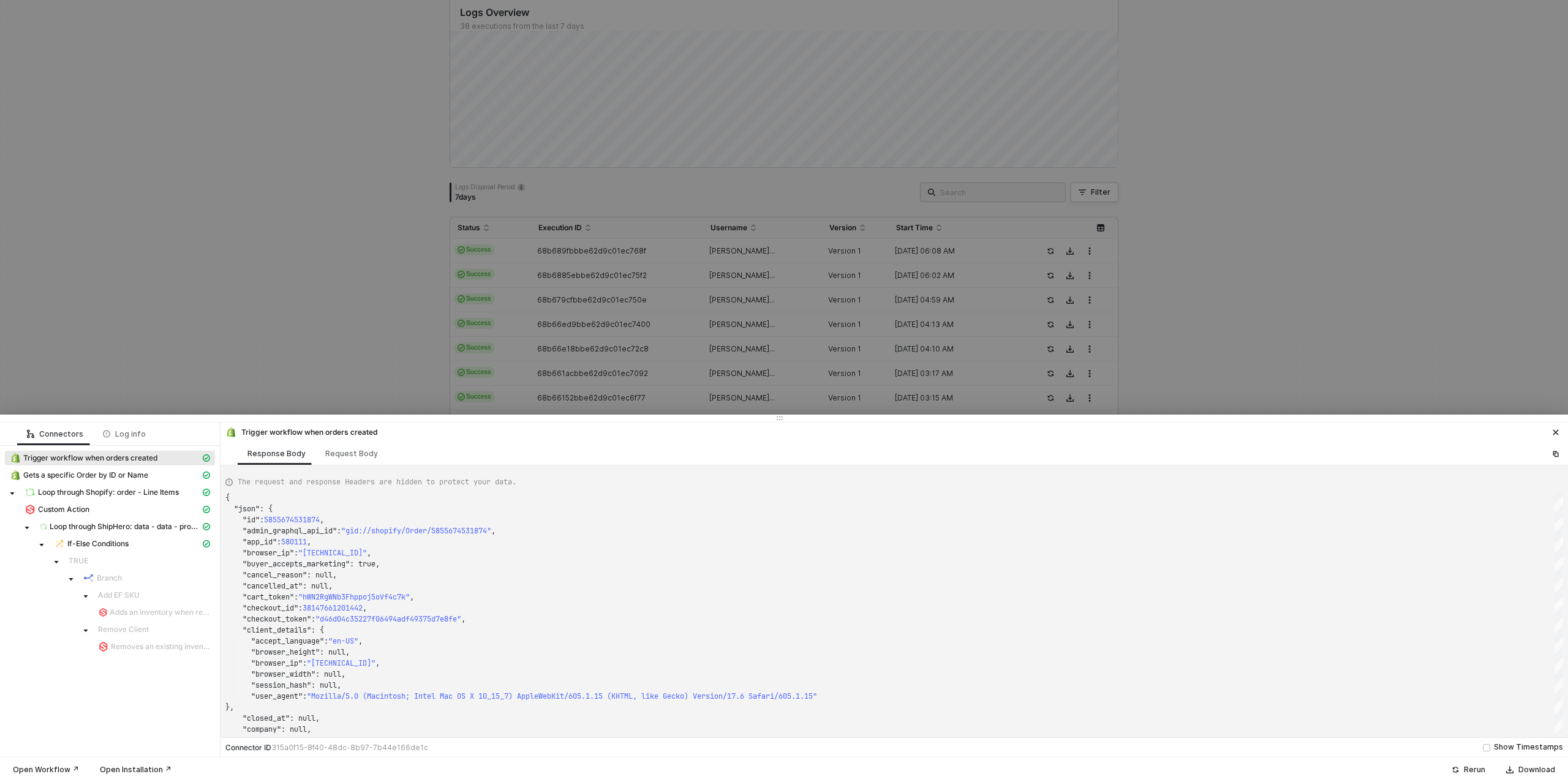
click at [359, 383] on div at bounding box center [784, 391] width 1568 height 782
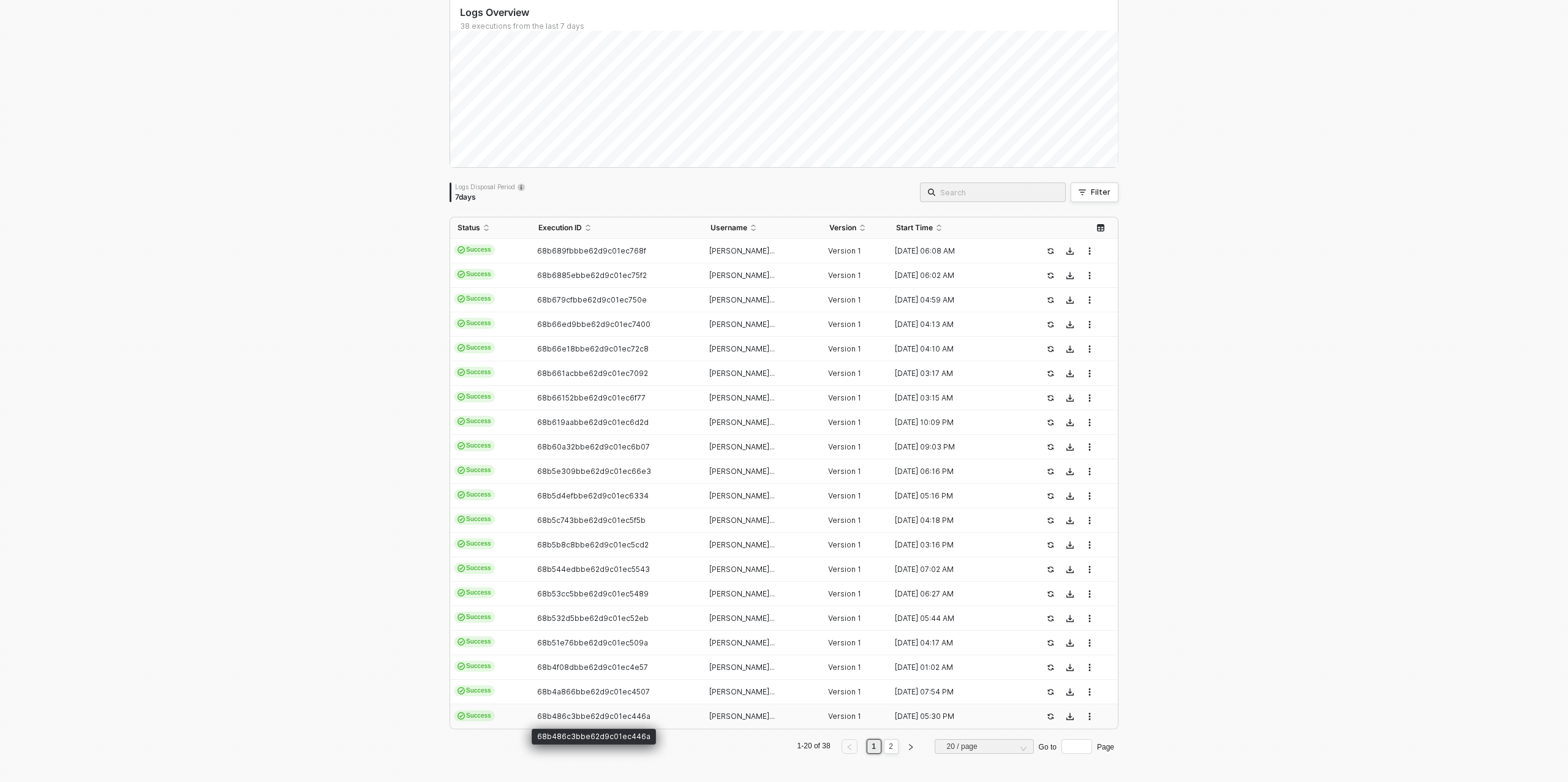
click at [600, 718] on span "68b486c3bbe62d9c01ec446a" at bounding box center [594, 716] width 114 height 9
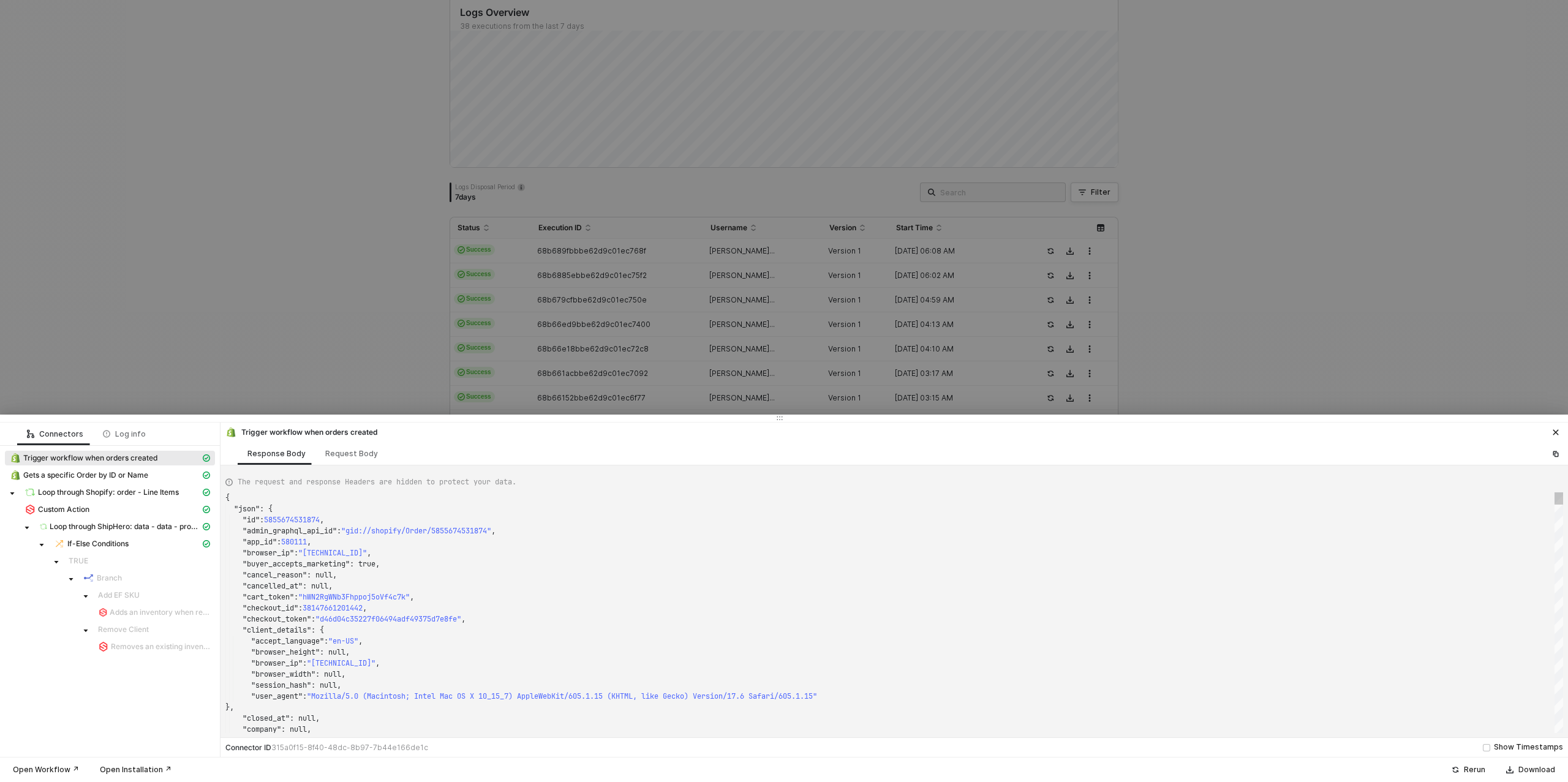
type textarea "{ "json": { "id": 5855508496418, "admin_graphql_api_id": "gid://shopify/Order/5…"
click at [331, 371] on div at bounding box center [784, 391] width 1568 height 782
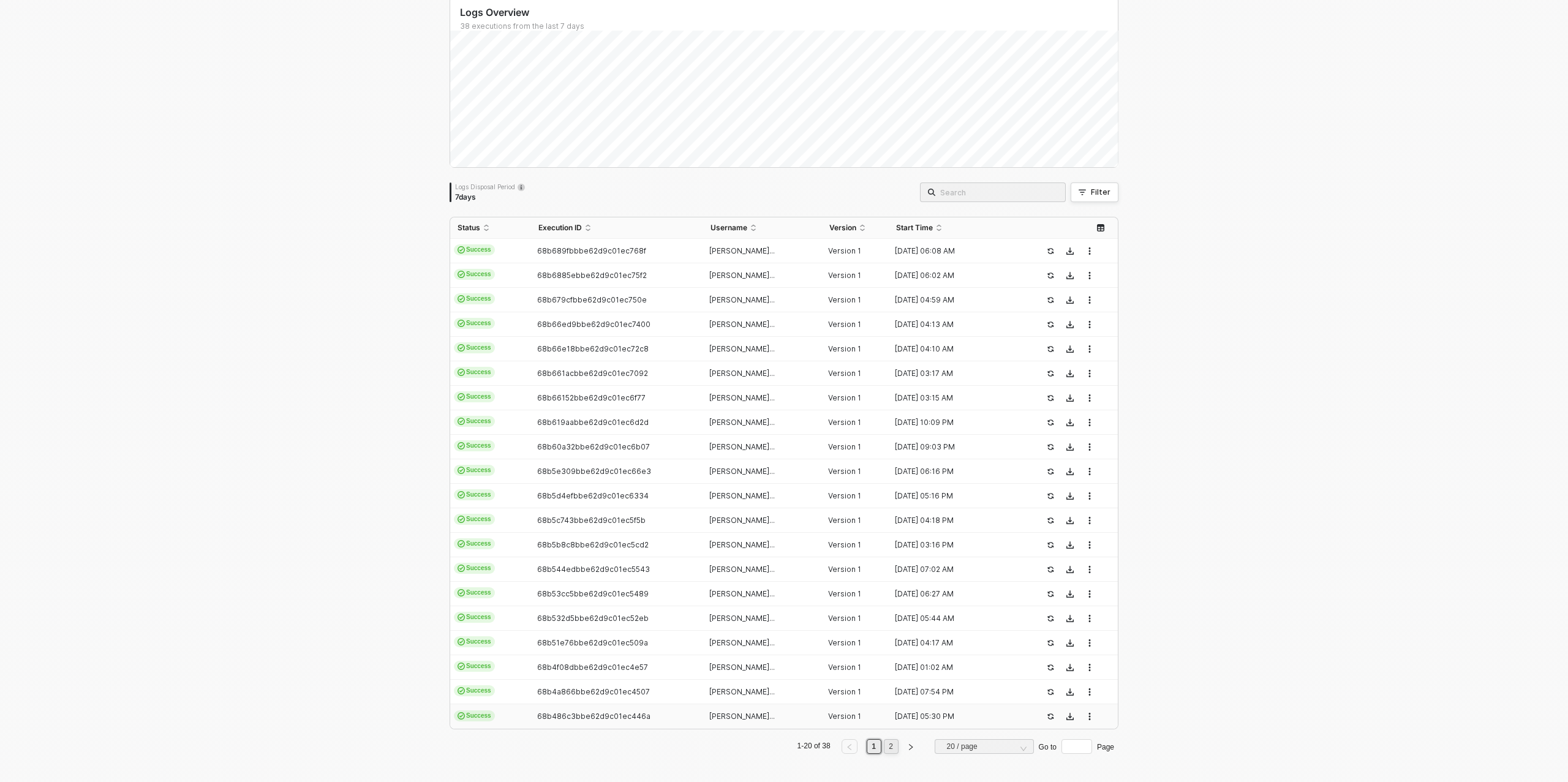
click at [893, 744] on link "2" at bounding box center [891, 747] width 12 height 13
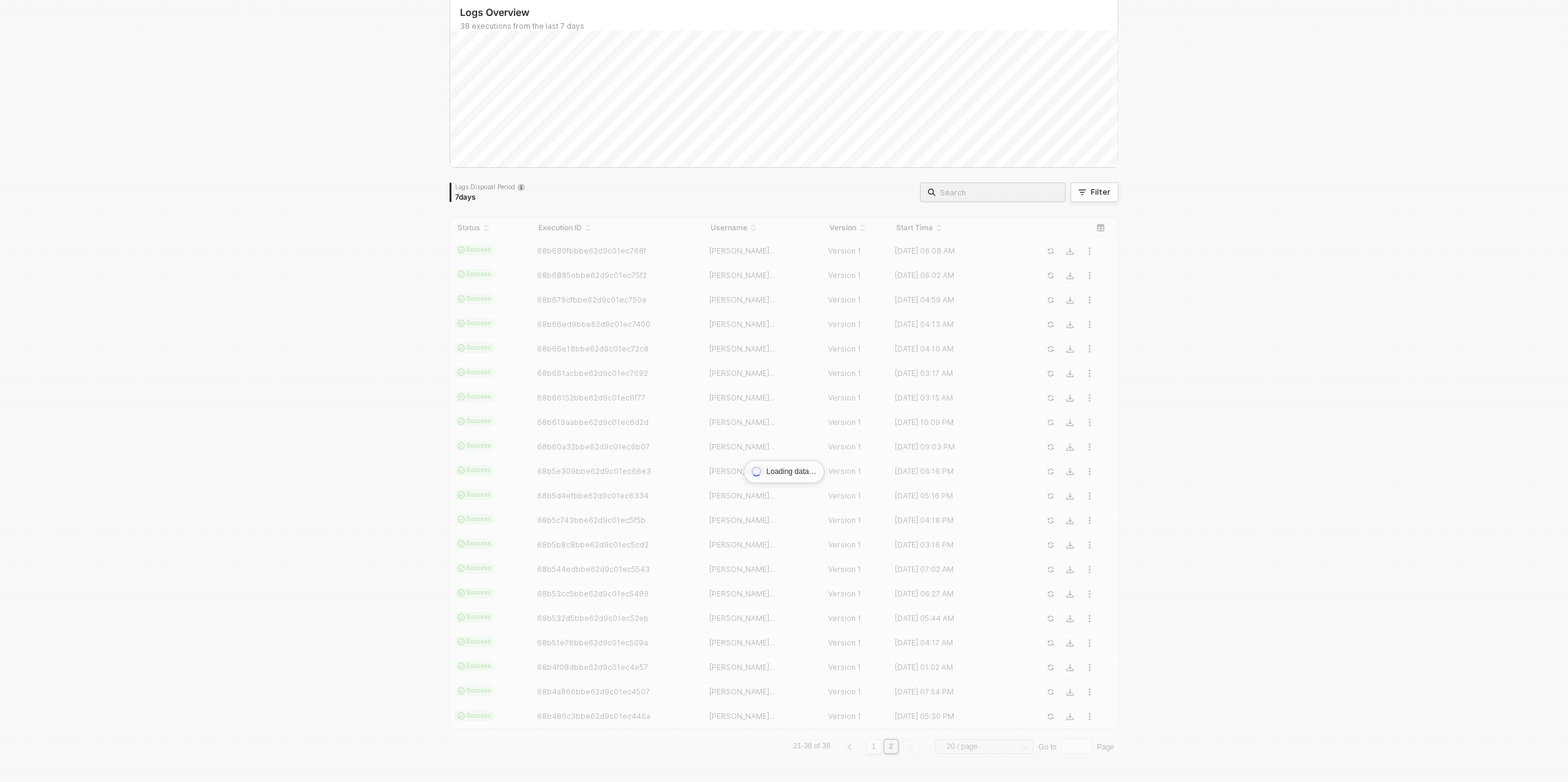
scroll to position [35, 0]
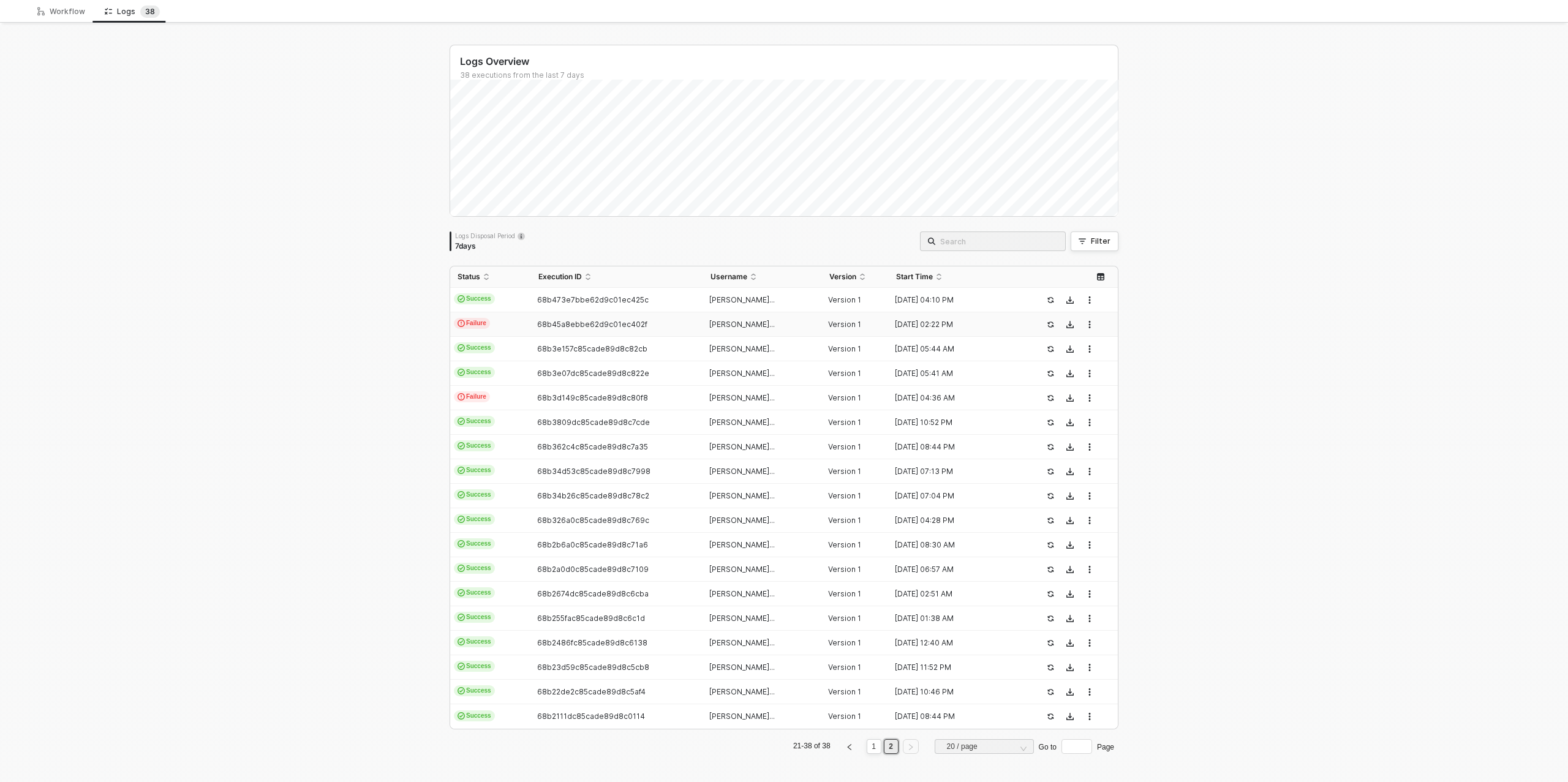
click at [537, 320] on span "68b45a8ebbe62d9c01ec402f" at bounding box center [592, 324] width 110 height 9
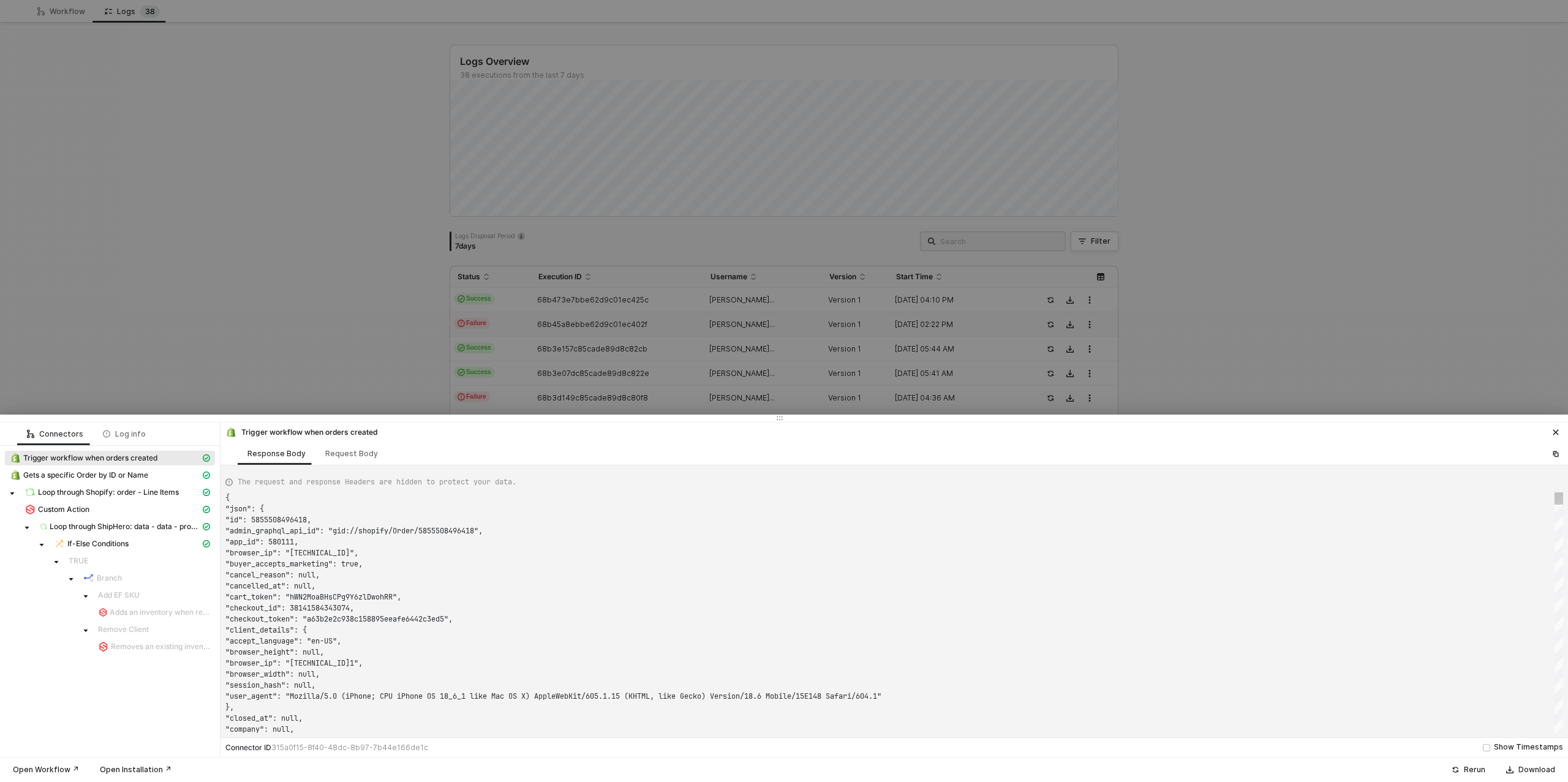
scroll to position [110, 0]
type textarea "{ "json": { "id": 5855301763106, "admin_graphql_api_id": "gid://shopify/Order/5…"
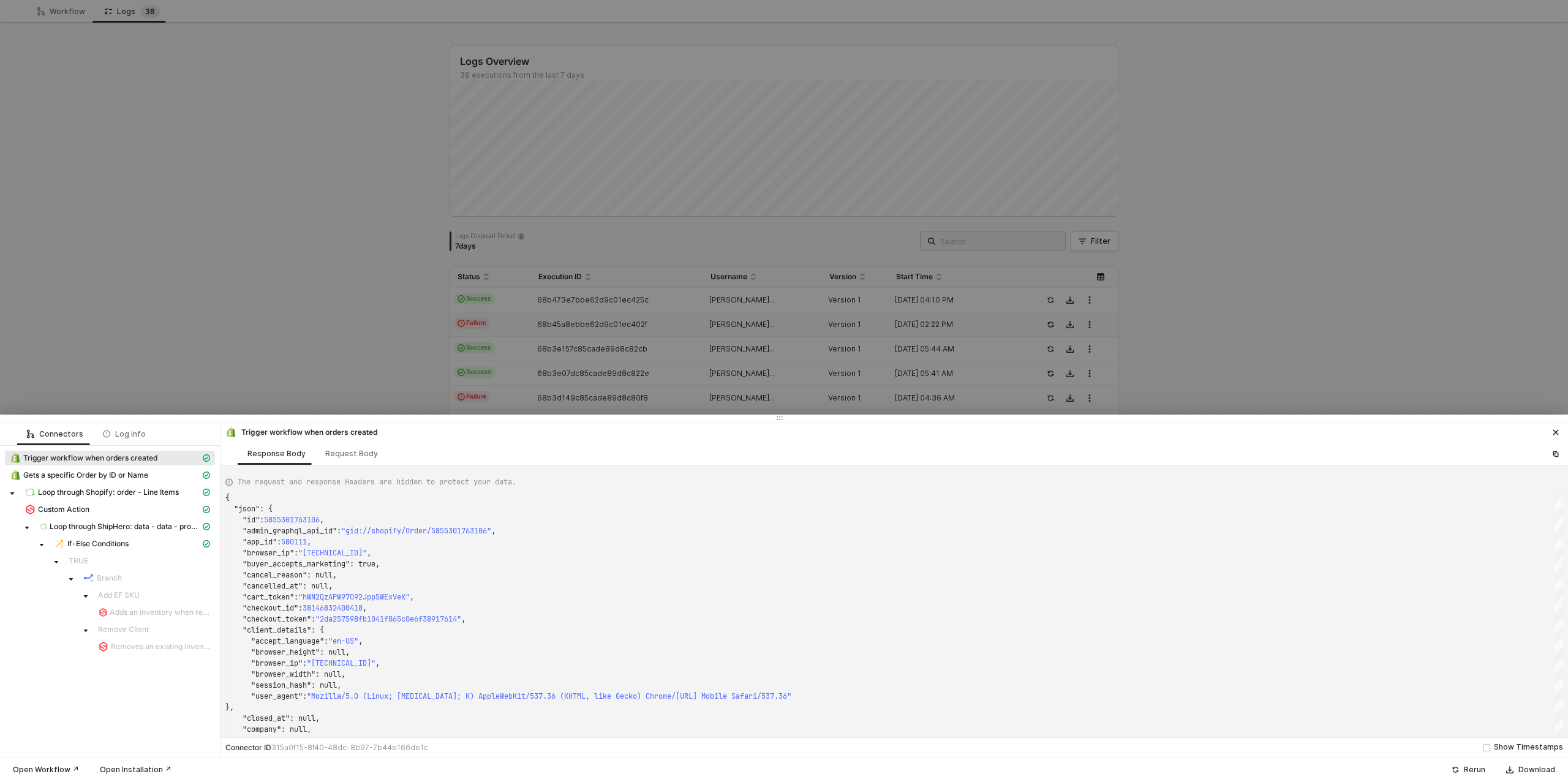
click at [355, 309] on div at bounding box center [784, 391] width 1568 height 782
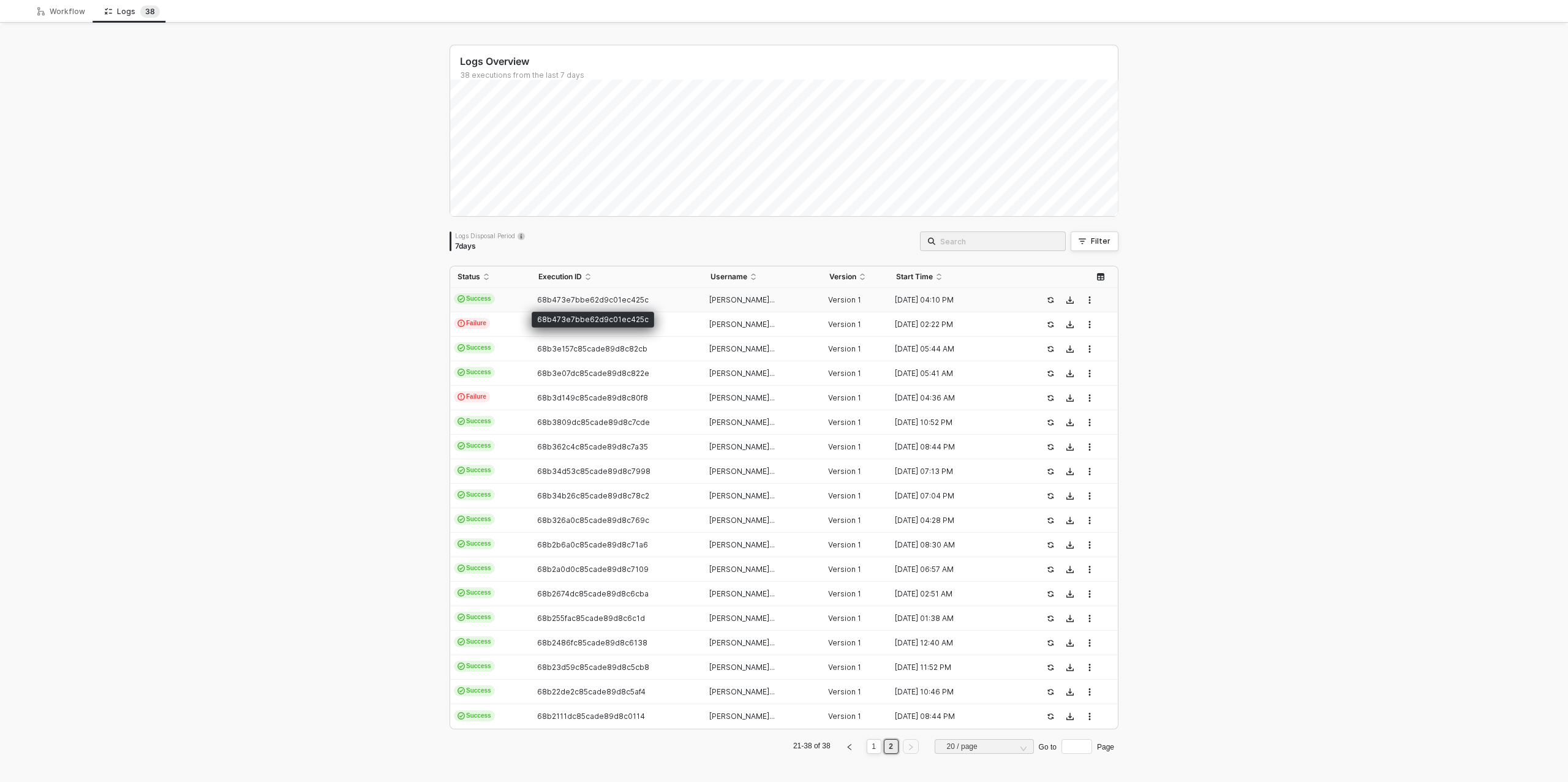
click at [595, 301] on span "68b473e7bbe62d9c01ec425c" at bounding box center [593, 300] width 111 height 9
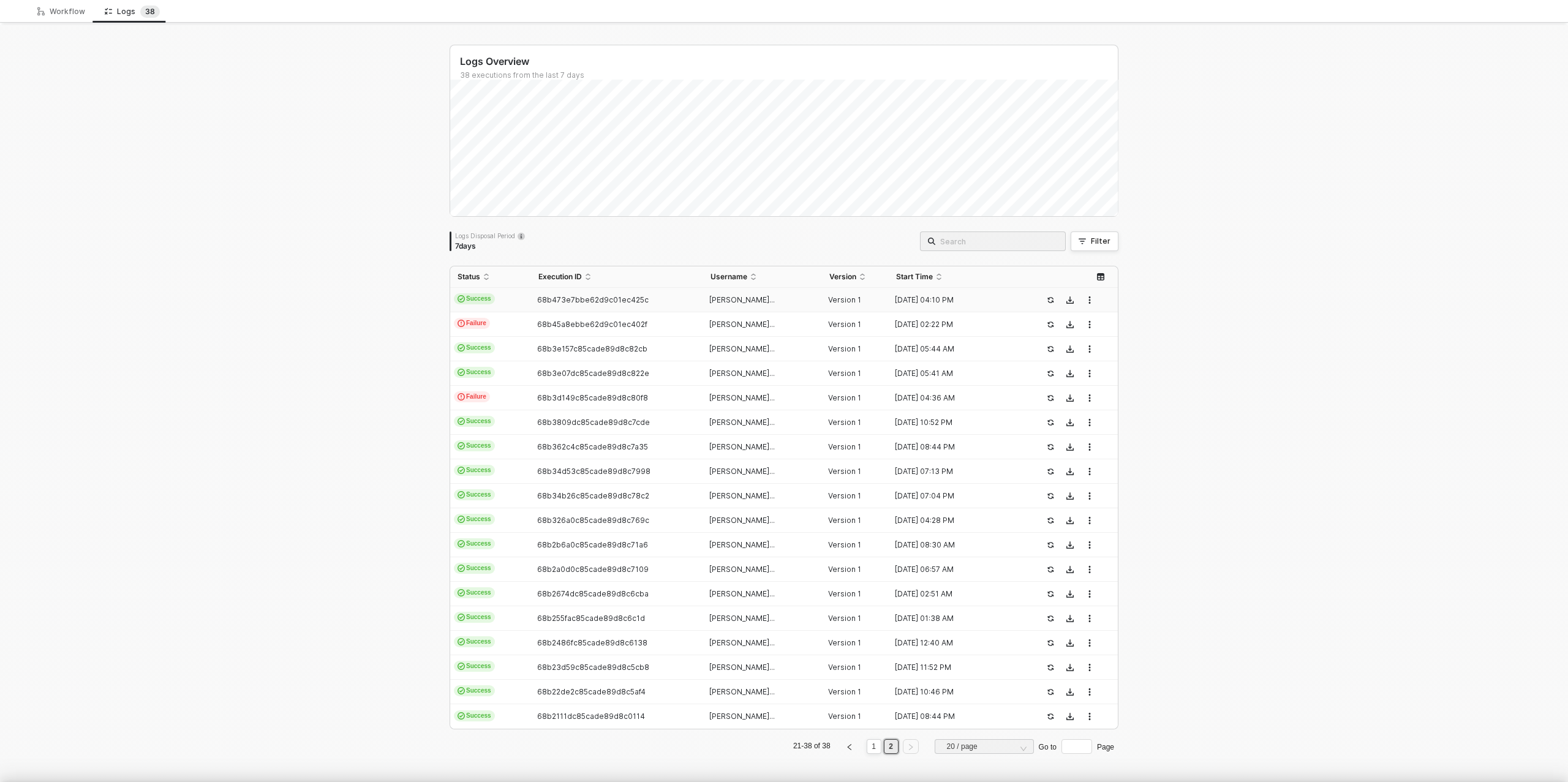
type textarea "{ "json": { "id": 5855415959586, "admin_graphql_api_id": "gid://shopify/Order/5…"
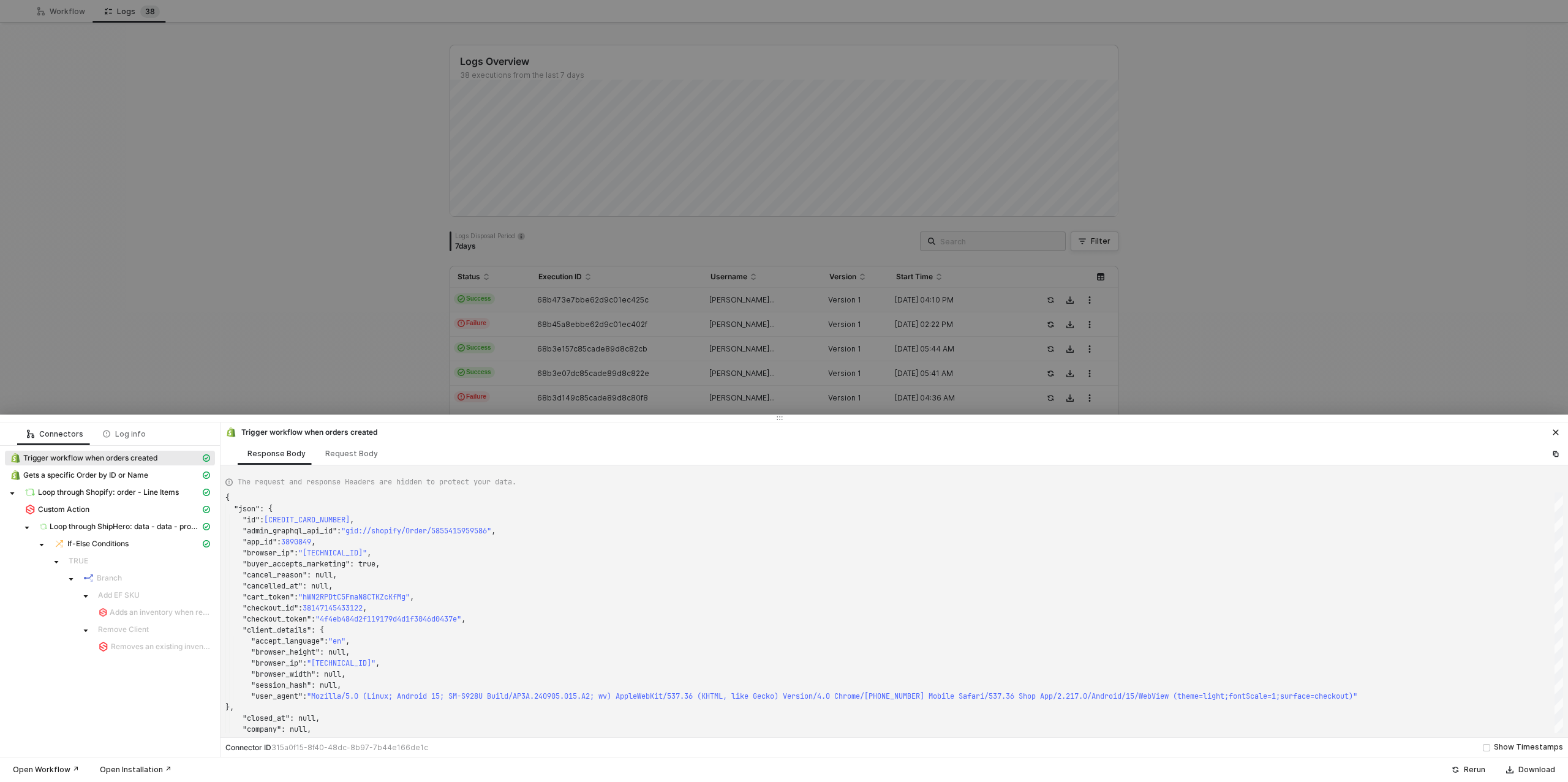
click at [282, 285] on div at bounding box center [784, 391] width 1568 height 782
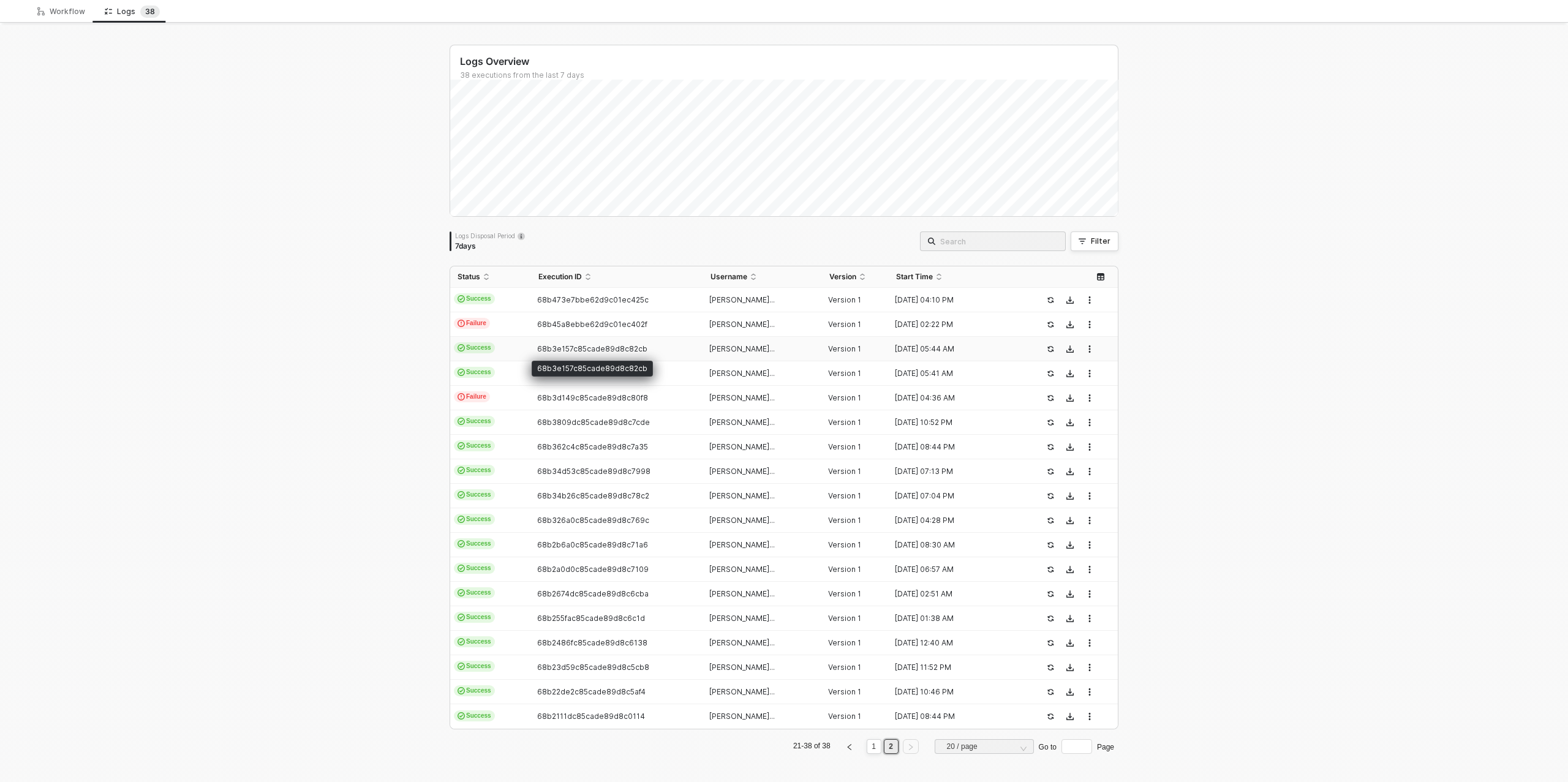
click at [552, 344] on span "68b3e157c85cade89d8c82cb" at bounding box center [592, 348] width 110 height 9
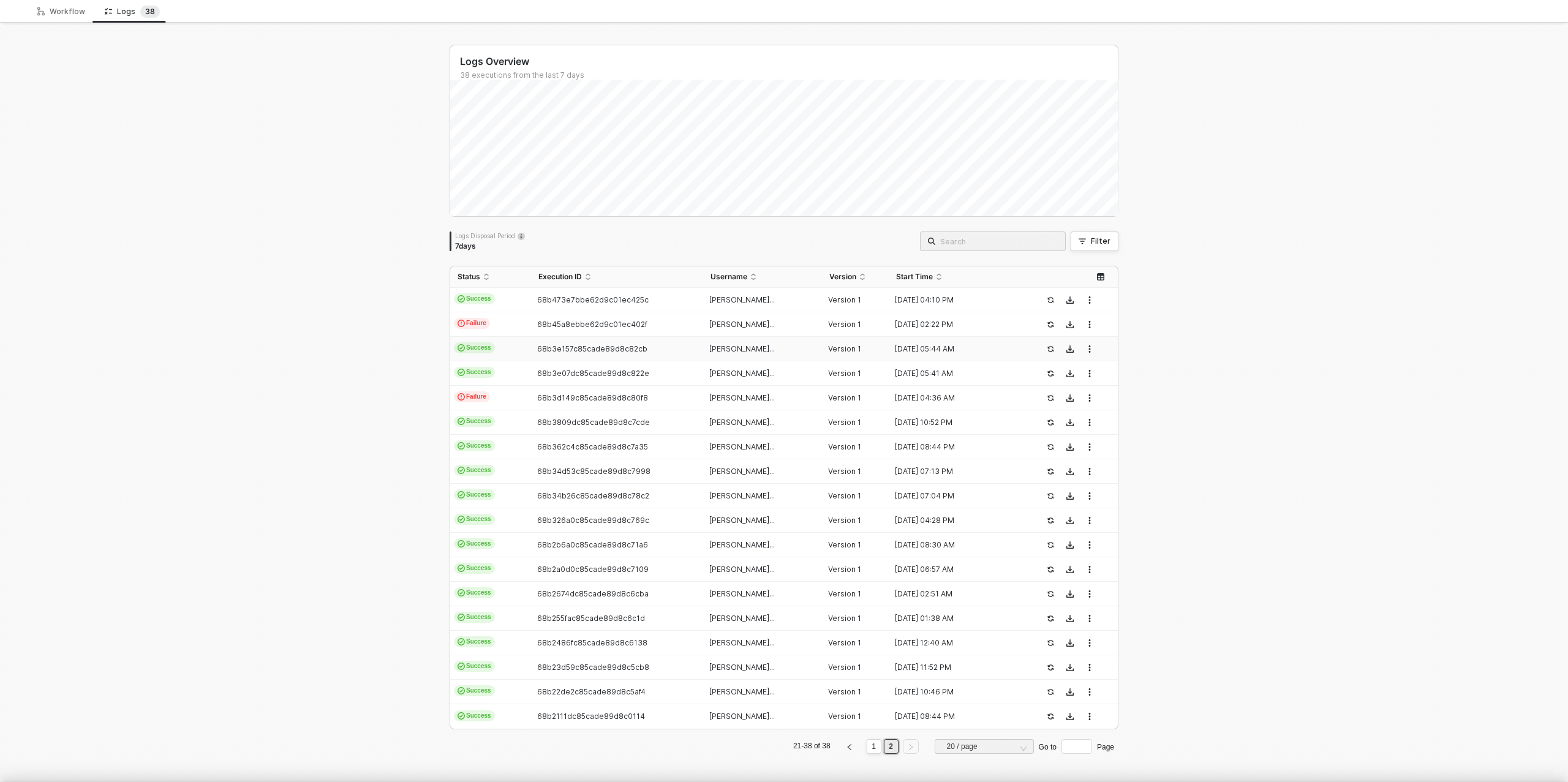
type textarea "{ "json": { "id": 5854975655970, "admin_graphql_api_id": "gid://shopify/Order/5…"
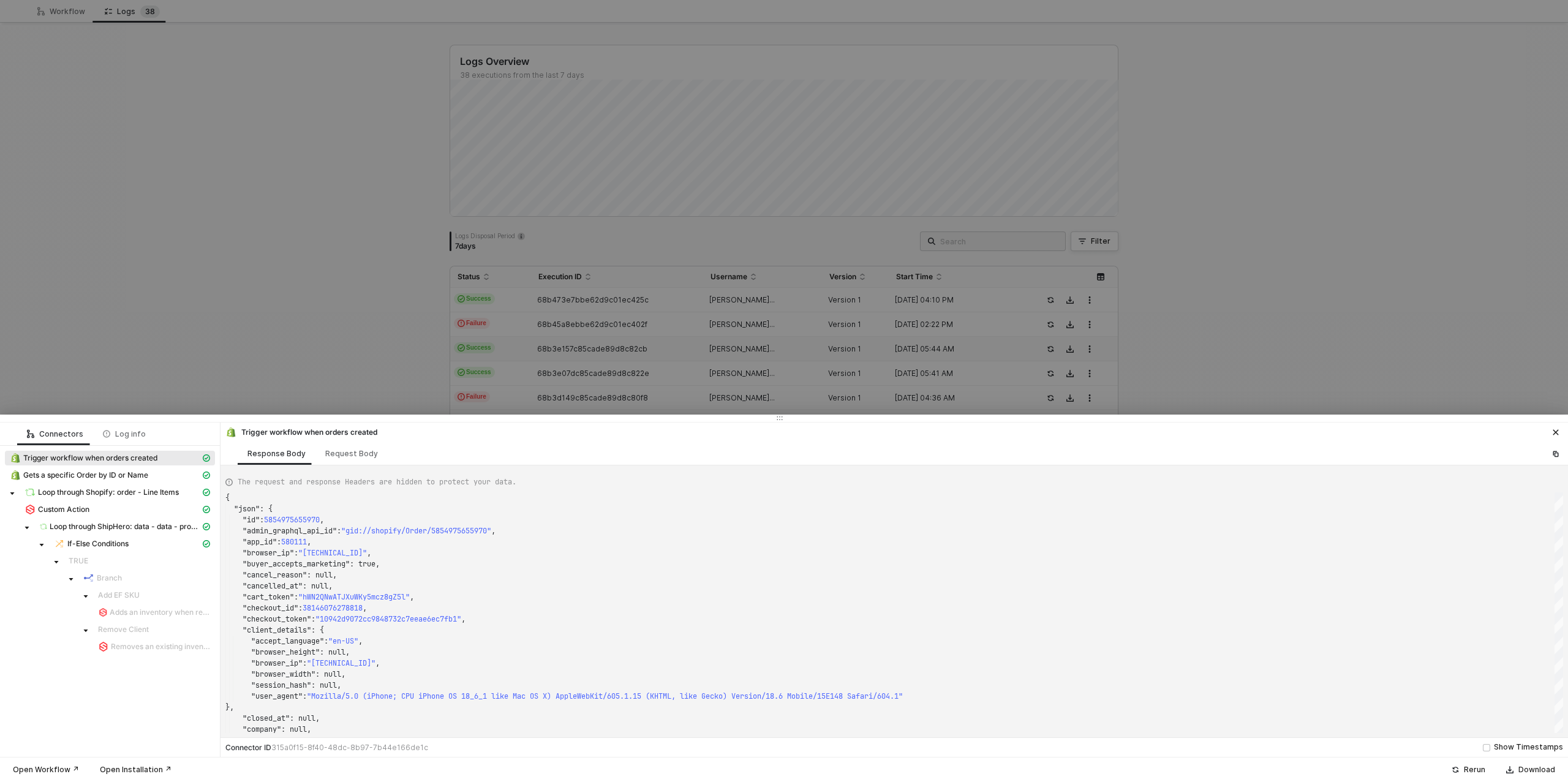
click at [305, 313] on div at bounding box center [784, 391] width 1568 height 782
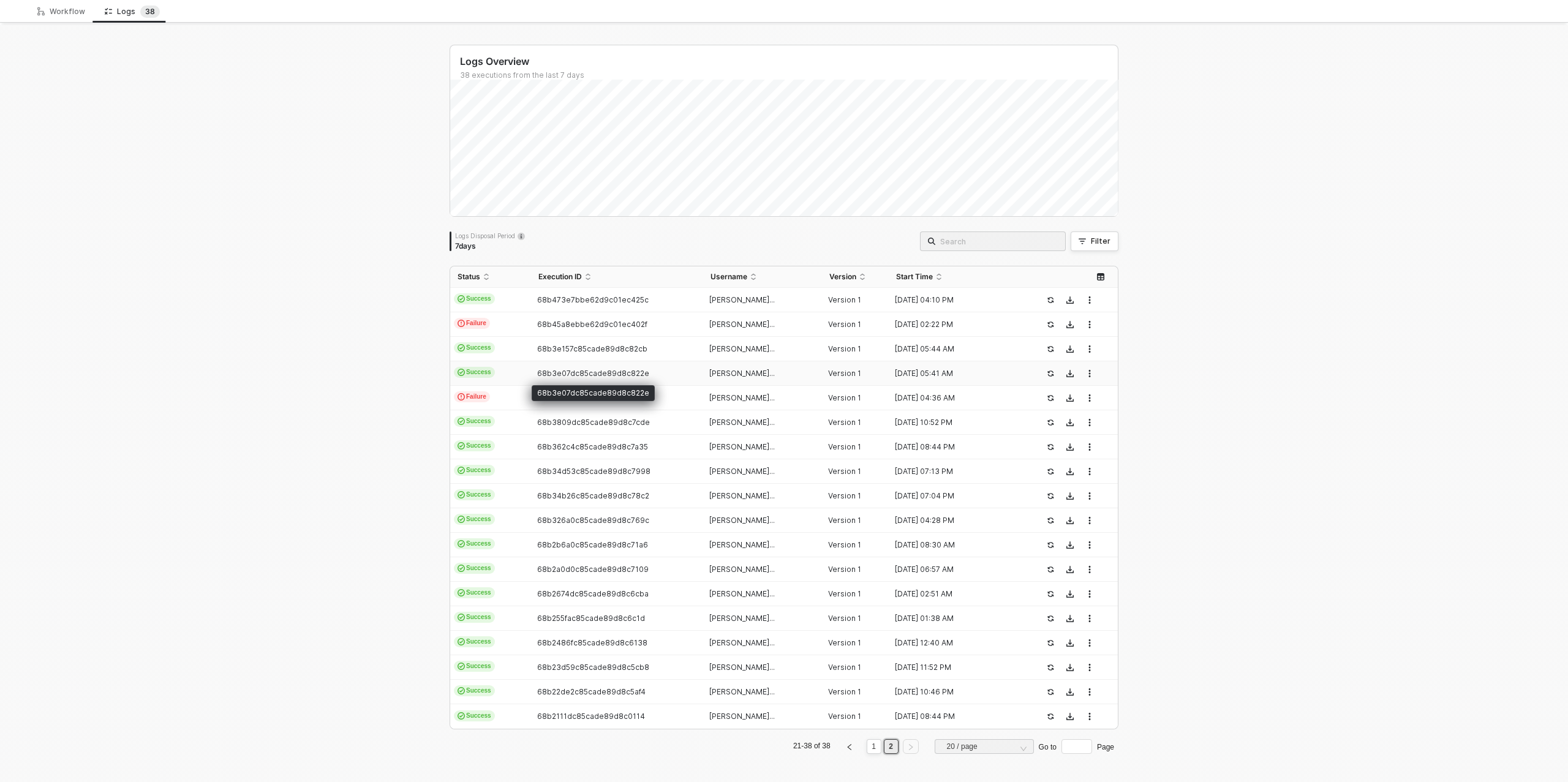
click at [564, 375] on span "68b3e07dc85cade89d8c822e" at bounding box center [593, 373] width 112 height 9
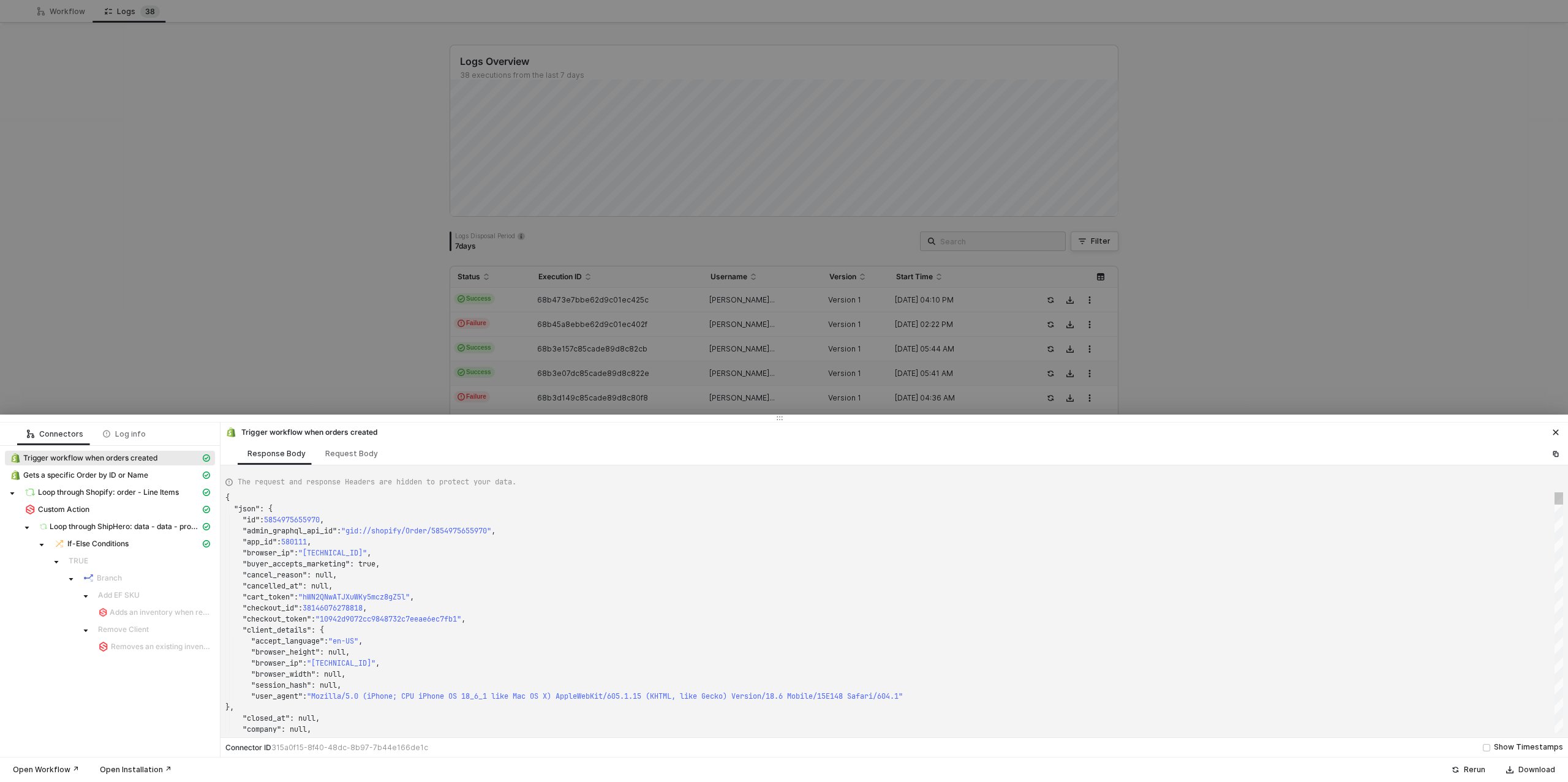
type textarea "{ "json": { "id": 5854973657122, "admin_graphql_api_id": "gid://shopify/Order/5…"
click at [269, 336] on div at bounding box center [784, 391] width 1568 height 782
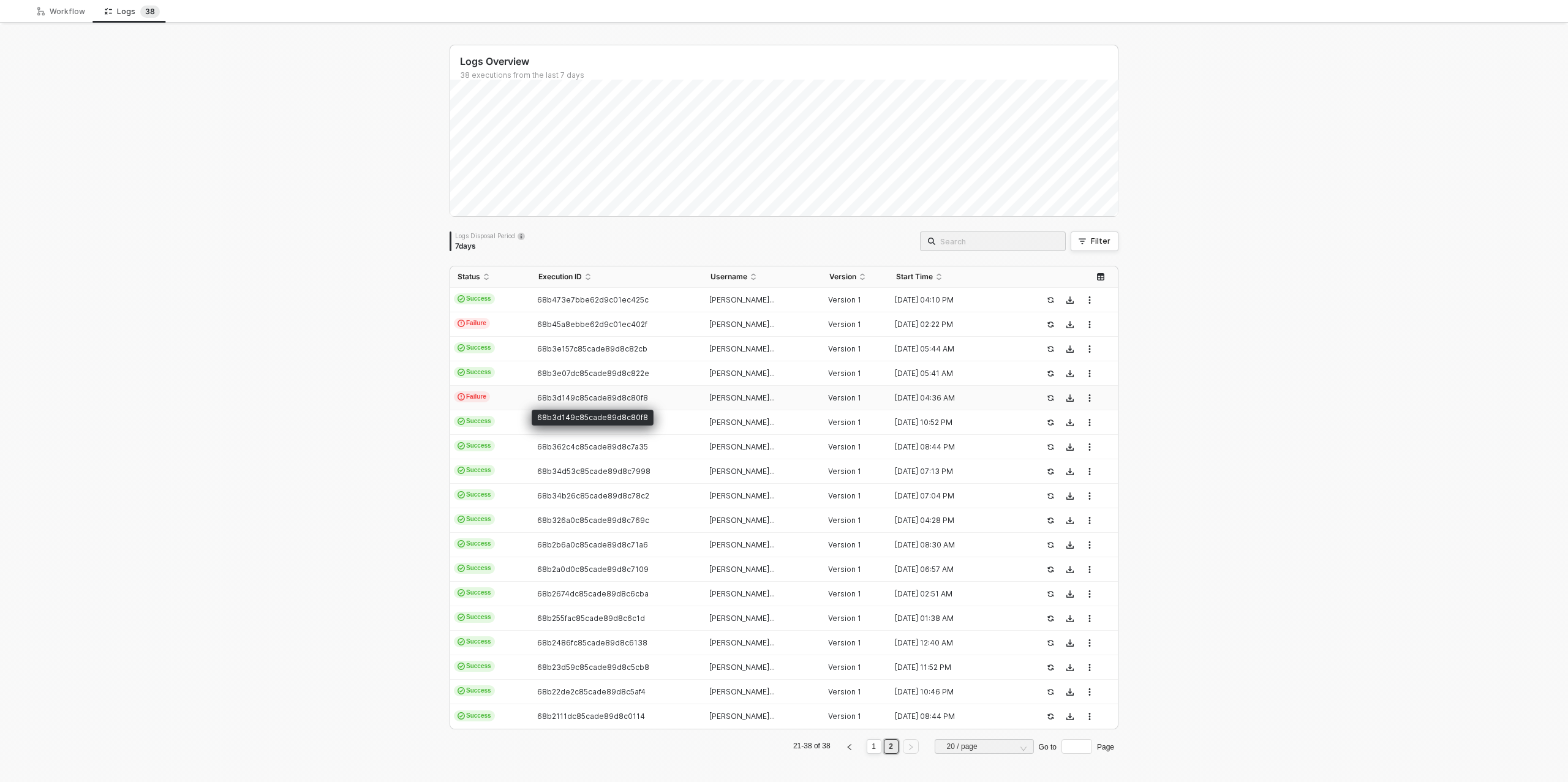
click at [554, 399] on span "68b3d149c85cade89d8c80f8" at bounding box center [593, 397] width 111 height 9
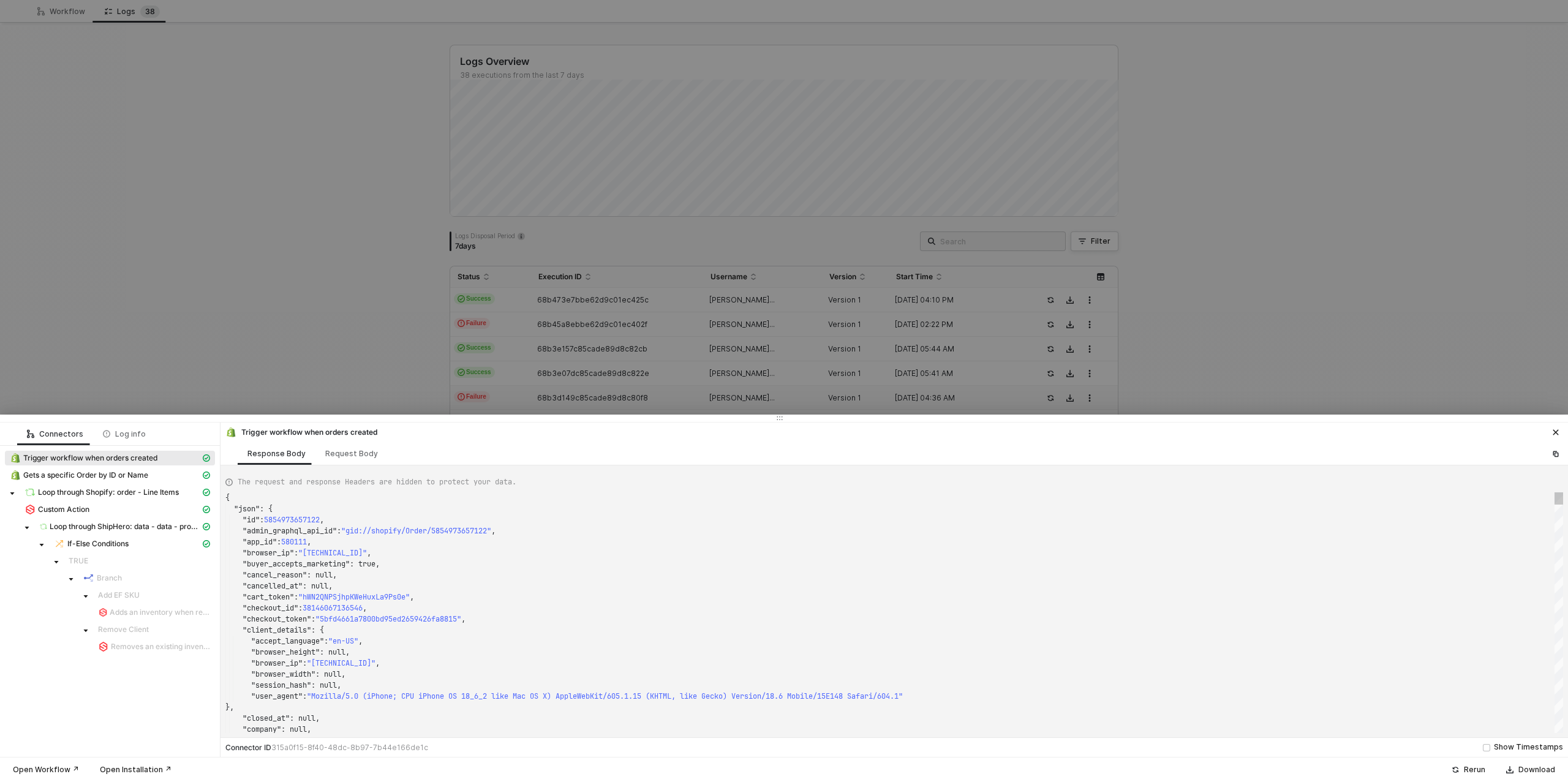
type textarea "{ "json": { "id": 5854930370594, "admin_graphql_api_id": "gid://shopify/Order/5…"
click at [286, 332] on div at bounding box center [784, 391] width 1568 height 782
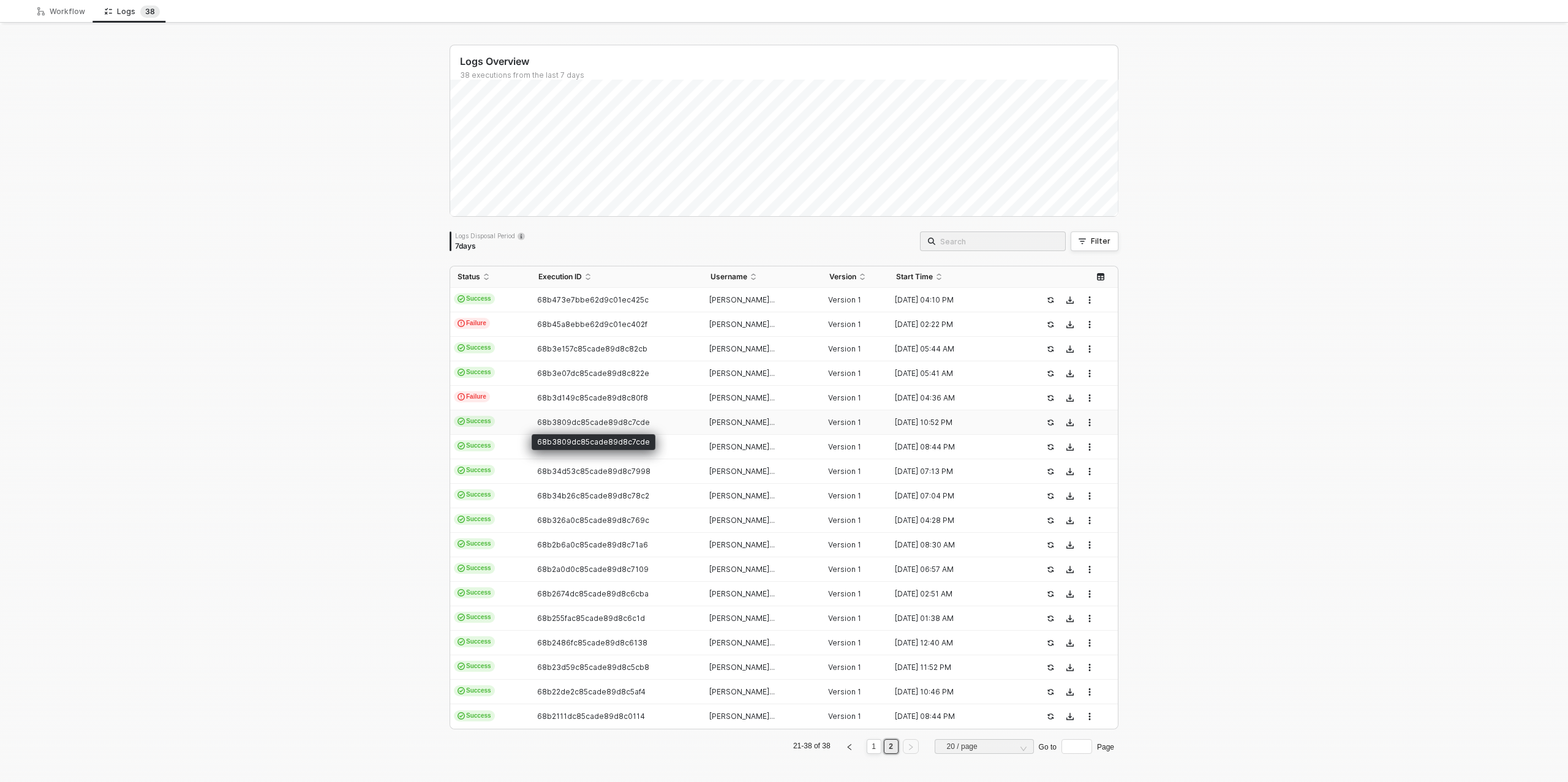
click at [552, 423] on span "68b3809dc85cade89d8c7cde" at bounding box center [594, 422] width 113 height 9
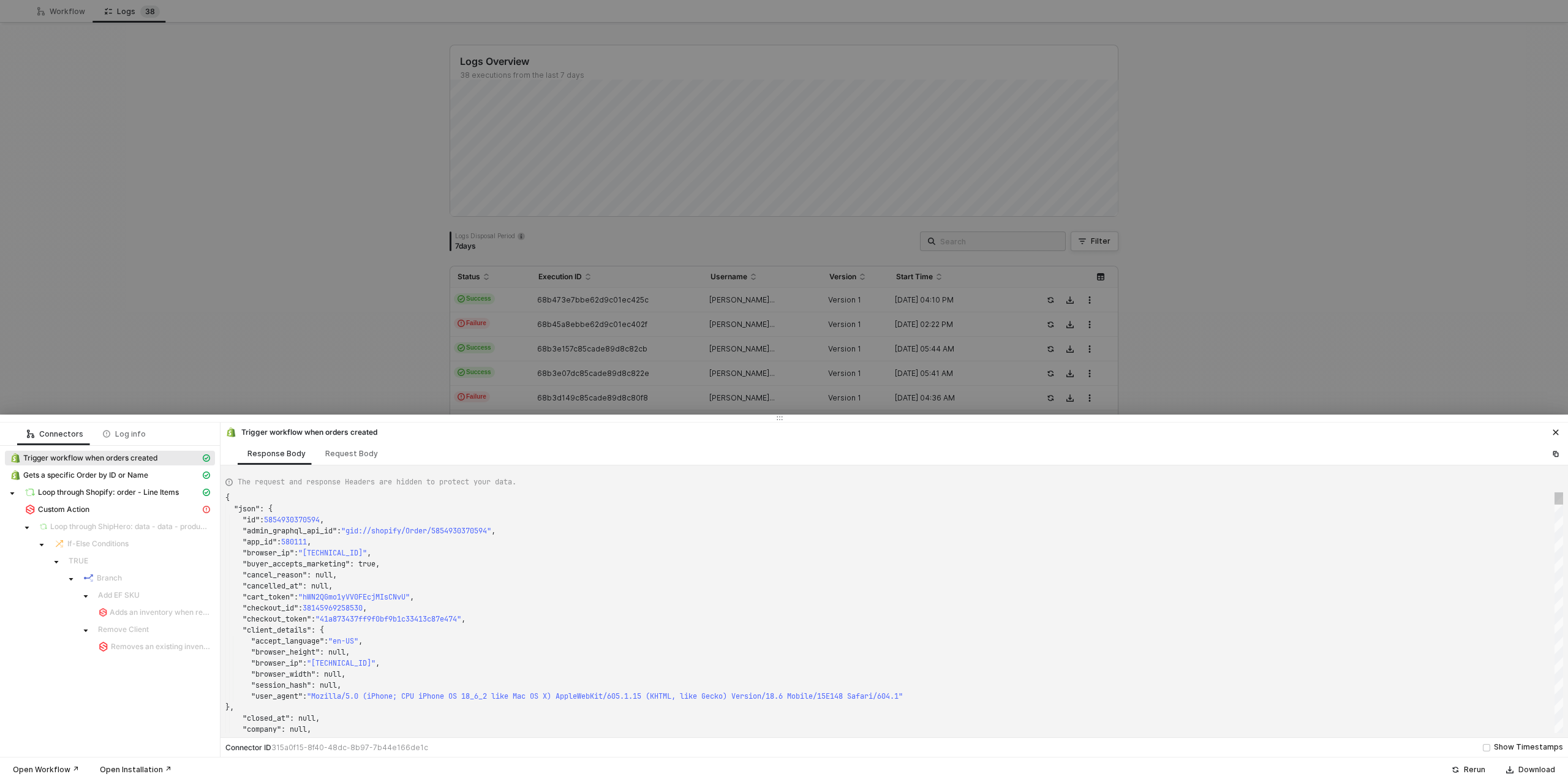
type textarea "{ "json": { "id": 5854617042978, "admin_graphql_api_id": "gid://shopify/Order/5…"
click at [43, 544] on icon "caret-down" at bounding box center [41, 545] width 6 height 6
